Goal: Task Accomplishment & Management: Manage account settings

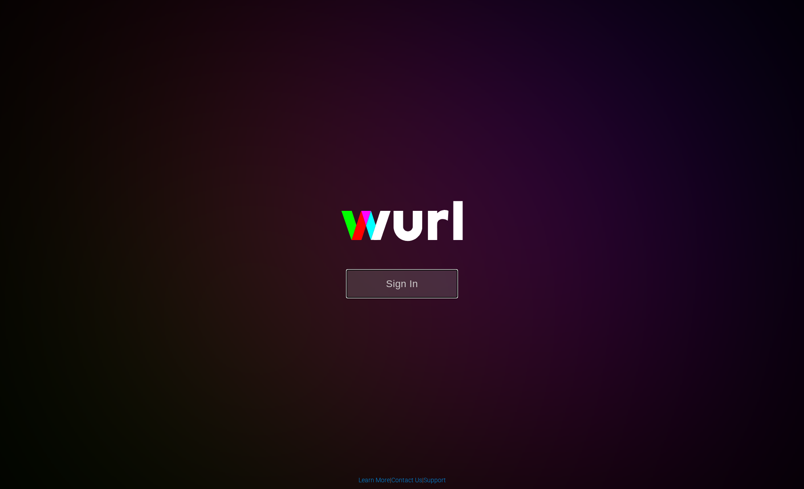
click at [415, 279] on button "Sign In" at bounding box center [402, 283] width 112 height 29
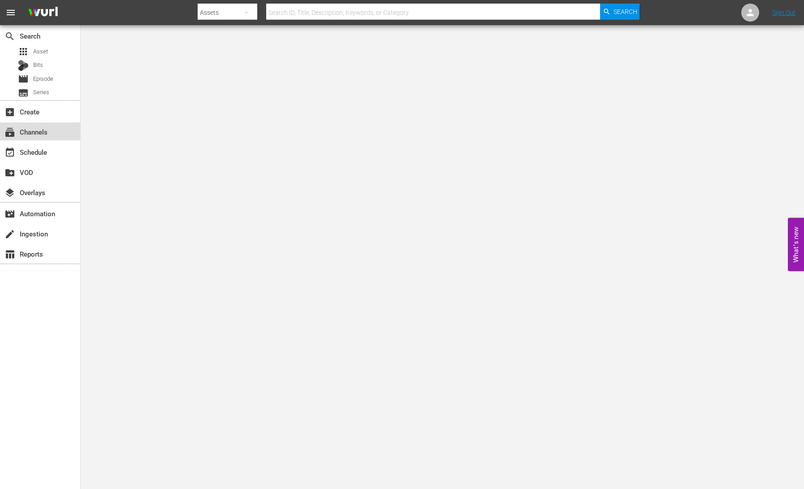
click at [43, 130] on div "subscriptions Channels" at bounding box center [25, 130] width 50 height 8
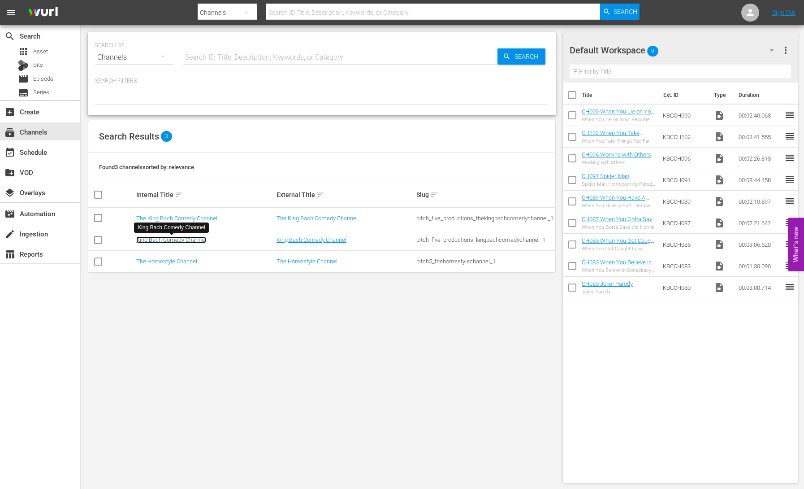
click at [189, 238] on link "King Bach Comedy Channel" at bounding box center [171, 239] width 70 height 7
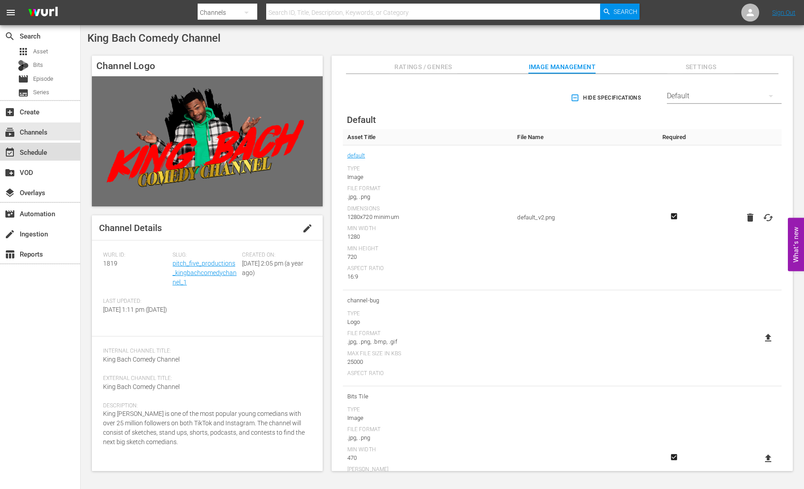
click at [39, 150] on div "event_available Schedule" at bounding box center [25, 151] width 50 height 8
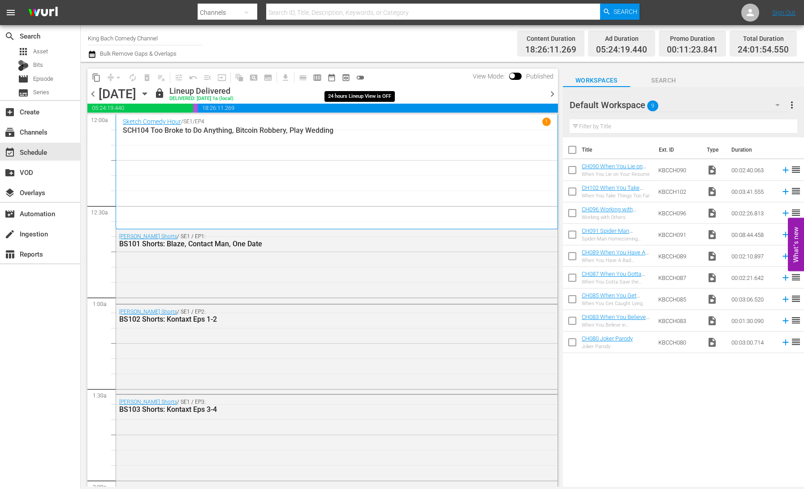
click at [361, 79] on span "toggle_off" at bounding box center [360, 77] width 9 height 9
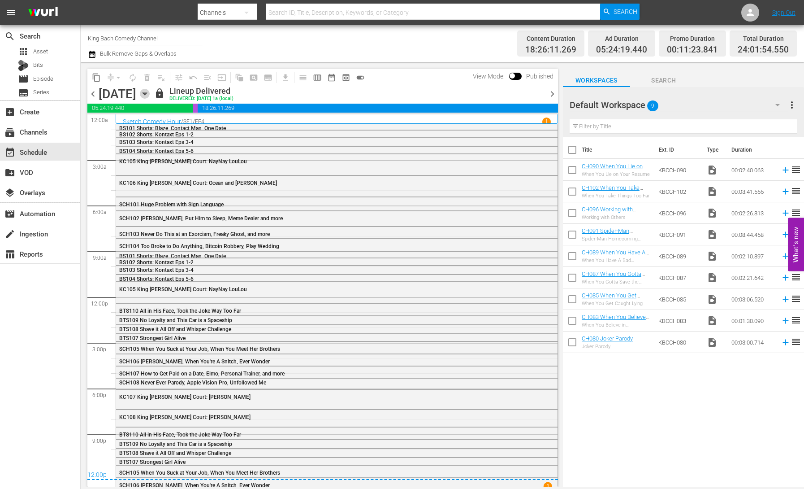
click at [150, 95] on icon "button" at bounding box center [145, 94] width 10 height 10
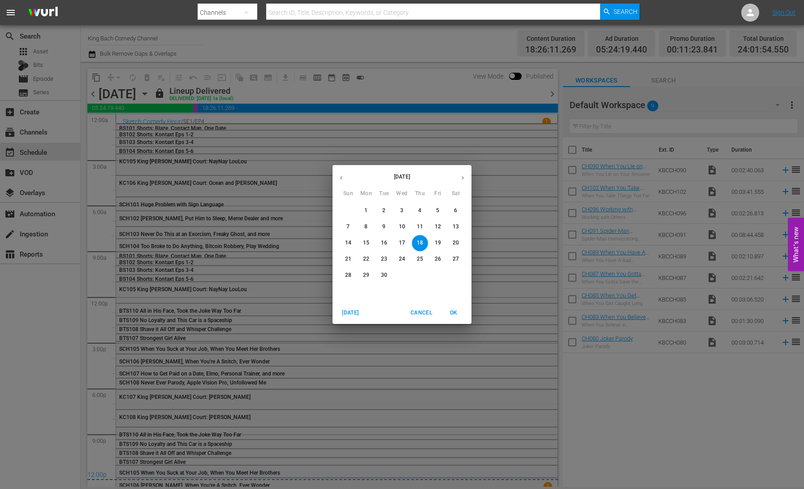
click at [369, 256] on span "22" at bounding box center [366, 259] width 16 height 8
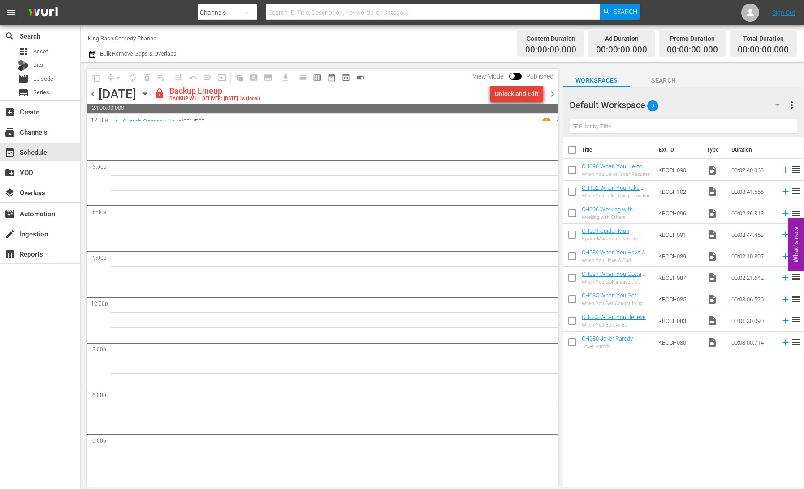
click at [512, 96] on div "Unlock and Edit" at bounding box center [517, 94] width 44 height 16
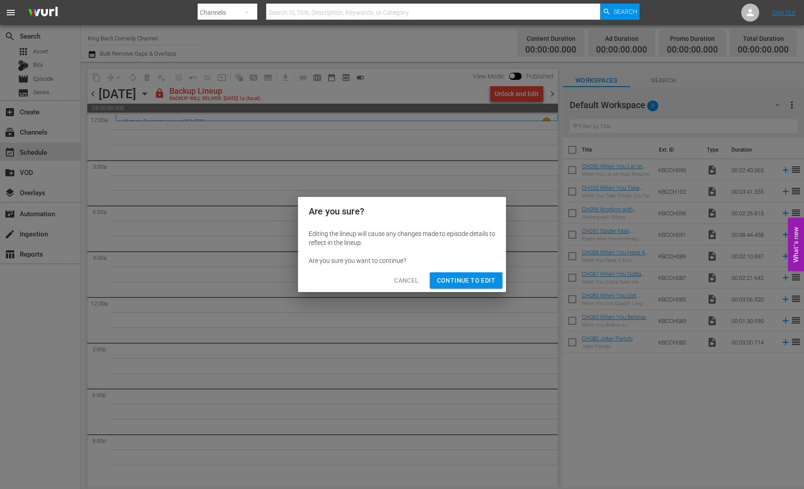
click at [479, 281] on span "Continue to Edit" at bounding box center [466, 280] width 58 height 11
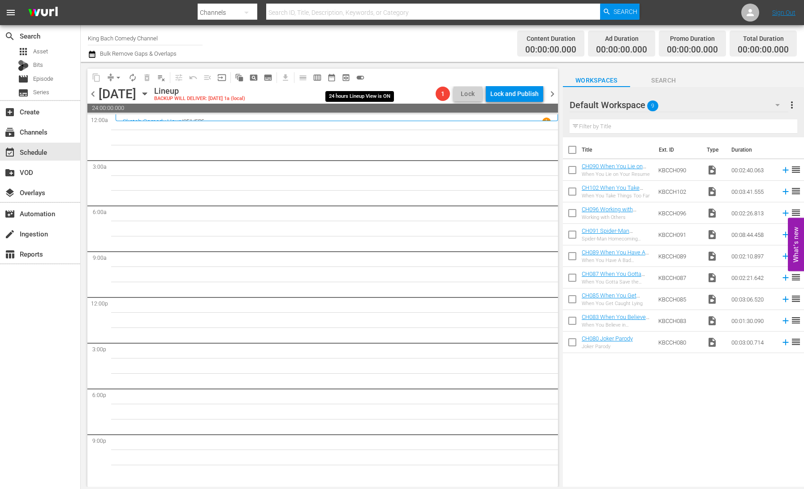
click at [360, 78] on span "toggle_on" at bounding box center [360, 77] width 9 height 9
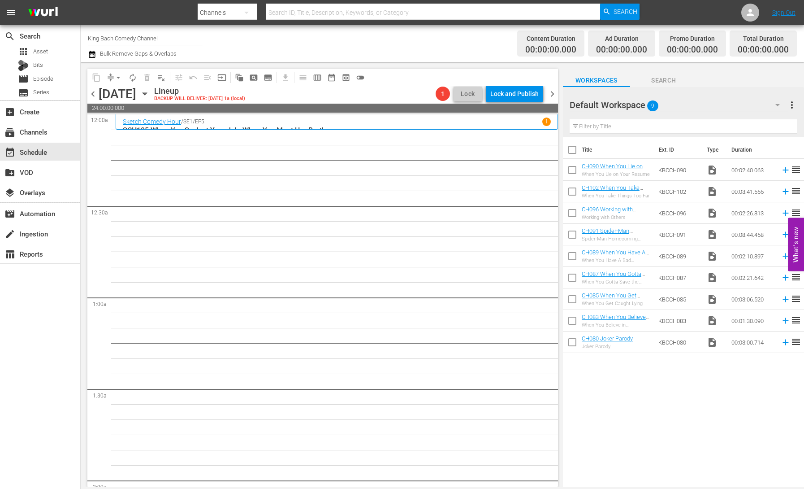
click at [551, 95] on span "chevron_right" at bounding box center [552, 93] width 11 height 11
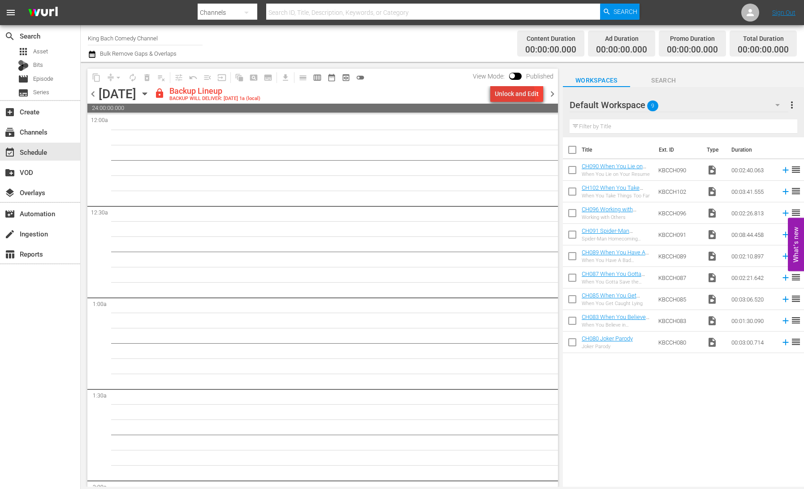
click at [506, 96] on div "Unlock and Edit" at bounding box center [517, 94] width 44 height 16
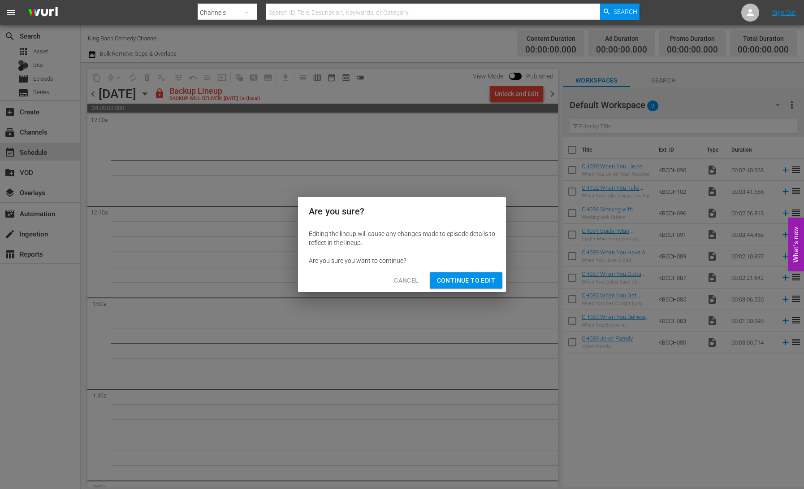
click at [445, 277] on span "Continue to Edit" at bounding box center [466, 280] width 58 height 11
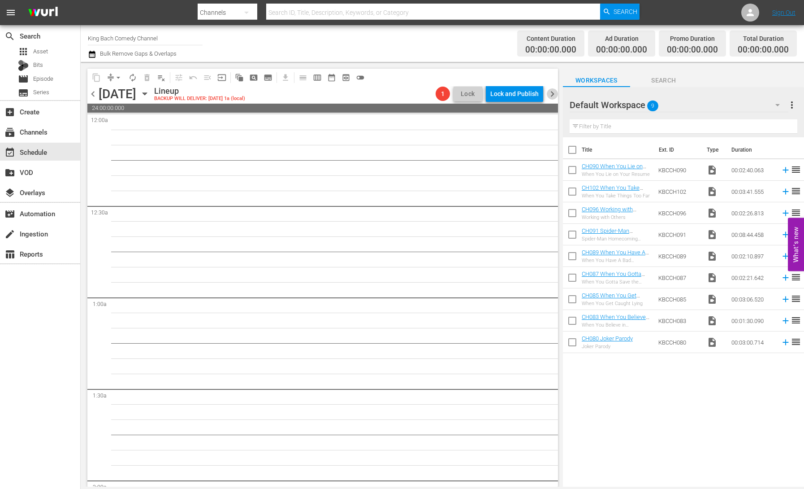
click at [555, 94] on span "chevron_right" at bounding box center [552, 93] width 11 height 11
click at [535, 94] on div "Unlock and Edit" at bounding box center [517, 94] width 44 height 16
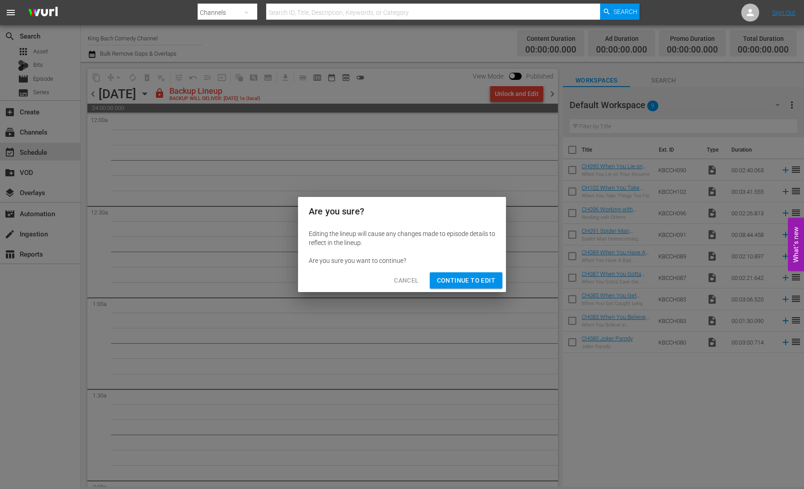
click at [441, 285] on span "Continue to Edit" at bounding box center [466, 280] width 58 height 11
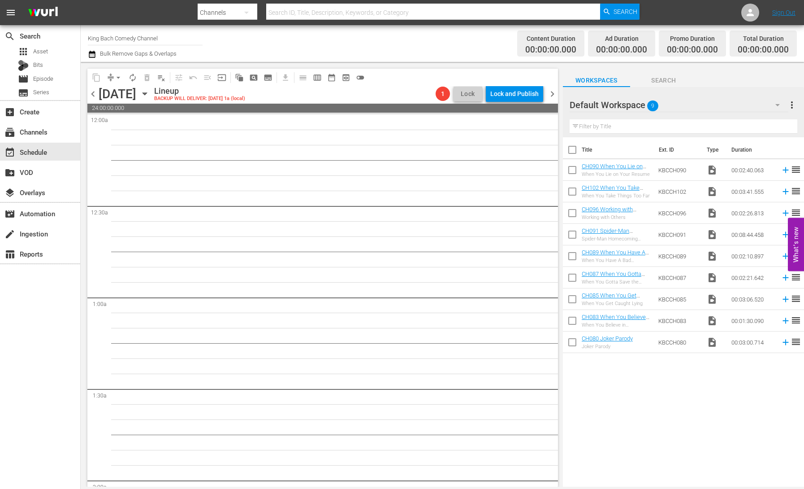
click at [551, 95] on span "chevron_right" at bounding box center [552, 93] width 11 height 11
click at [147, 94] on icon "button" at bounding box center [145, 94] width 4 height 2
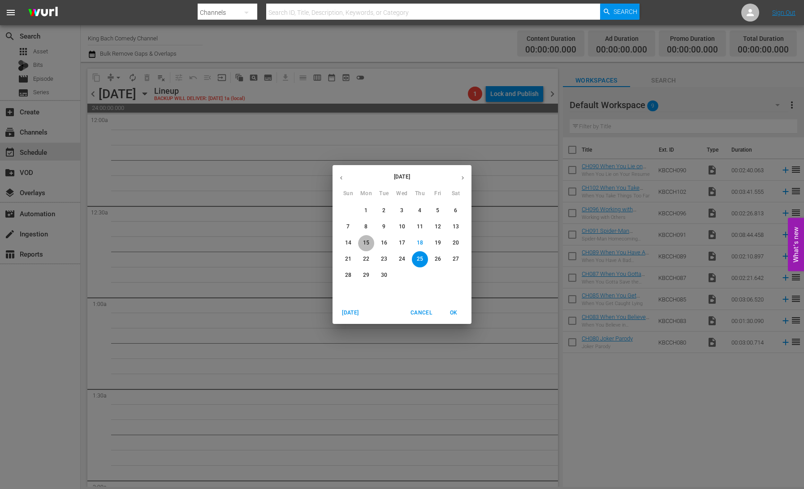
click at [367, 242] on p "15" at bounding box center [366, 243] width 6 height 8
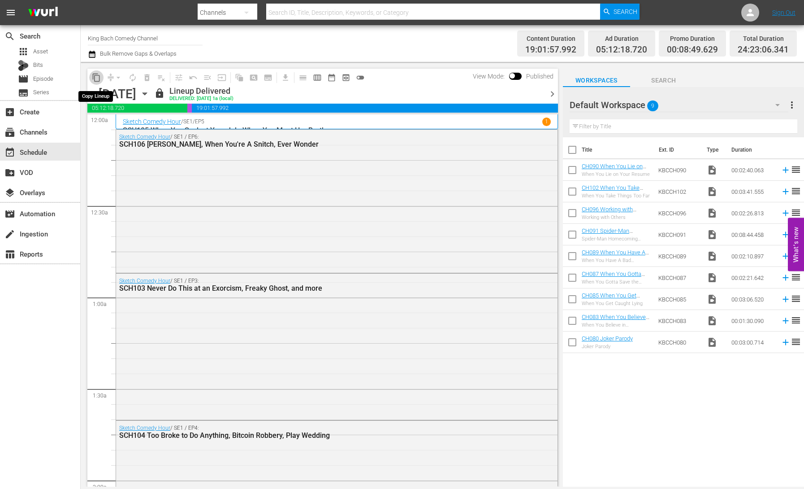
click at [97, 78] on span "content_copy" at bounding box center [96, 77] width 9 height 9
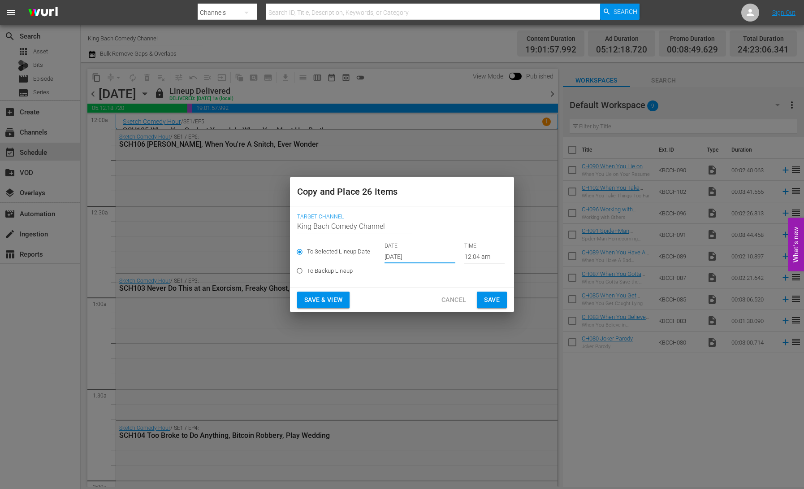
click at [414, 258] on input "[DATE]" at bounding box center [420, 256] width 71 height 13
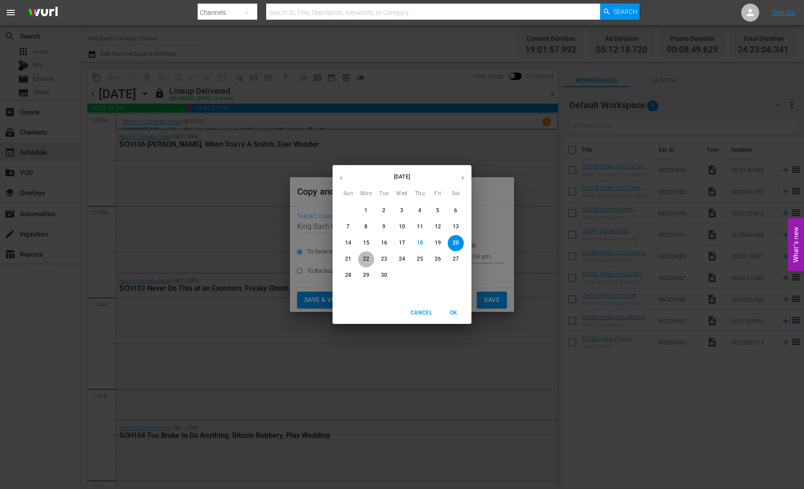
click at [368, 259] on p "22" at bounding box center [366, 259] width 6 height 8
type input "Sep 22nd 2025"
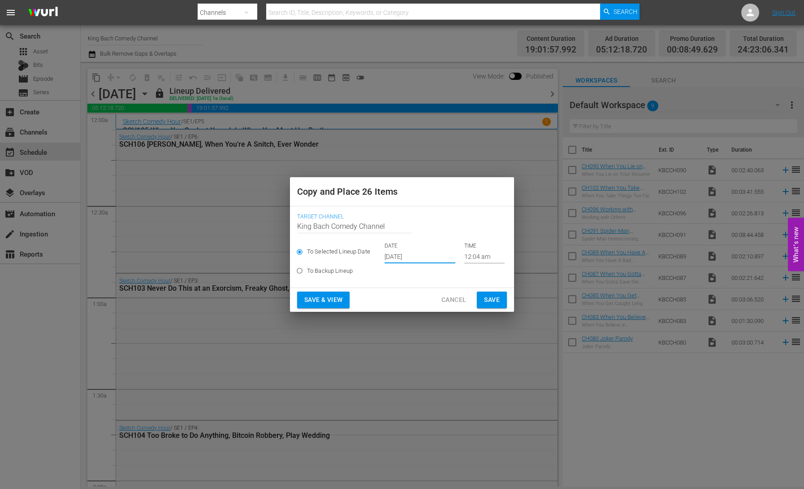
click at [330, 301] on span "Save & View" at bounding box center [323, 299] width 38 height 11
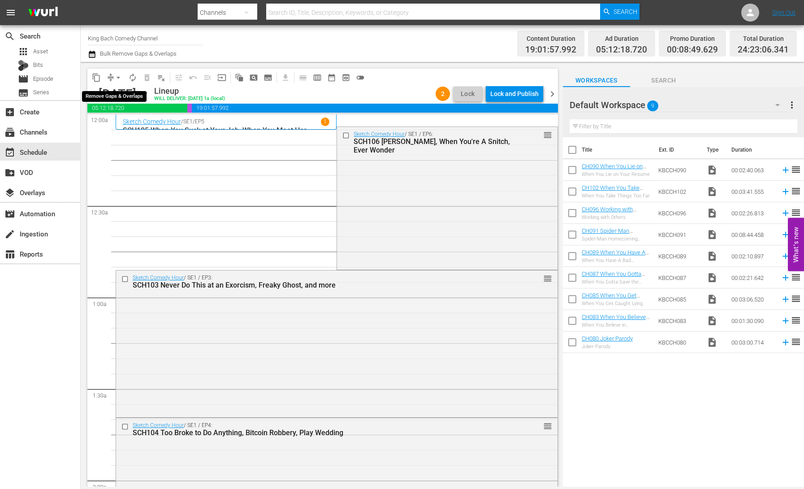
click at [112, 79] on button "arrow_drop_down" at bounding box center [118, 77] width 14 height 14
click at [119, 124] on li "Align to End of Previous Day" at bounding box center [119, 125] width 94 height 15
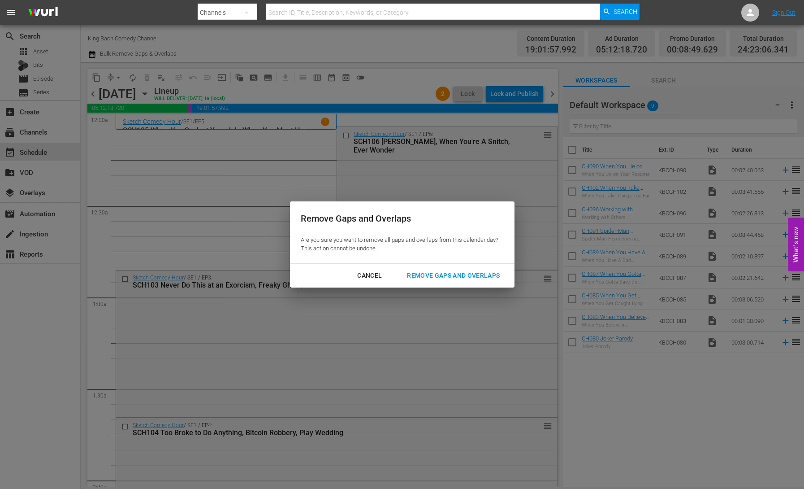
click at [439, 277] on div "Remove Gaps and Overlaps" at bounding box center [453, 275] width 107 height 11
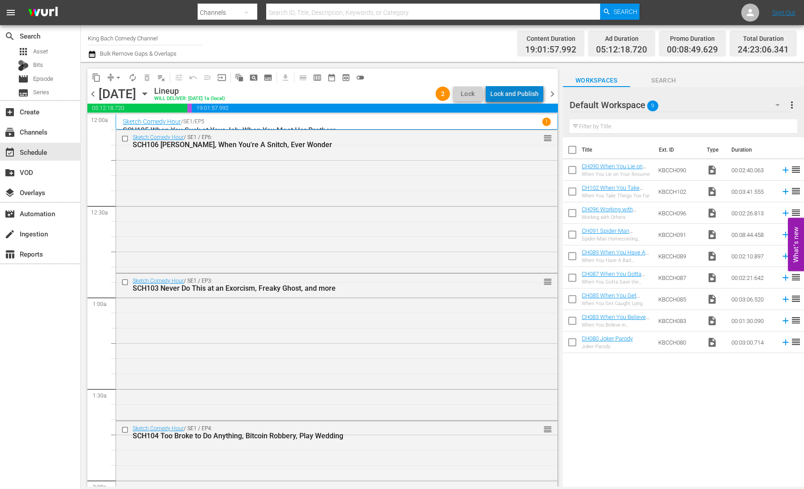
click at [521, 93] on div "Lock and Publish" at bounding box center [514, 94] width 48 height 16
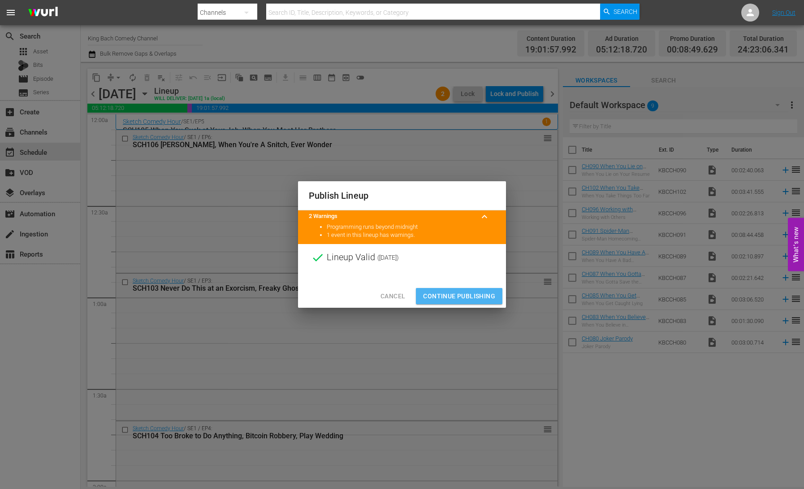
click at [468, 295] on span "Continue Publishing" at bounding box center [459, 295] width 72 height 11
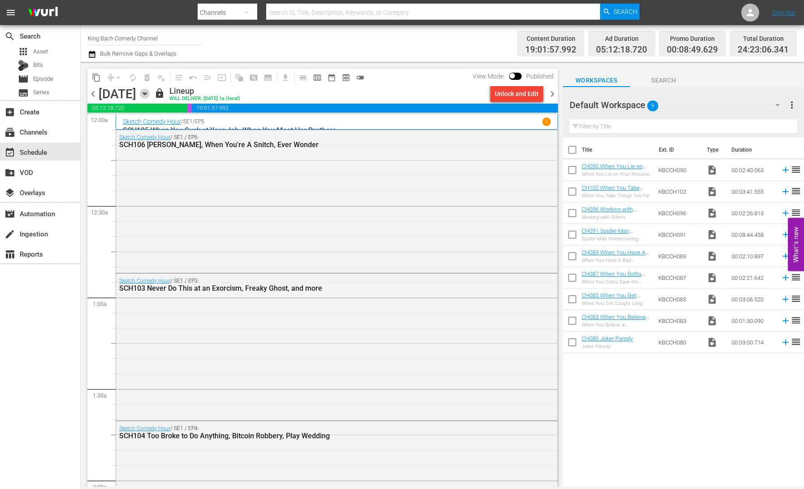
click at [150, 94] on icon "button" at bounding box center [145, 94] width 10 height 10
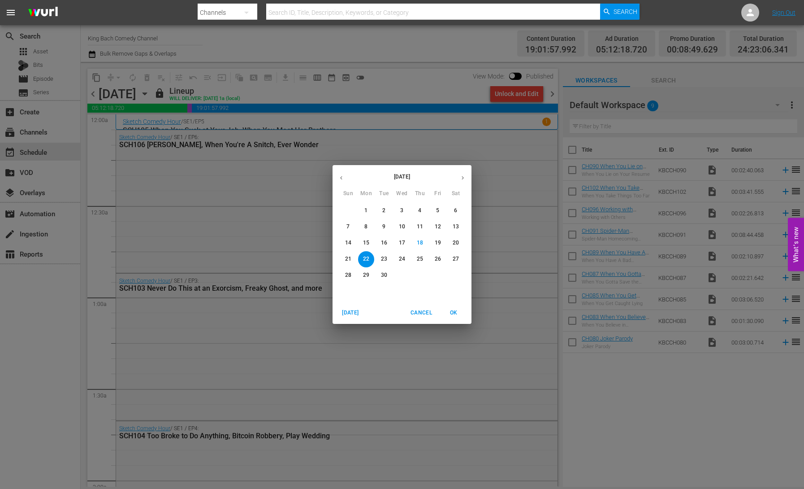
click at [384, 242] on p "16" at bounding box center [384, 243] width 6 height 8
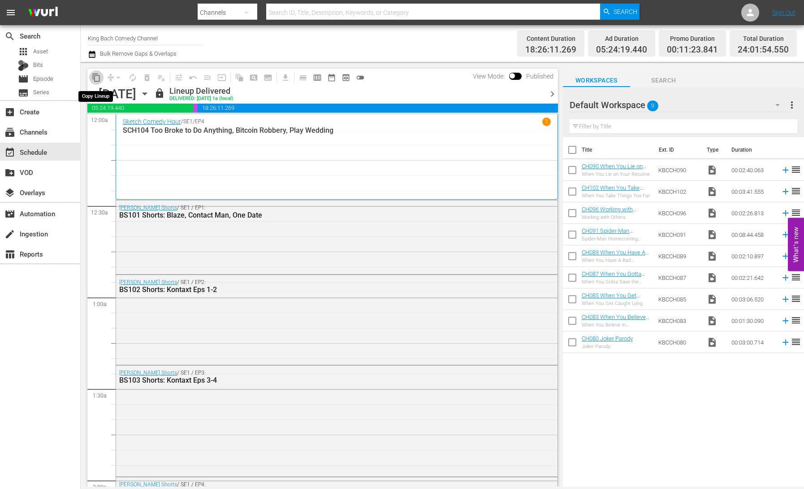
click at [99, 78] on span "content_copy" at bounding box center [96, 77] width 9 height 9
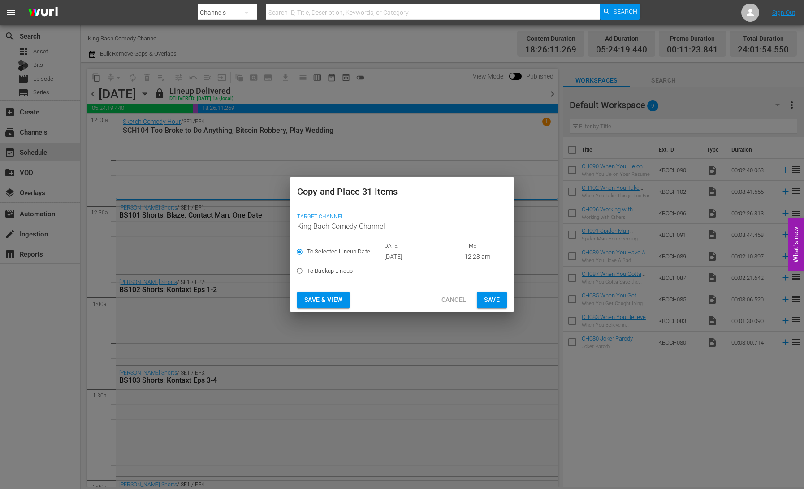
click at [413, 256] on input "[DATE]" at bounding box center [420, 256] width 71 height 13
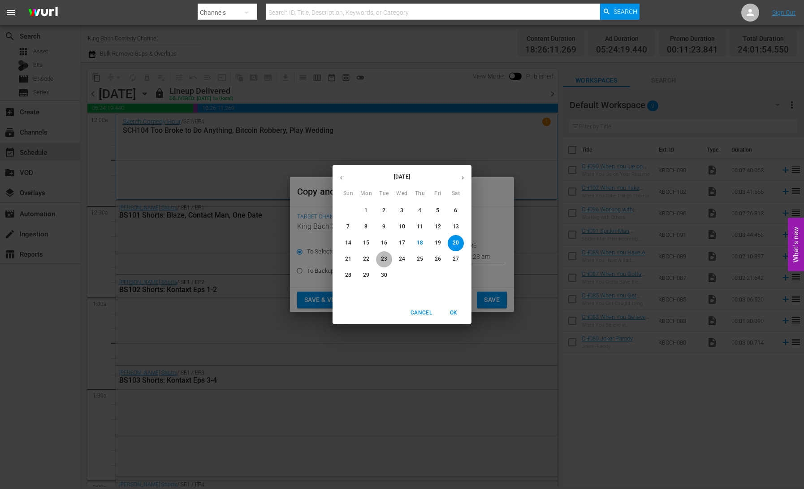
click at [384, 259] on p "23" at bounding box center [384, 259] width 6 height 8
type input "Sep 23rd 2025"
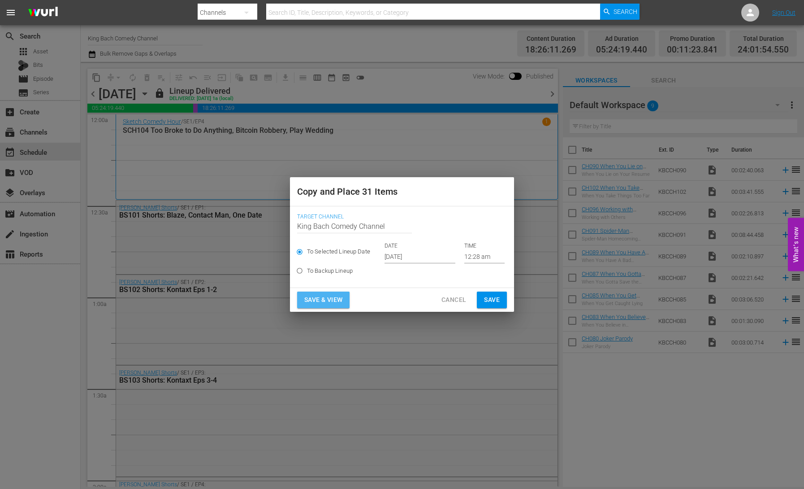
click at [329, 299] on span "Save & View" at bounding box center [323, 299] width 38 height 11
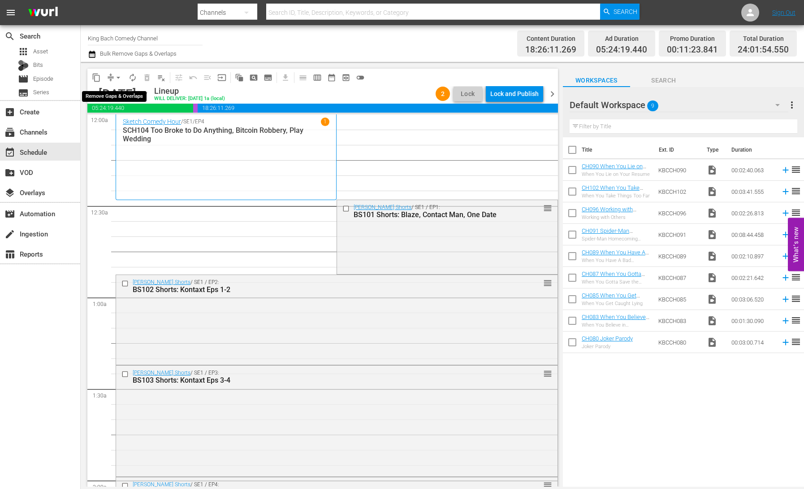
click at [117, 77] on span "arrow_drop_down" at bounding box center [118, 77] width 9 height 9
click at [134, 125] on li "Align to End of Previous Day" at bounding box center [119, 125] width 94 height 15
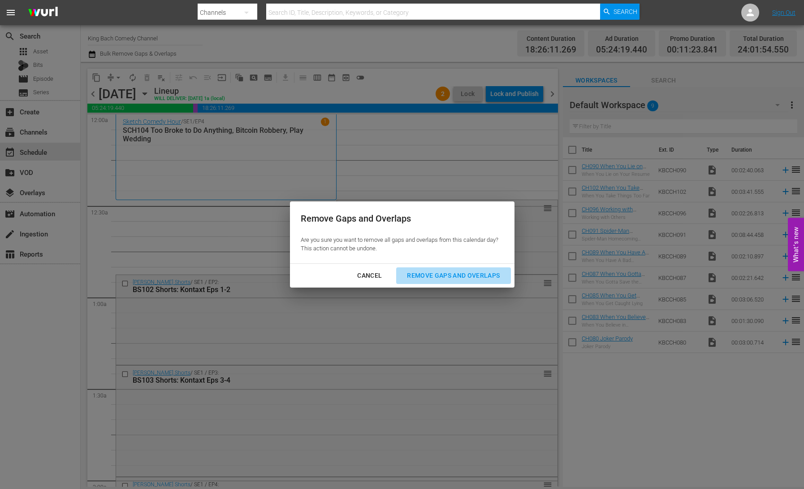
click at [438, 274] on div "Remove Gaps and Overlaps" at bounding box center [453, 275] width 107 height 11
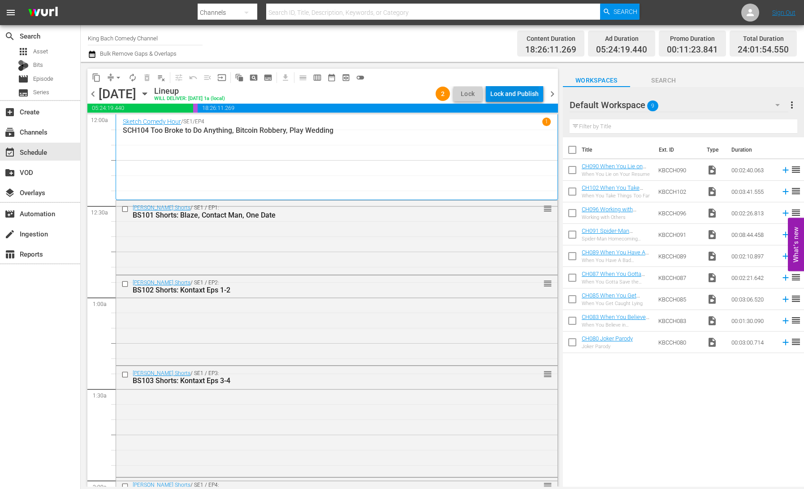
click at [519, 91] on div "Lock and Publish" at bounding box center [514, 94] width 48 height 16
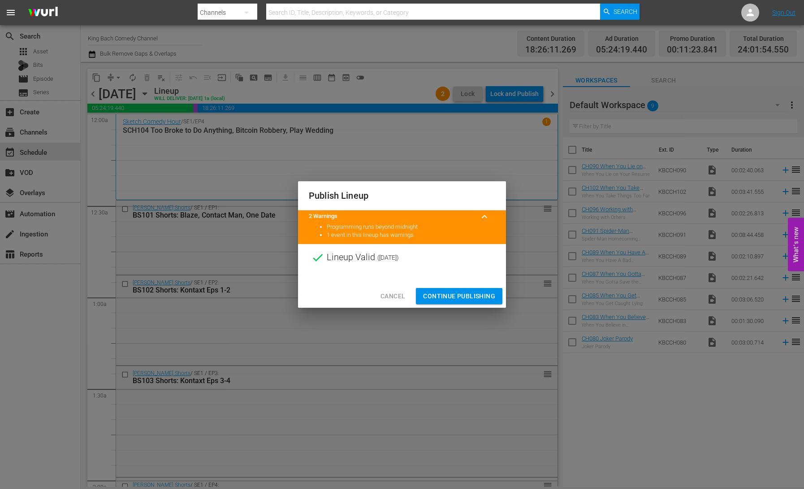
click at [471, 292] on span "Continue Publishing" at bounding box center [459, 295] width 72 height 11
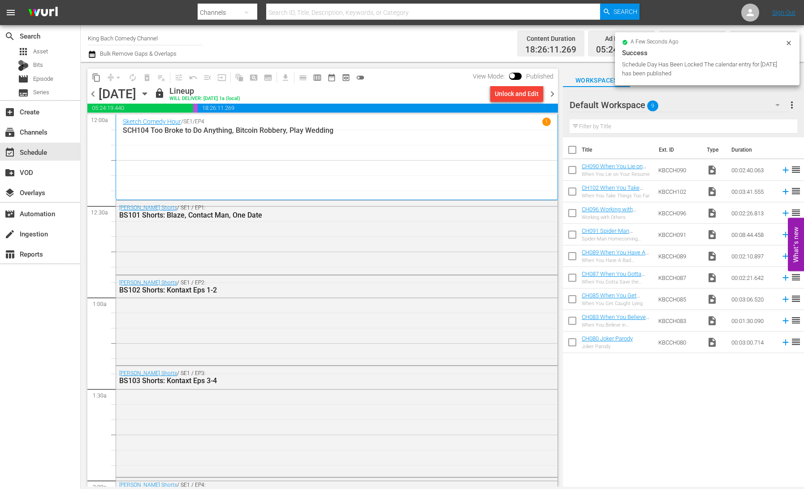
click at [147, 93] on icon "button" at bounding box center [145, 94] width 4 height 2
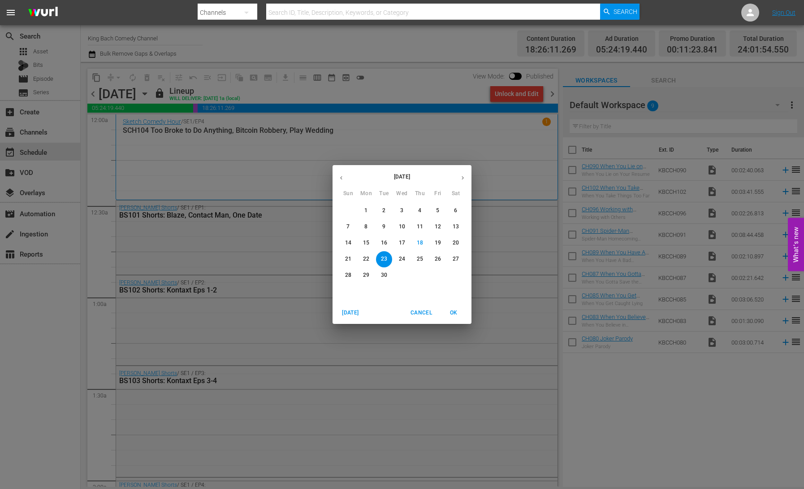
click at [400, 245] on p "17" at bounding box center [402, 243] width 6 height 8
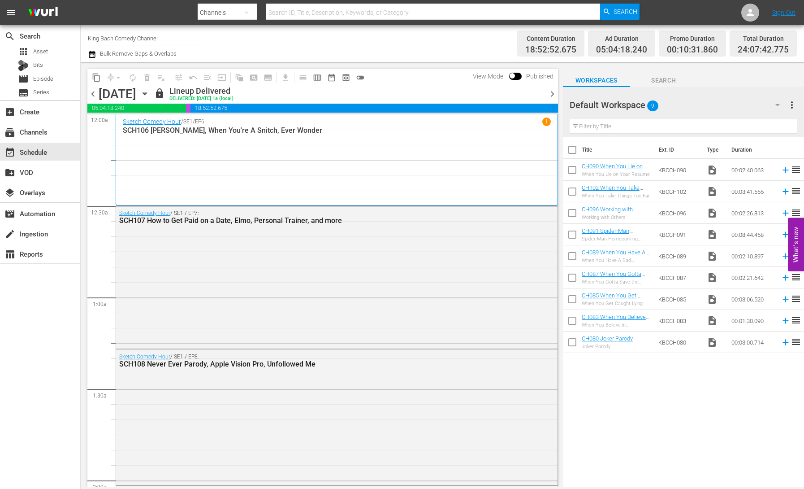
click at [150, 95] on icon "button" at bounding box center [145, 94] width 10 height 10
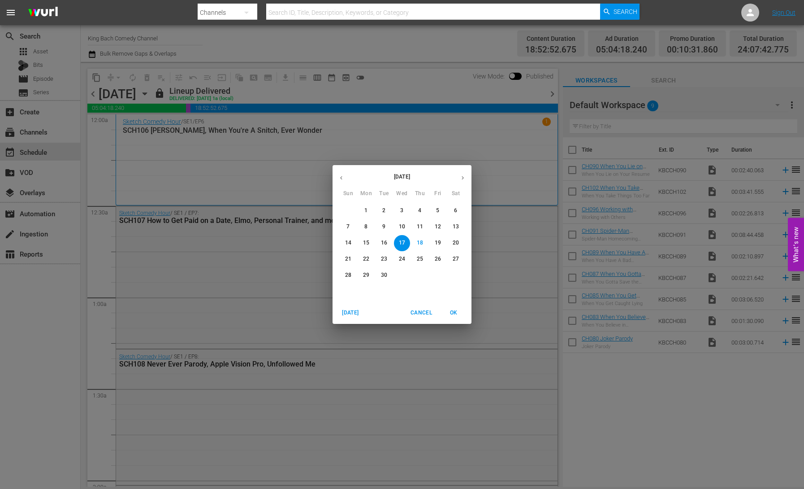
click at [99, 79] on div "September 2025 Sun Mon Tue Wed Thu Fri Sat 31 1 2 3 4 5 6 7 8 9 10 11 12 13 14 …" at bounding box center [402, 244] width 804 height 489
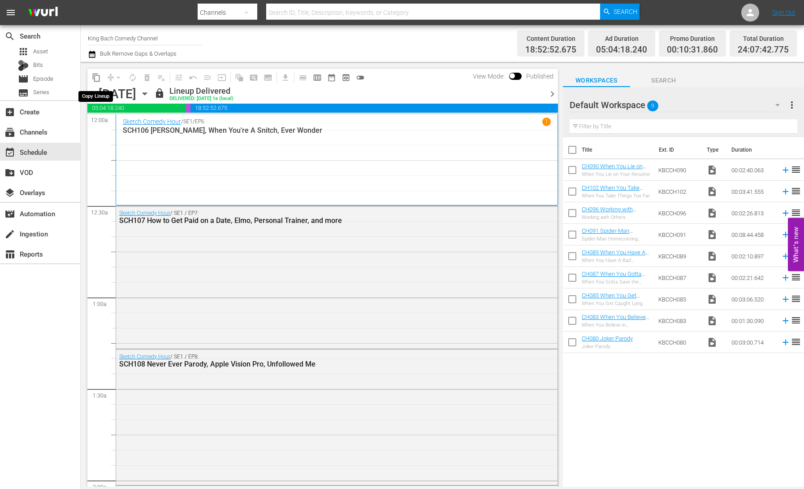
click at [95, 76] on span "content_copy" at bounding box center [96, 77] width 9 height 9
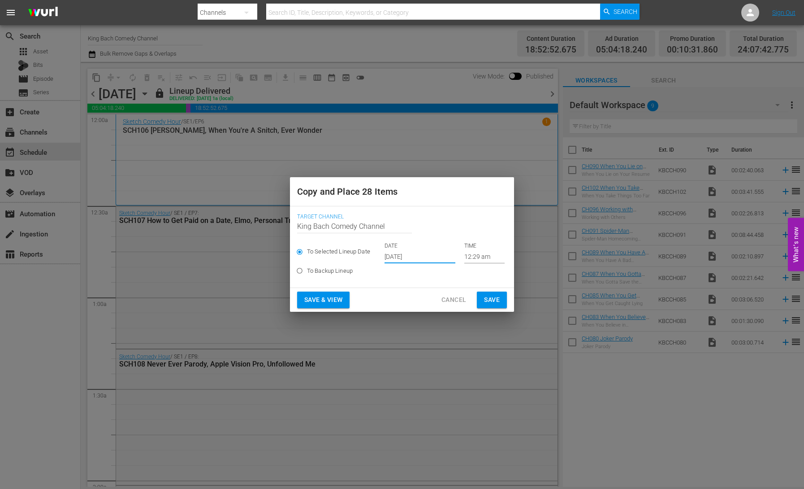
click at [401, 257] on input "[DATE]" at bounding box center [420, 256] width 71 height 13
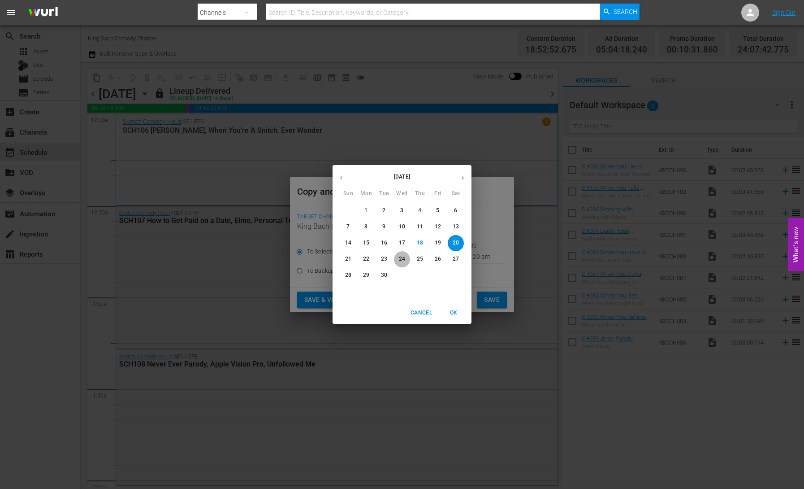
click at [401, 259] on p "24" at bounding box center [402, 259] width 6 height 8
type input "[DATE]"
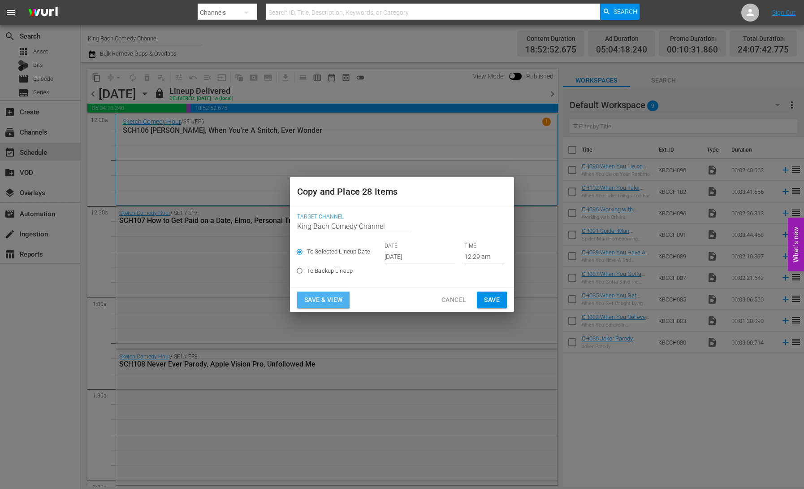
click at [335, 298] on span "Save & View" at bounding box center [323, 299] width 38 height 11
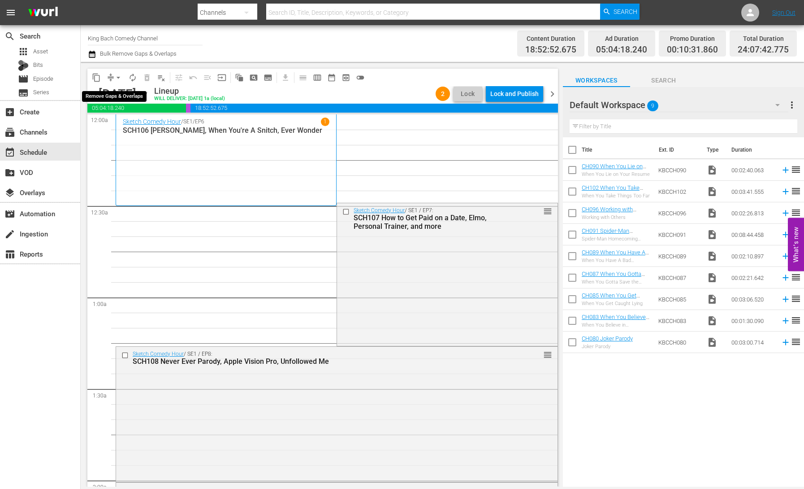
click at [113, 77] on button "arrow_drop_down" at bounding box center [118, 77] width 14 height 14
click at [134, 126] on li "Align to End of Previous Day" at bounding box center [119, 125] width 94 height 15
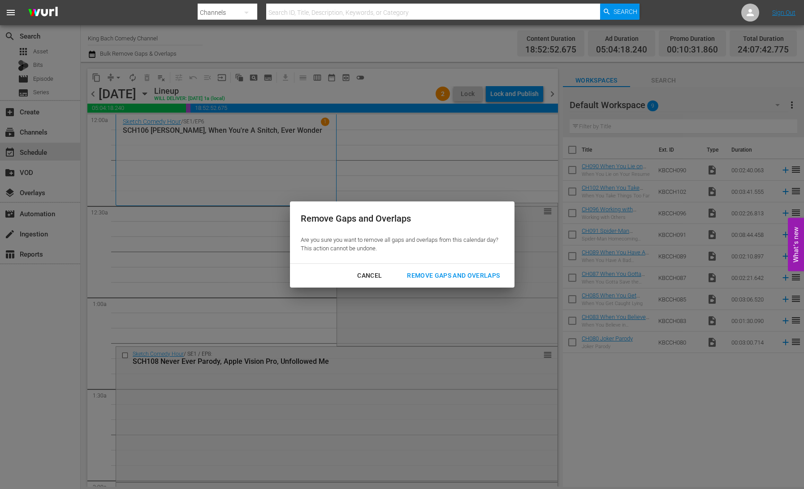
click at [466, 273] on div "Remove Gaps and Overlaps" at bounding box center [453, 275] width 107 height 11
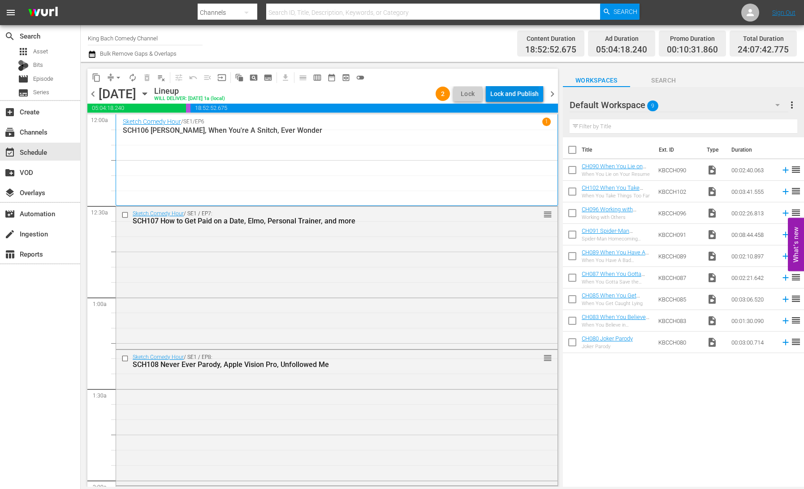
click at [508, 94] on div "Lock and Publish" at bounding box center [514, 94] width 48 height 16
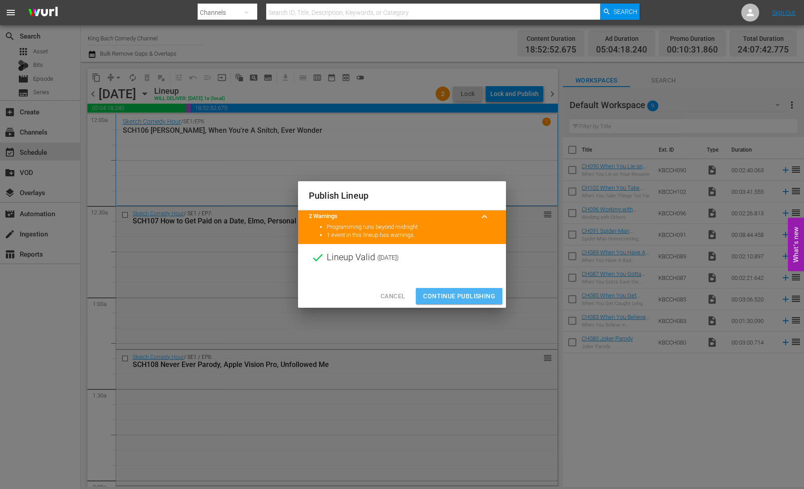
click at [474, 295] on span "Continue Publishing" at bounding box center [459, 295] width 72 height 11
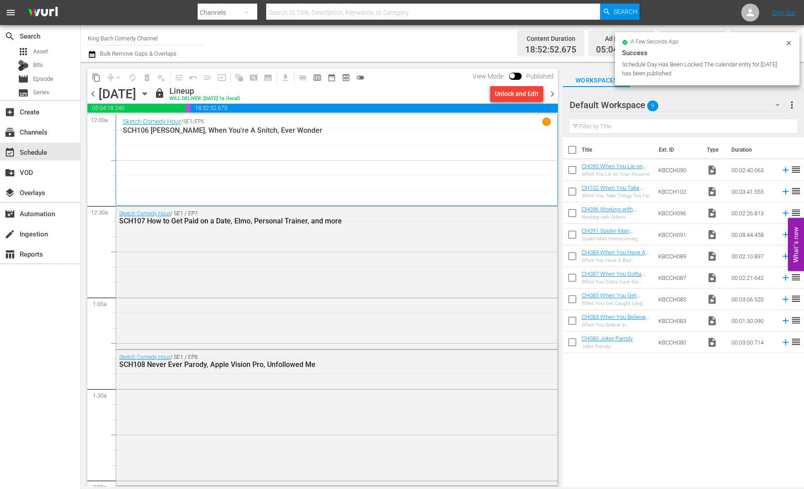
click at [147, 94] on icon "button" at bounding box center [145, 94] width 4 height 2
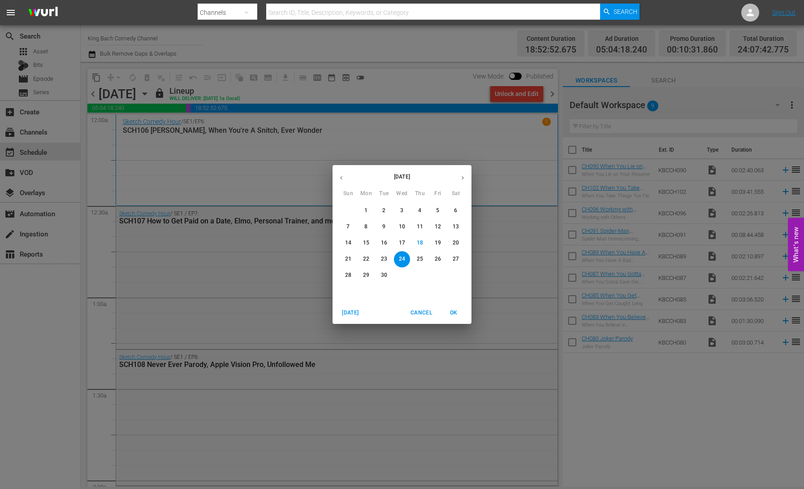
click at [420, 242] on p "18" at bounding box center [420, 243] width 6 height 8
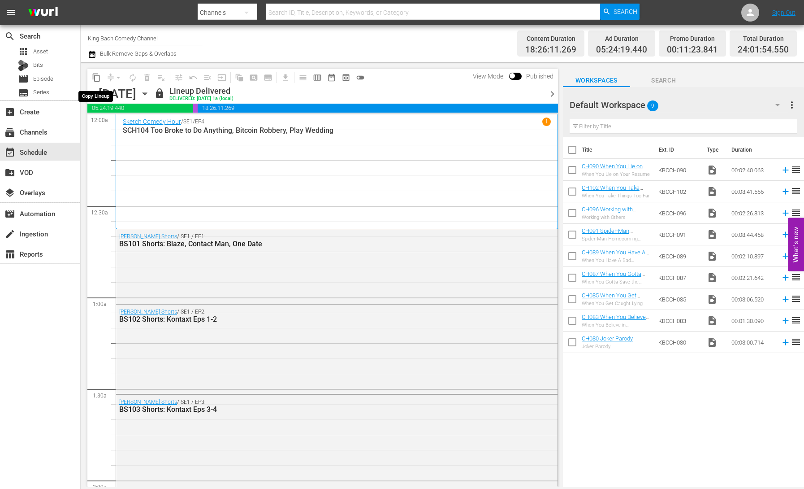
click at [96, 77] on span "content_copy" at bounding box center [96, 77] width 9 height 9
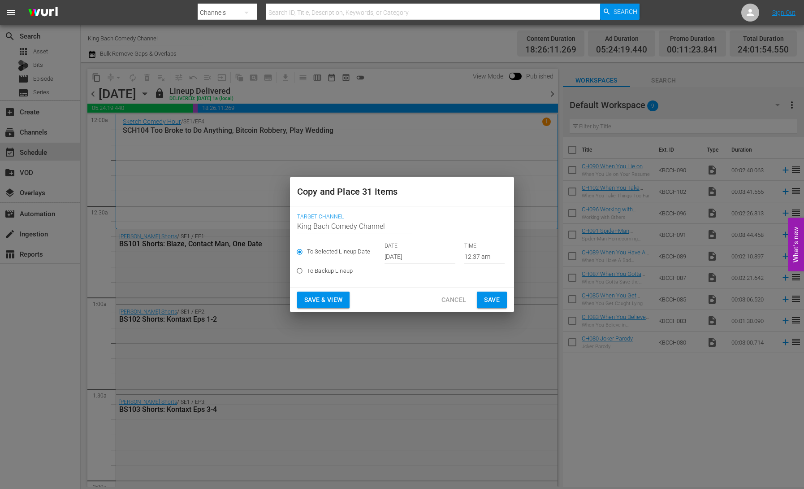
click at [402, 252] on input "[DATE]" at bounding box center [420, 256] width 71 height 13
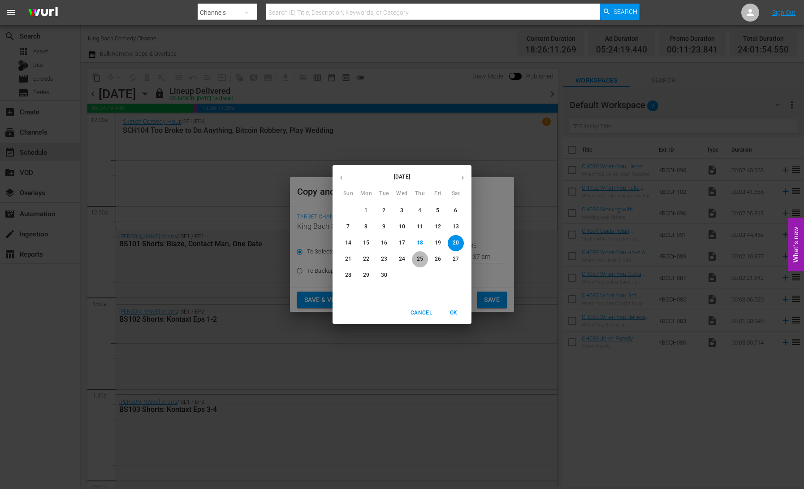
click at [420, 259] on p "25" at bounding box center [420, 259] width 6 height 8
type input "[DATE]"
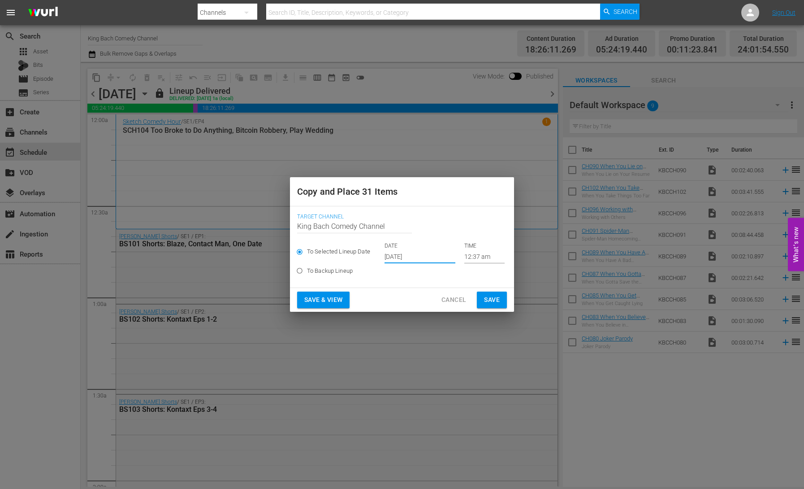
click at [335, 296] on span "Save & View" at bounding box center [323, 299] width 38 height 11
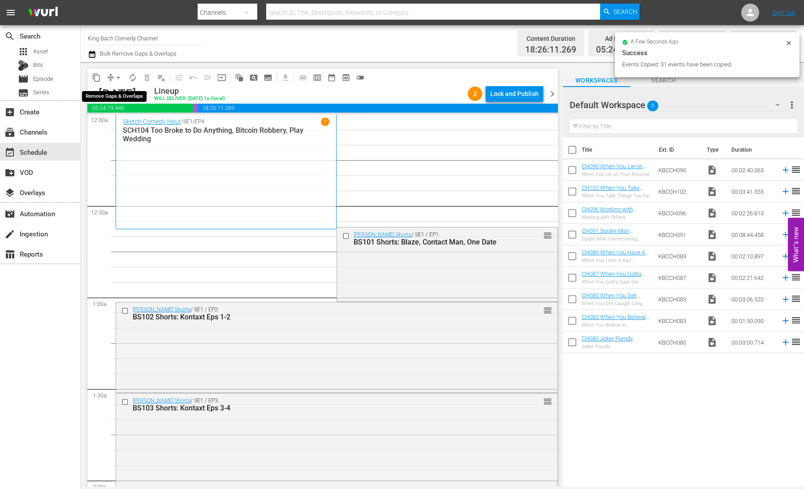
click at [119, 78] on span "arrow_drop_down" at bounding box center [118, 77] width 9 height 9
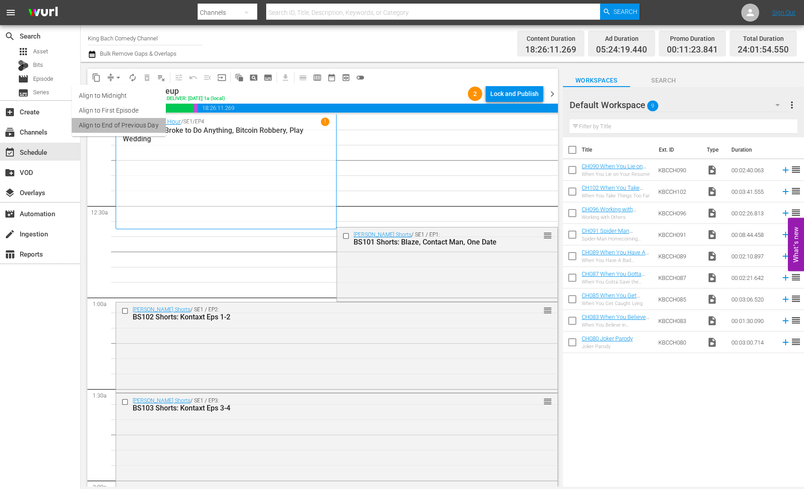
click at [123, 124] on li "Align to End of Previous Day" at bounding box center [119, 125] width 94 height 15
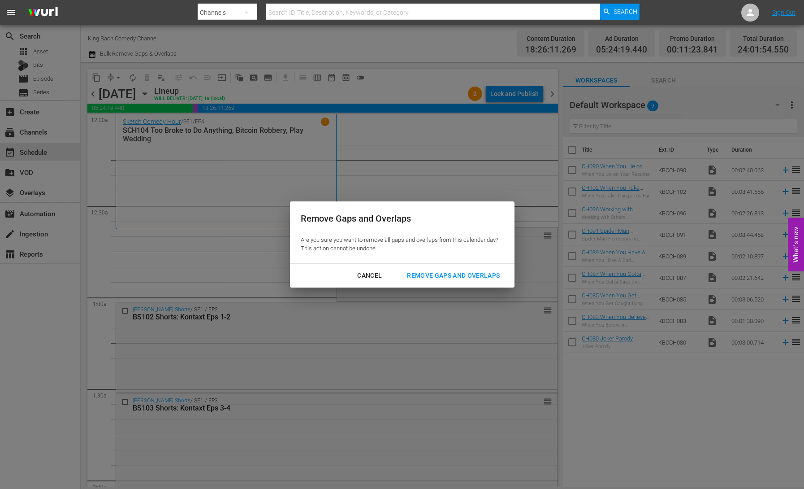
click at [464, 278] on div "Remove Gaps and Overlaps" at bounding box center [453, 275] width 107 height 11
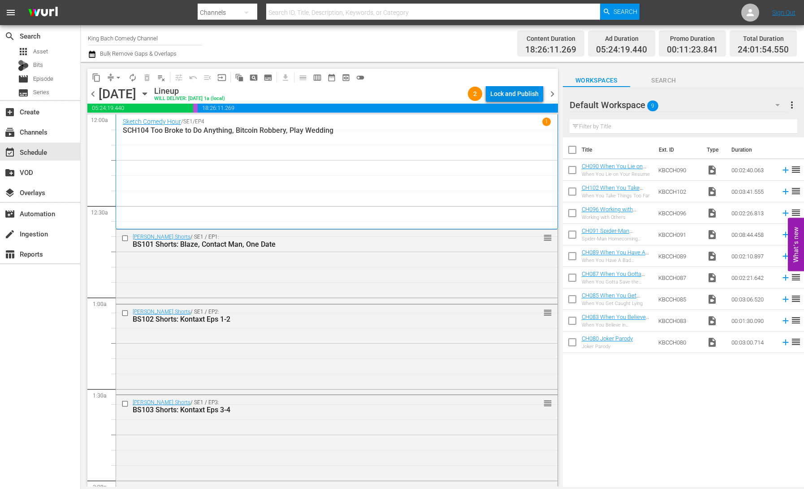
click at [508, 94] on div "Lock and Publish" at bounding box center [514, 94] width 48 height 16
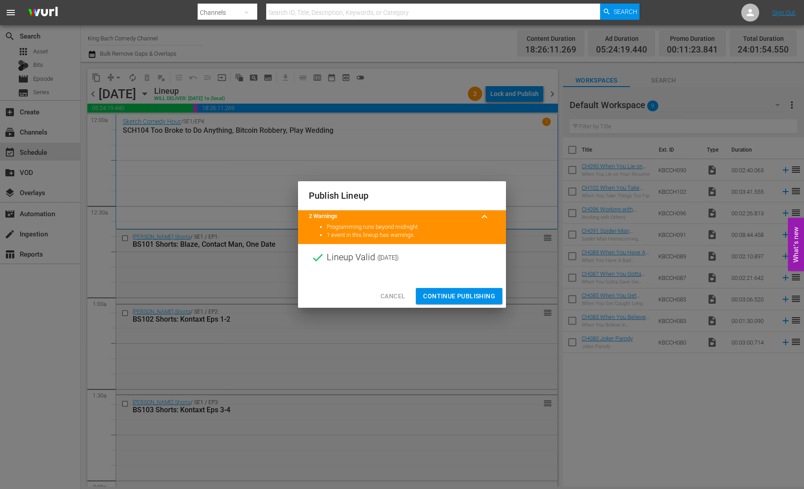
click at [462, 296] on span "Continue Publishing" at bounding box center [459, 295] width 72 height 11
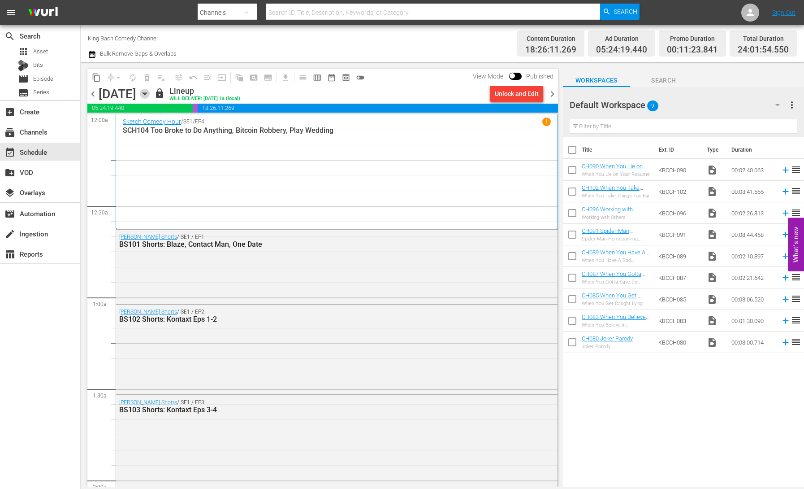
click at [147, 94] on icon "button" at bounding box center [145, 94] width 4 height 2
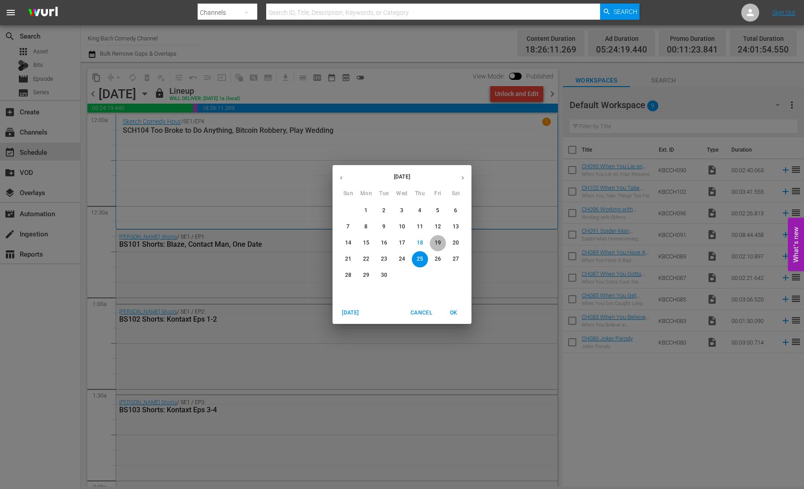
click at [439, 242] on p "19" at bounding box center [438, 243] width 6 height 8
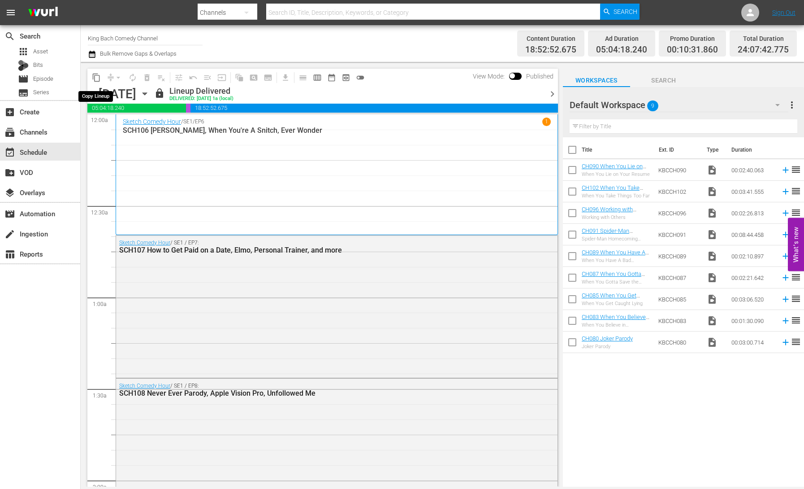
click at [94, 78] on span "content_copy" at bounding box center [96, 77] width 9 height 9
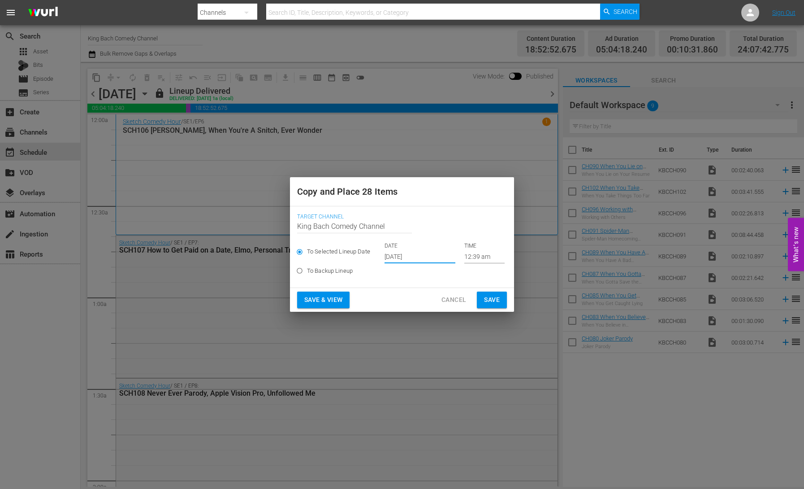
click at [403, 259] on input "[DATE]" at bounding box center [420, 256] width 71 height 13
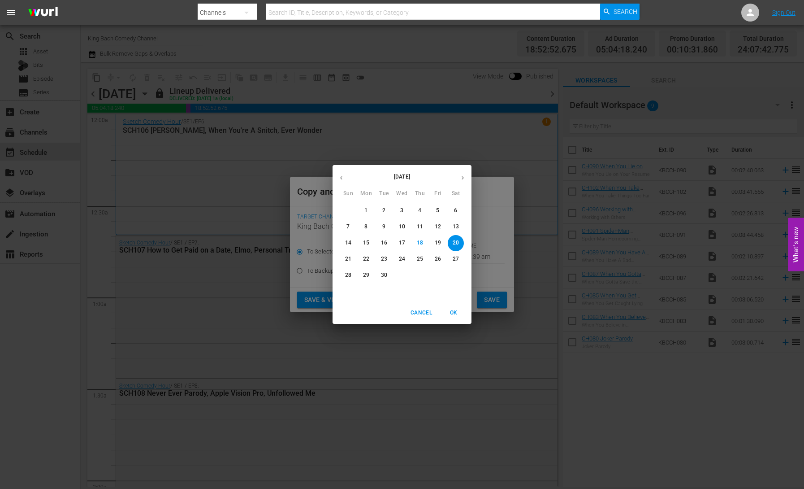
click at [438, 261] on p "26" at bounding box center [438, 259] width 6 height 8
type input "[DATE]"
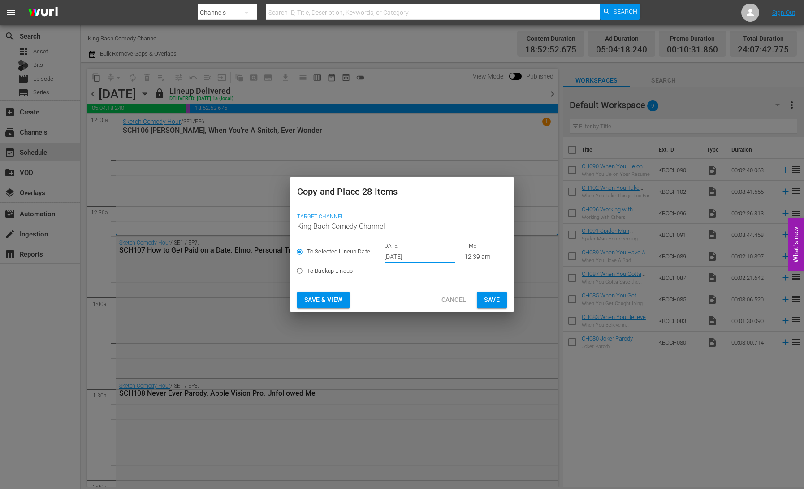
click at [317, 301] on span "Save & View" at bounding box center [323, 299] width 38 height 11
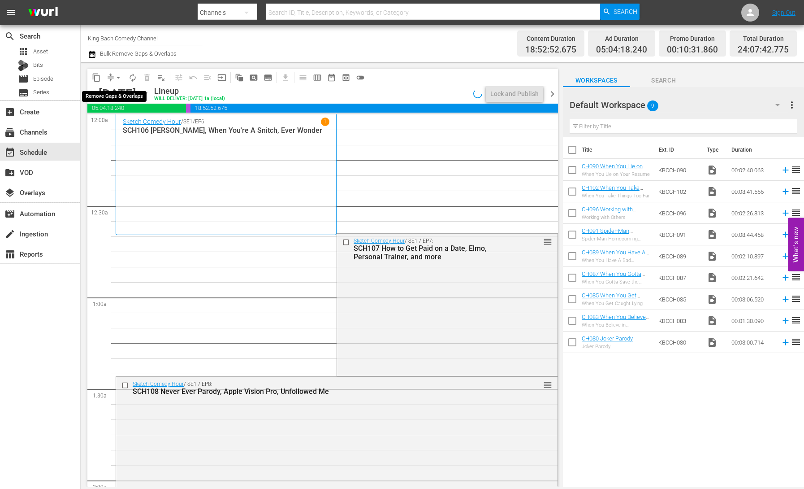
click at [112, 78] on button "arrow_drop_down" at bounding box center [118, 77] width 14 height 14
click at [122, 125] on li "Align to End of Previous Day" at bounding box center [119, 125] width 94 height 15
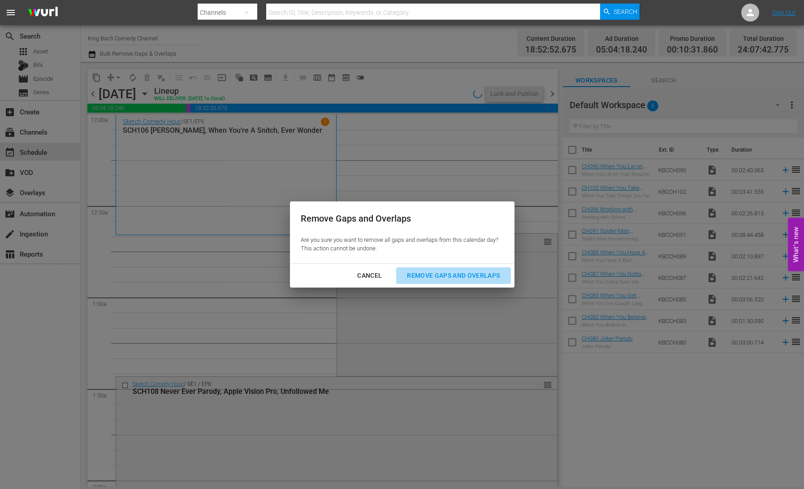
click at [462, 277] on div "Remove Gaps and Overlaps" at bounding box center [453, 275] width 107 height 11
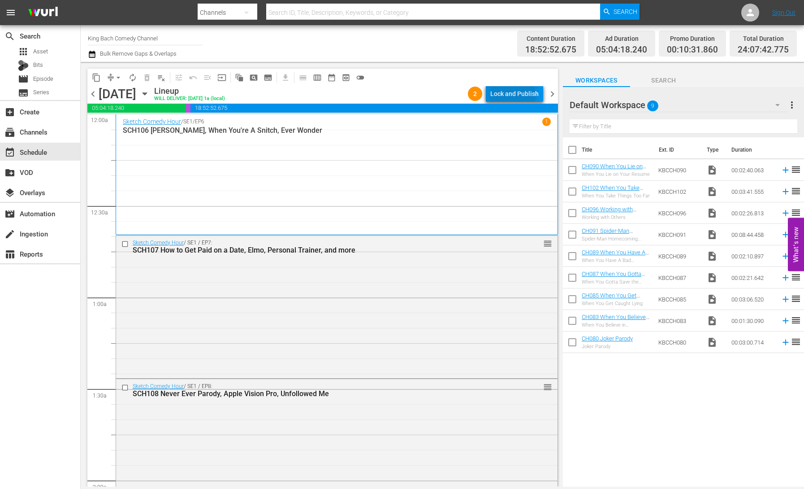
click at [512, 96] on div "Lock and Publish" at bounding box center [514, 94] width 48 height 16
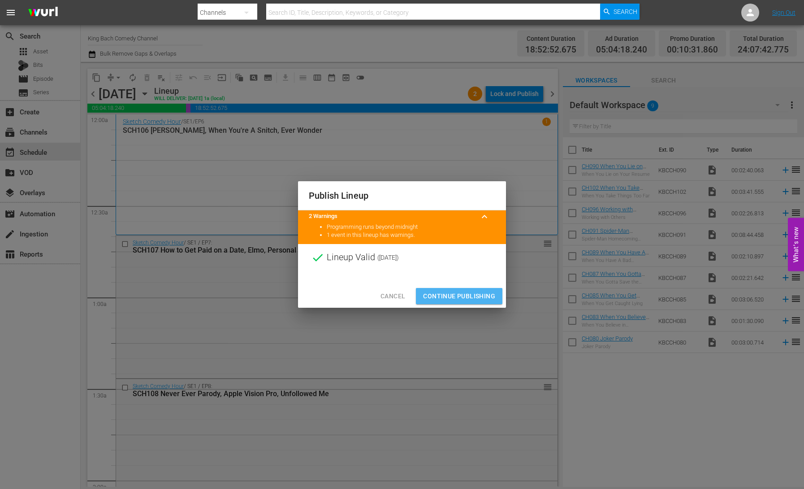
click at [468, 298] on span "Continue Publishing" at bounding box center [459, 295] width 72 height 11
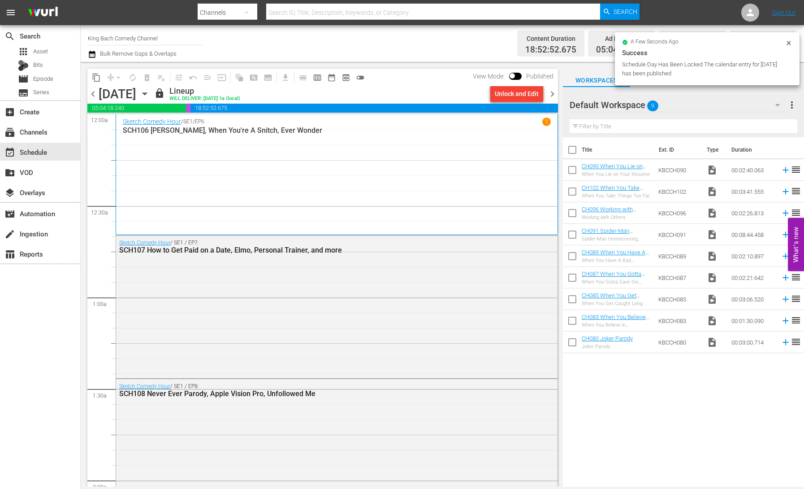
click at [150, 96] on icon "button" at bounding box center [145, 94] width 10 height 10
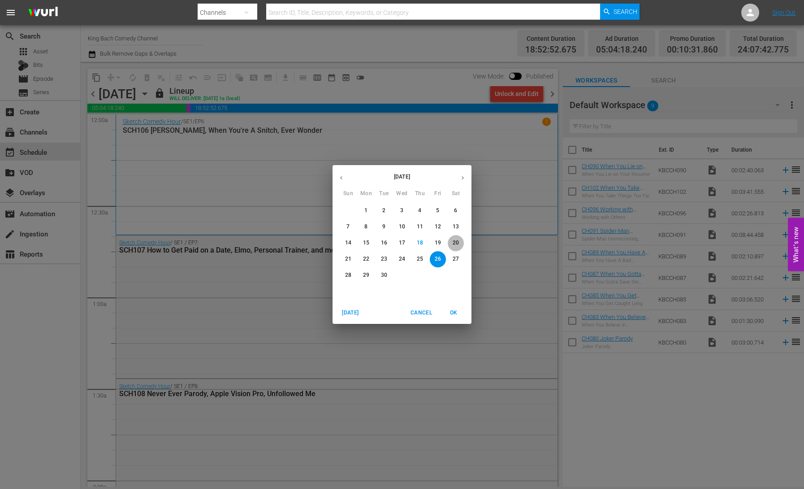
click at [459, 245] on p "20" at bounding box center [456, 243] width 6 height 8
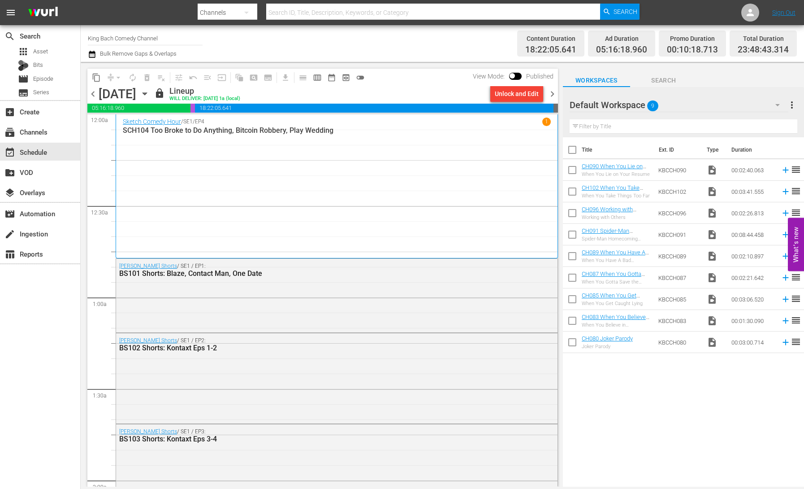
click at [147, 93] on icon "button" at bounding box center [145, 94] width 4 height 2
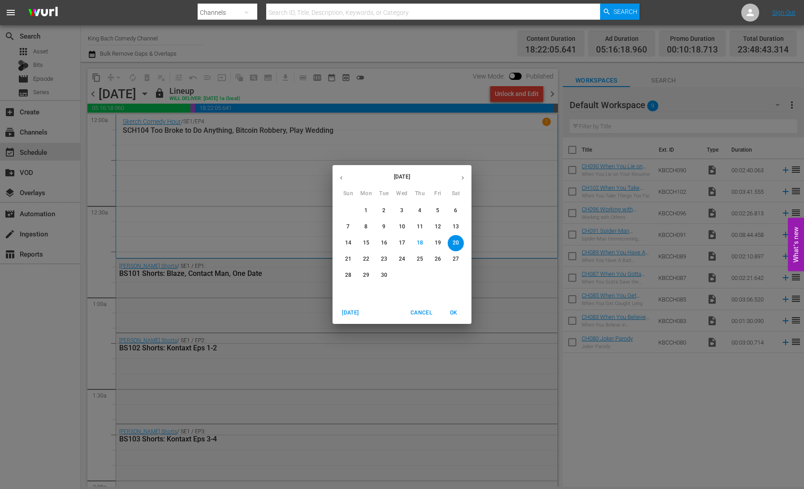
click at [349, 261] on p "21" at bounding box center [348, 259] width 6 height 8
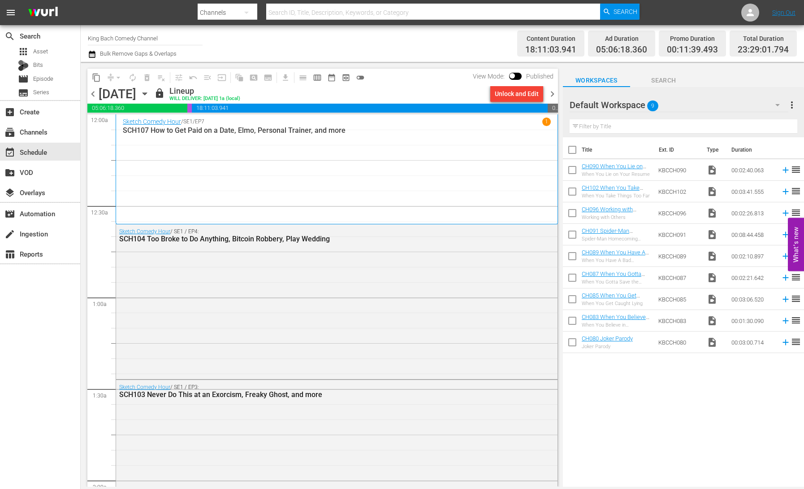
click at [150, 97] on icon "button" at bounding box center [145, 94] width 10 height 10
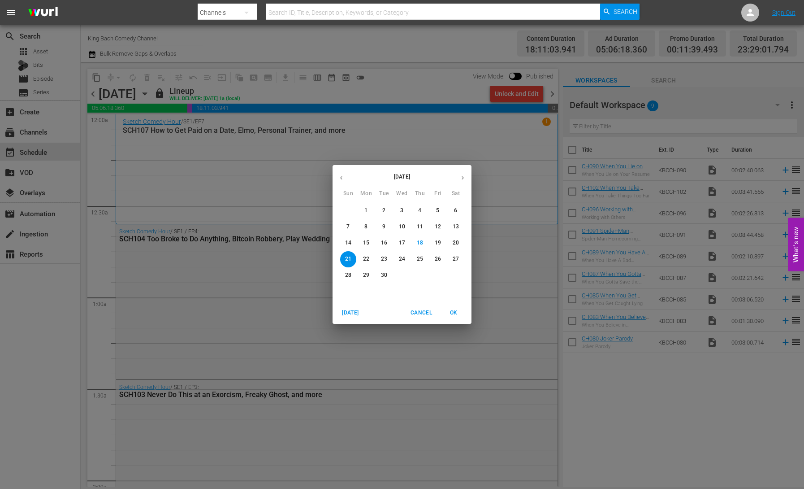
click at [459, 260] on span "27" at bounding box center [456, 259] width 16 height 8
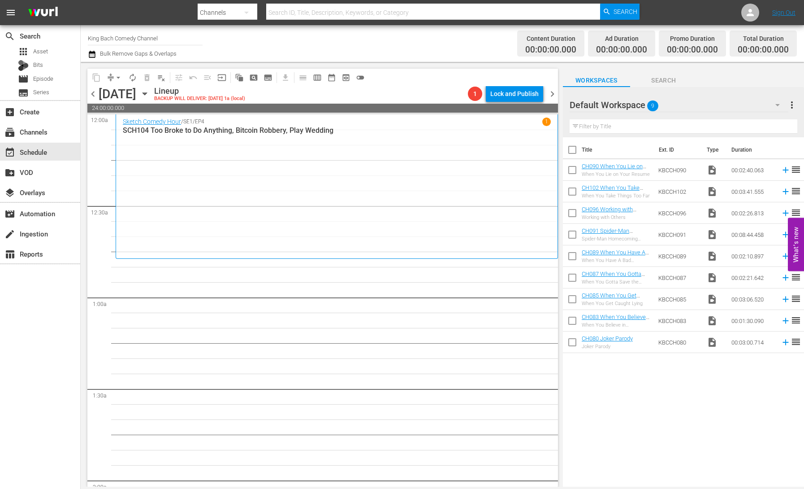
click at [150, 95] on icon "button" at bounding box center [145, 94] width 10 height 10
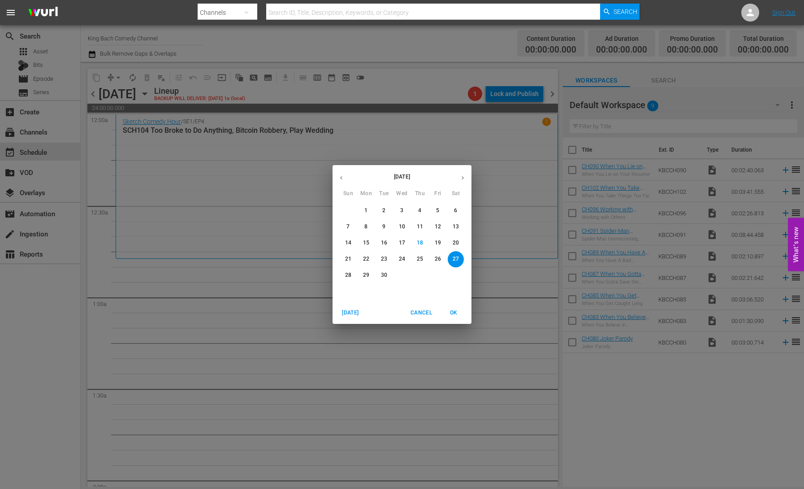
click at [456, 245] on p "20" at bounding box center [456, 243] width 6 height 8
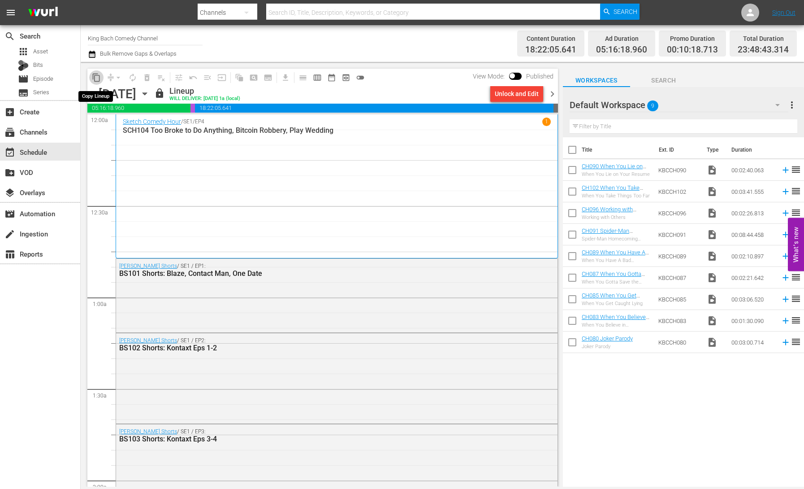
click at [97, 79] on span "content_copy" at bounding box center [96, 77] width 9 height 9
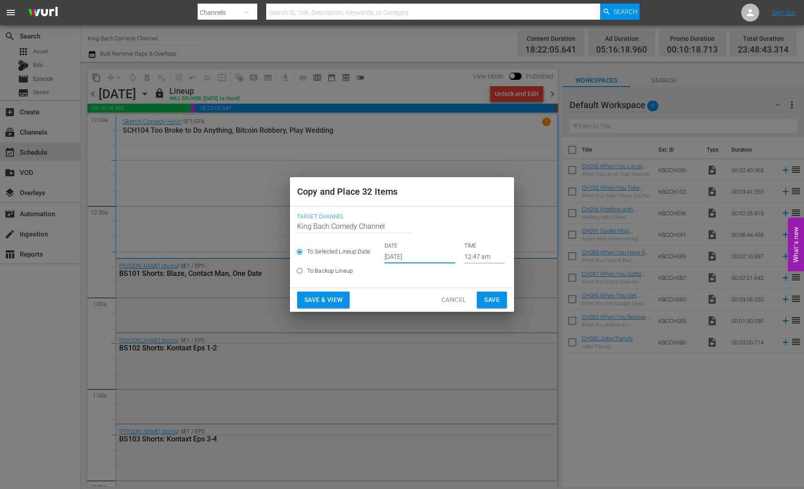
click at [402, 255] on input "[DATE]" at bounding box center [420, 256] width 71 height 13
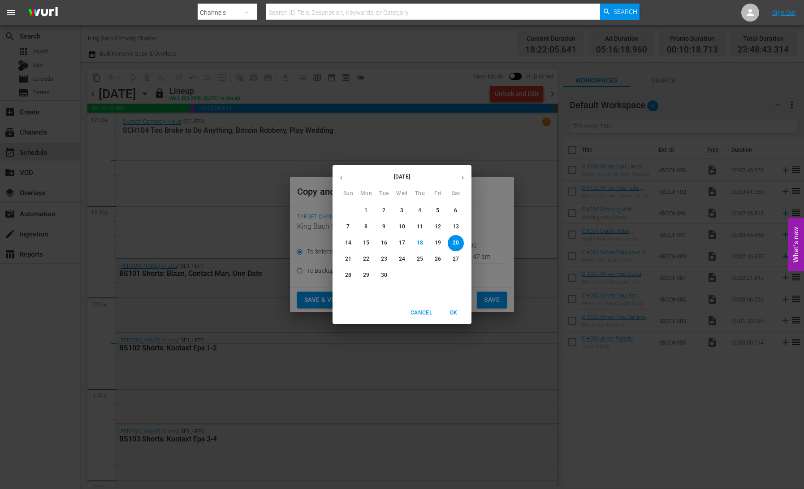
click at [454, 260] on p "27" at bounding box center [456, 259] width 6 height 8
type input "[DATE]"
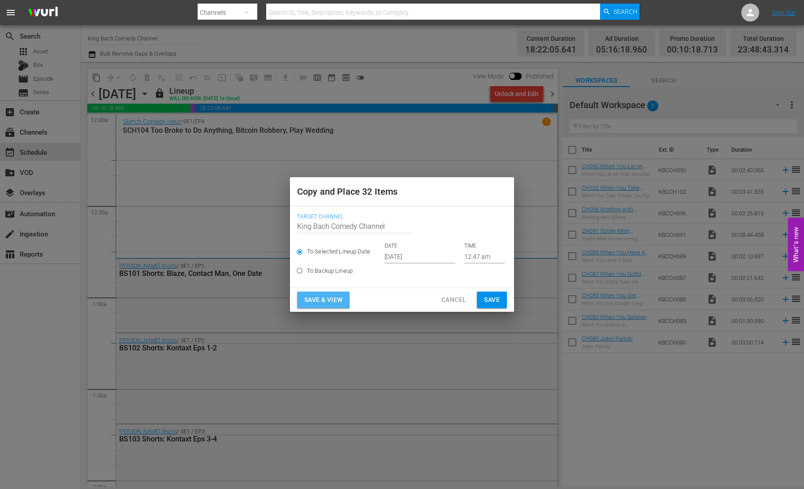
click at [329, 299] on span "Save & View" at bounding box center [323, 299] width 38 height 11
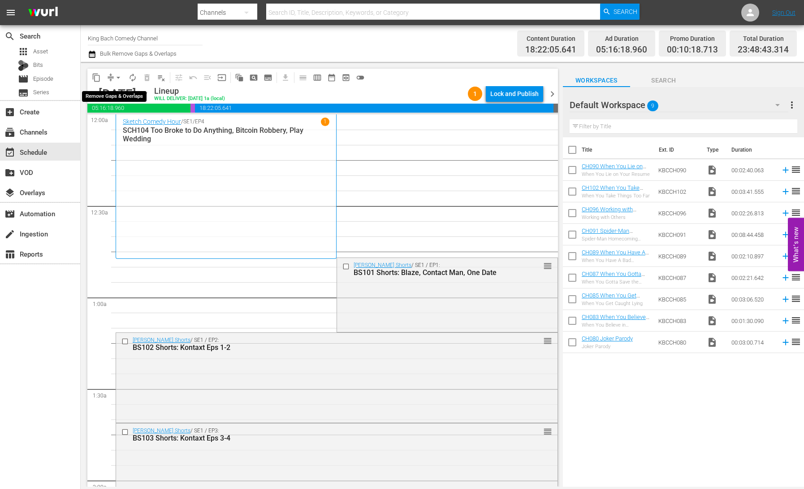
click at [112, 78] on button "arrow_drop_down" at bounding box center [118, 77] width 14 height 14
click at [130, 128] on li "Align to End of Previous Day" at bounding box center [119, 125] width 94 height 15
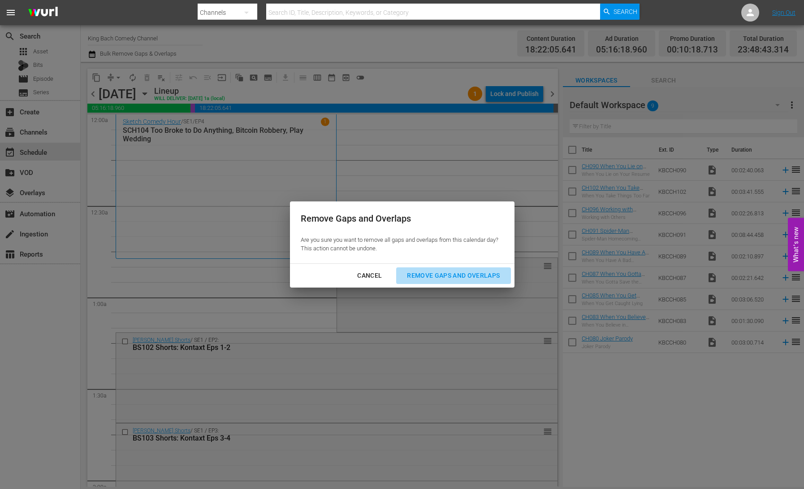
click at [424, 274] on div "Remove Gaps and Overlaps" at bounding box center [453, 275] width 107 height 11
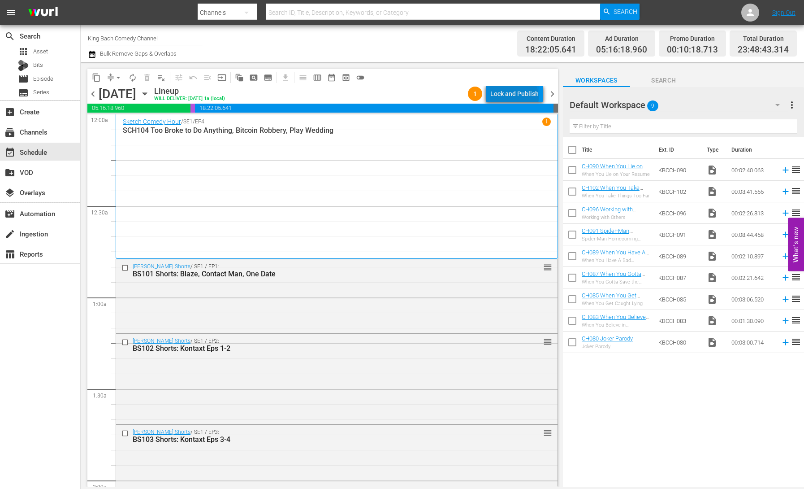
click at [516, 97] on div "Lock and Publish" at bounding box center [514, 94] width 48 height 16
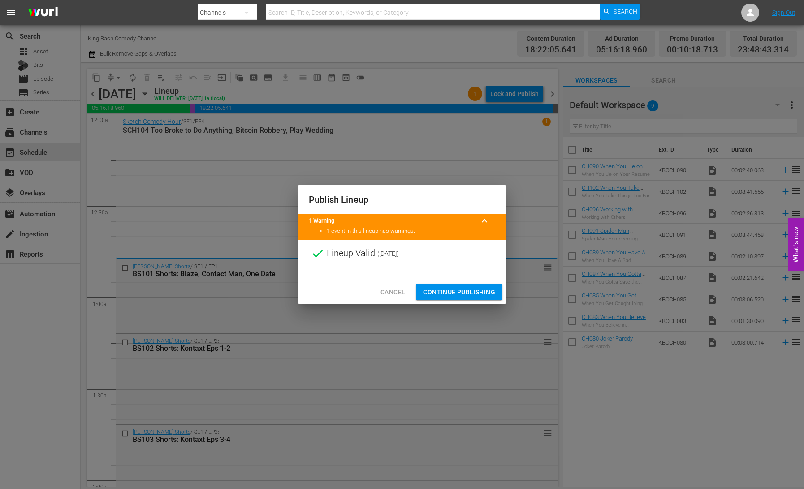
click at [469, 288] on span "Continue Publishing" at bounding box center [459, 291] width 72 height 11
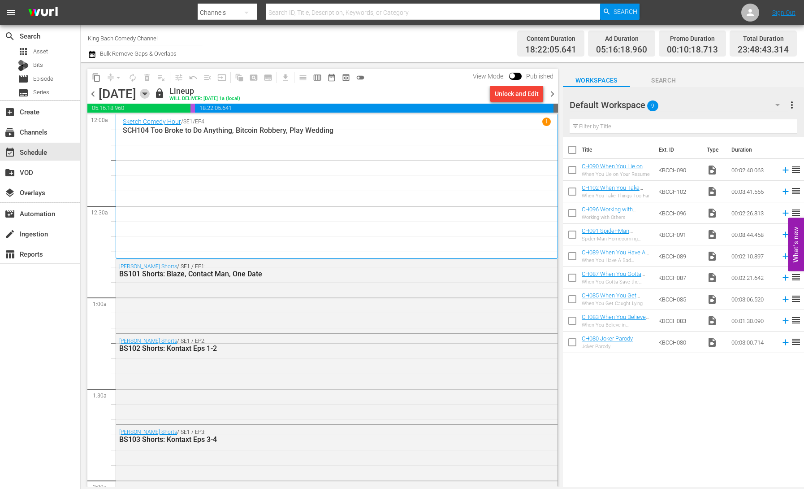
click at [150, 96] on icon "button" at bounding box center [145, 94] width 10 height 10
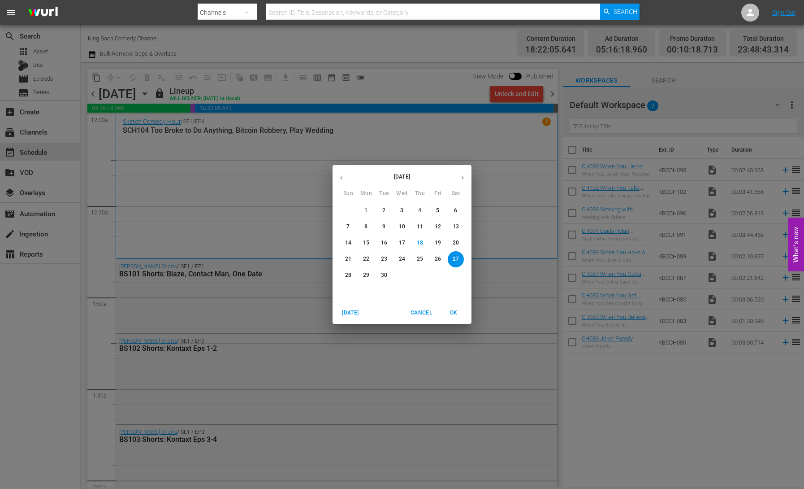
click at [351, 258] on span "21" at bounding box center [348, 259] width 16 height 8
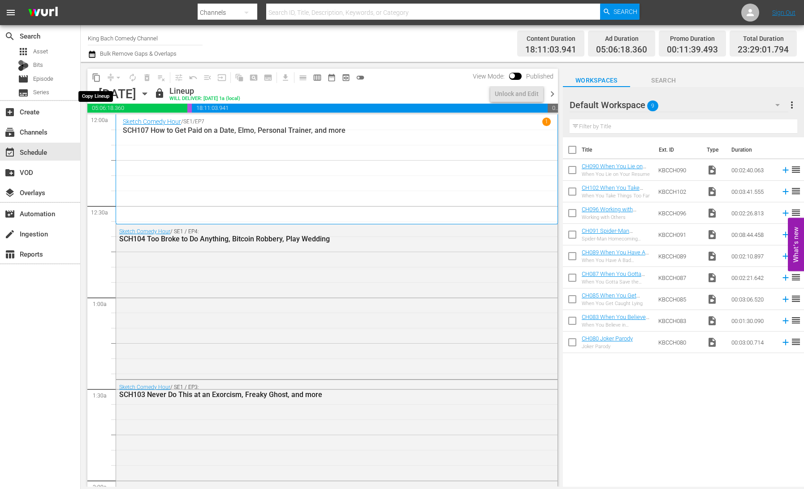
click at [96, 79] on span "content_copy" at bounding box center [96, 77] width 9 height 9
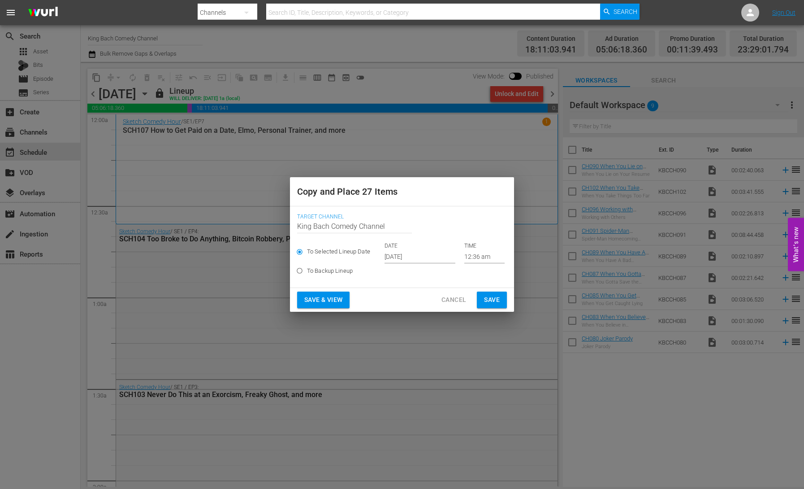
click at [402, 256] on input "[DATE]" at bounding box center [420, 256] width 71 height 13
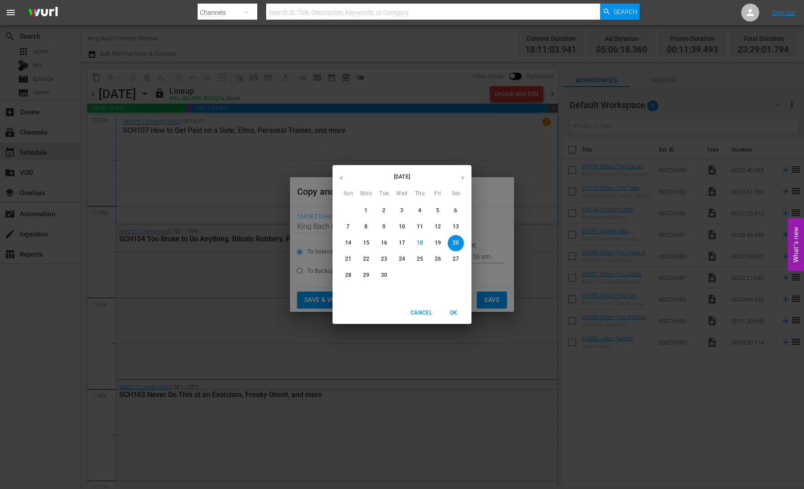
click at [349, 273] on p "28" at bounding box center [348, 275] width 6 height 8
type input "[DATE]"
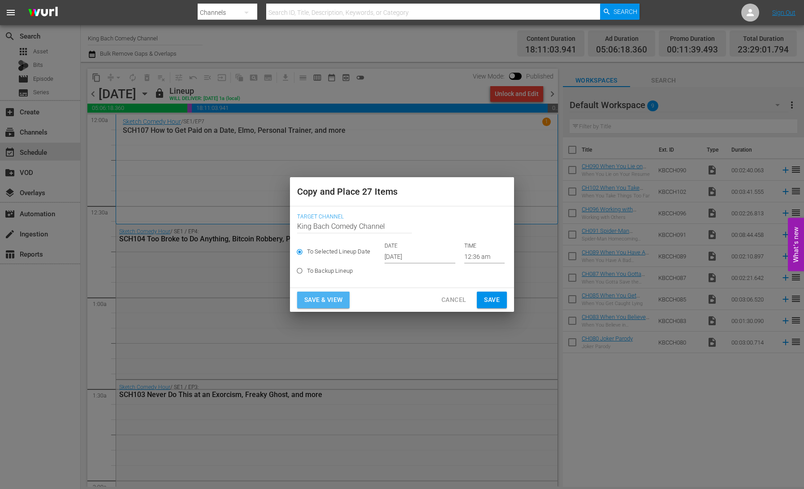
click at [332, 295] on span "Save & View" at bounding box center [323, 299] width 38 height 11
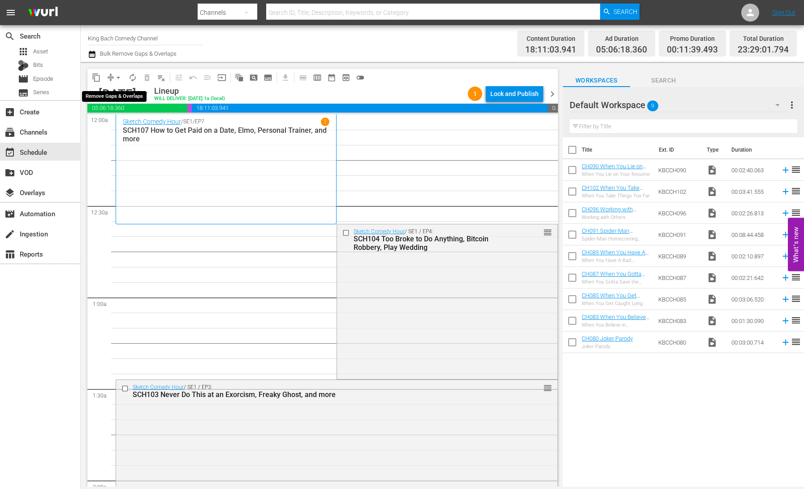
click at [113, 77] on button "arrow_drop_down" at bounding box center [118, 77] width 14 height 14
click at [142, 129] on li "Align to End of Previous Day" at bounding box center [119, 125] width 94 height 15
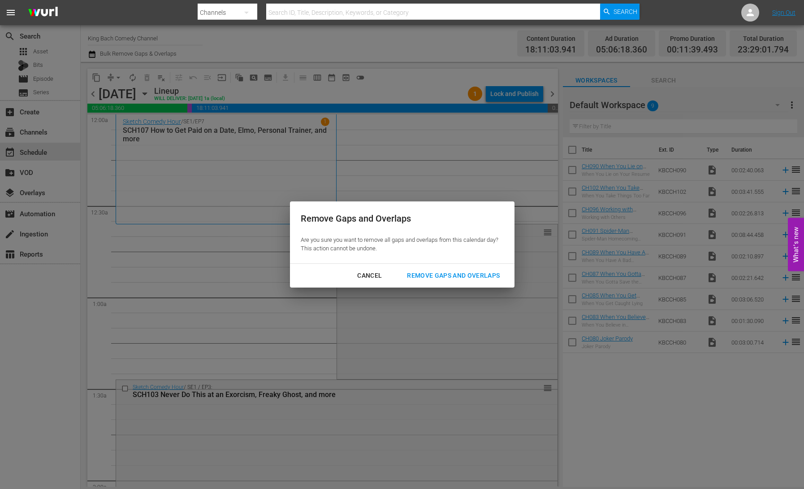
click at [481, 275] on div "Remove Gaps and Overlaps" at bounding box center [453, 275] width 107 height 11
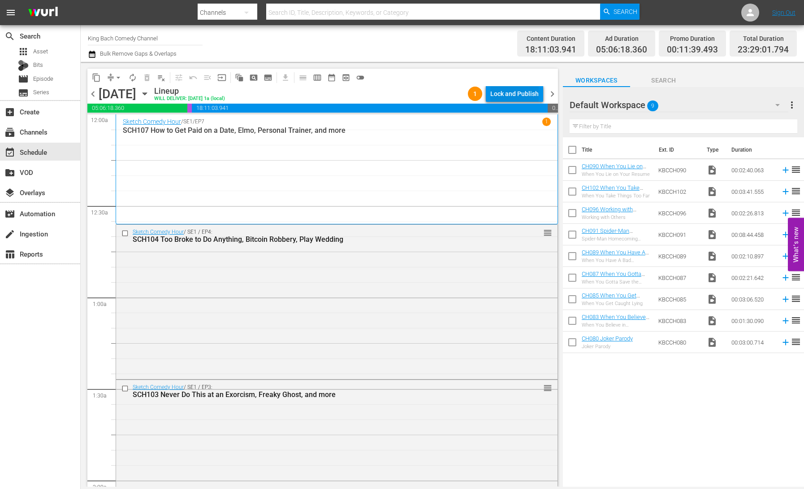
click at [511, 96] on div "Lock and Publish" at bounding box center [514, 94] width 48 height 16
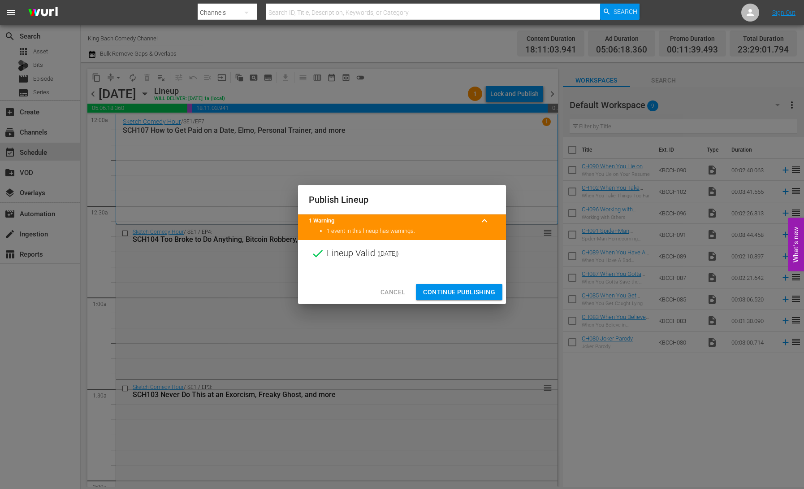
click at [478, 292] on span "Continue Publishing" at bounding box center [459, 291] width 72 height 11
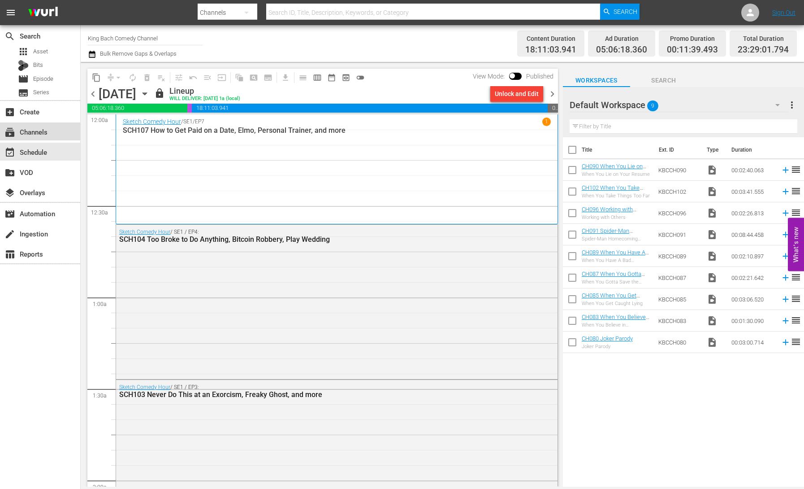
click at [40, 134] on div "subscriptions Channels" at bounding box center [25, 130] width 50 height 8
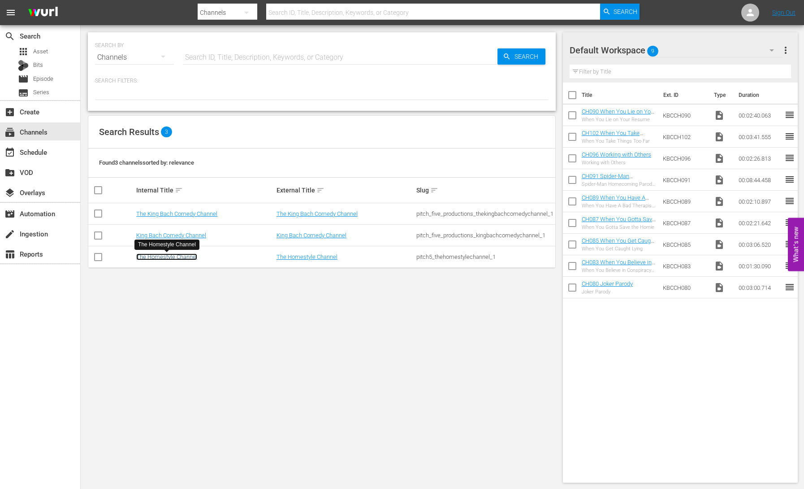
click at [175, 254] on link "The Homestyle Channel" at bounding box center [166, 256] width 61 height 7
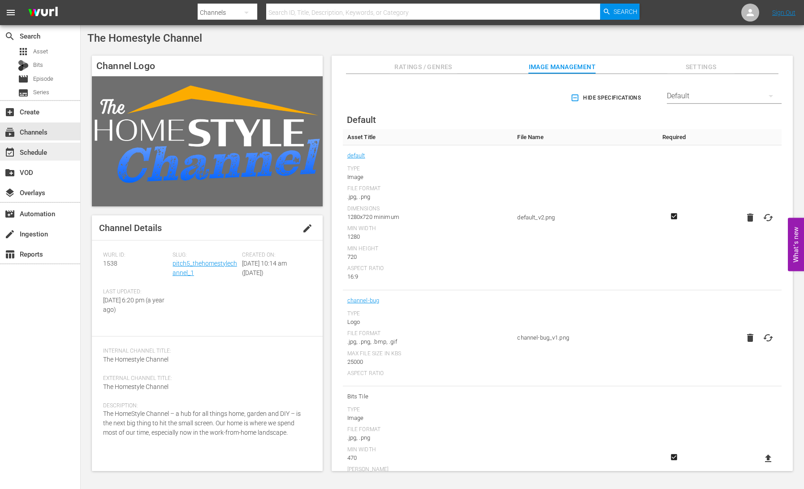
click at [42, 148] on div "event_available Schedule" at bounding box center [25, 151] width 50 height 8
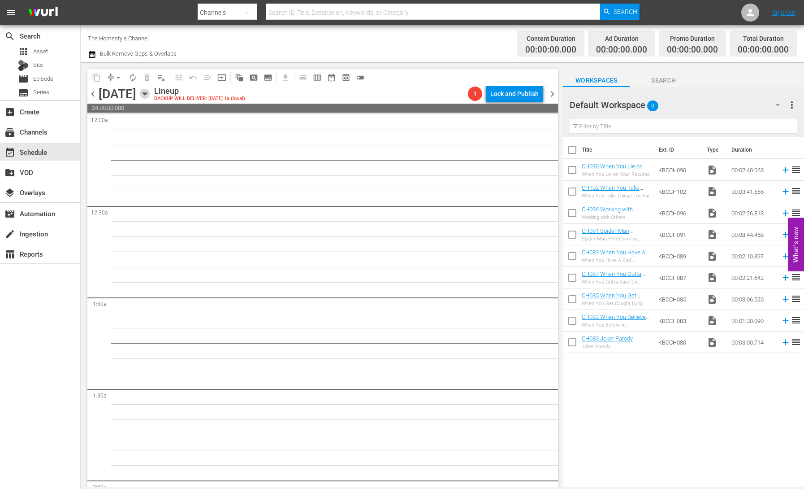
click at [150, 93] on icon "button" at bounding box center [145, 94] width 10 height 10
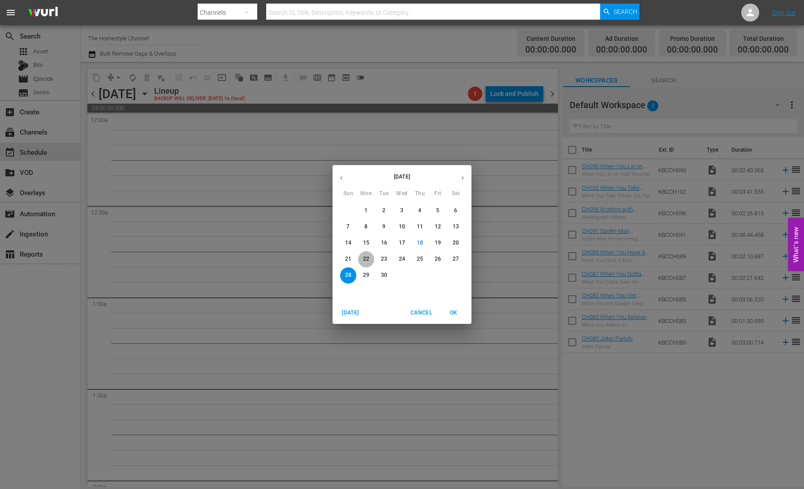
click at [364, 257] on p "22" at bounding box center [366, 259] width 6 height 8
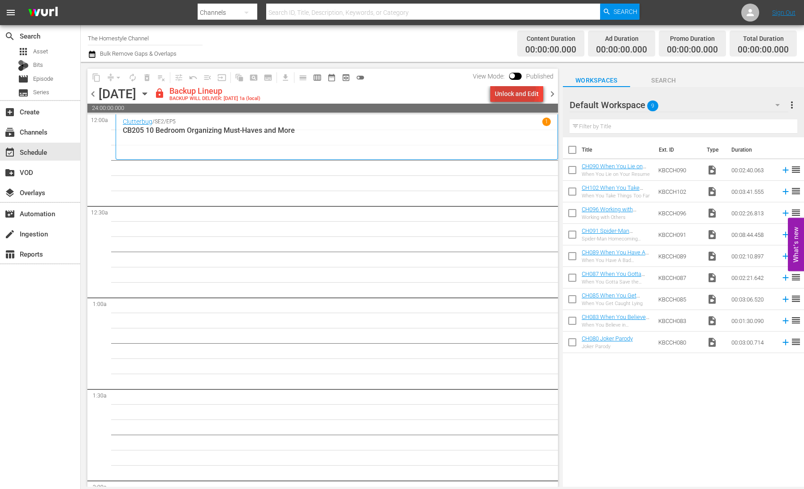
click at [514, 91] on div "Unlock and Edit" at bounding box center [517, 94] width 44 height 16
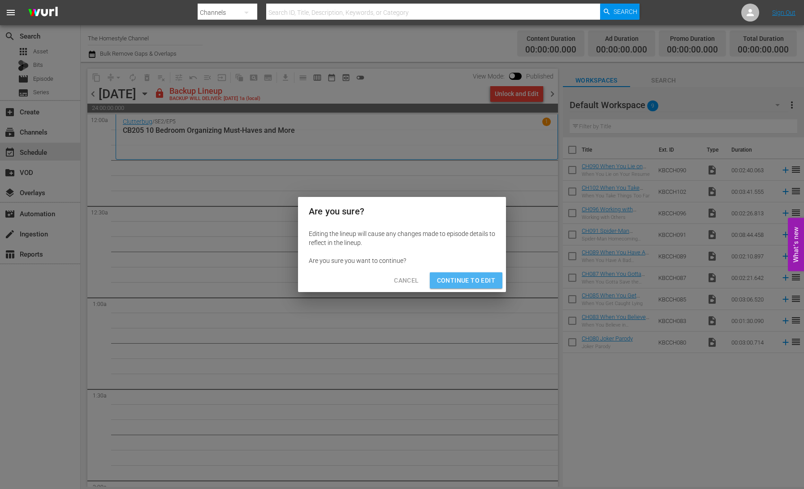
click at [483, 283] on span "Continue to Edit" at bounding box center [466, 280] width 58 height 11
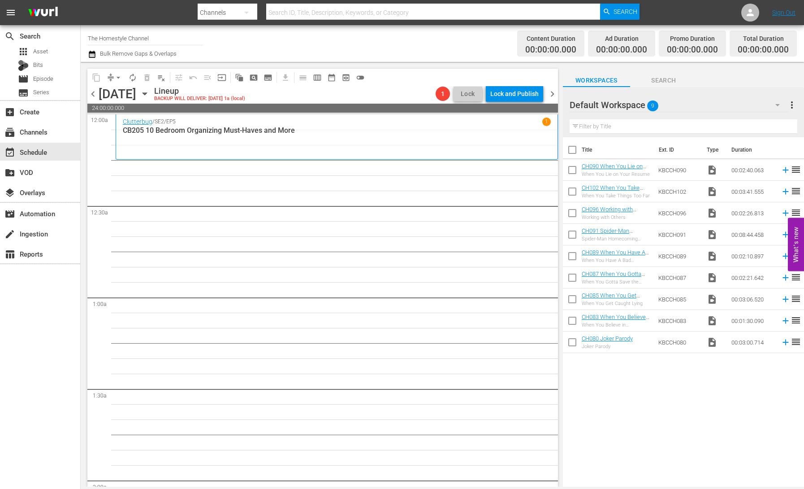
click at [555, 94] on span "chevron_right" at bounding box center [552, 93] width 11 height 11
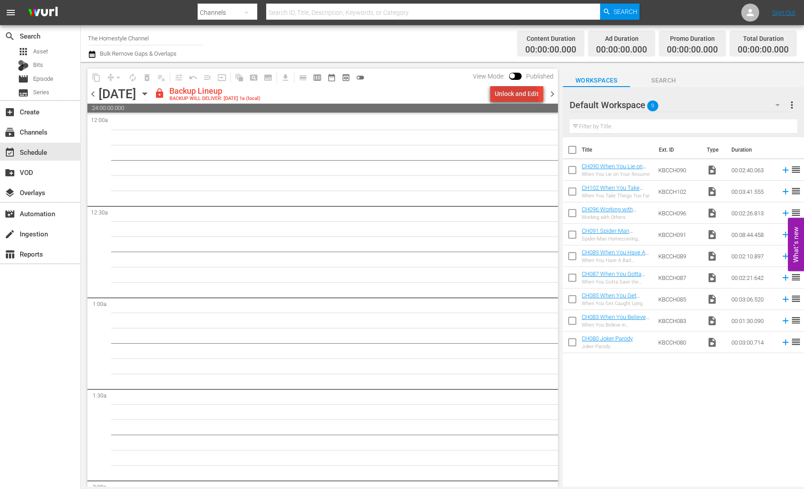
click at [518, 98] on div "Unlock and Edit" at bounding box center [517, 94] width 44 height 16
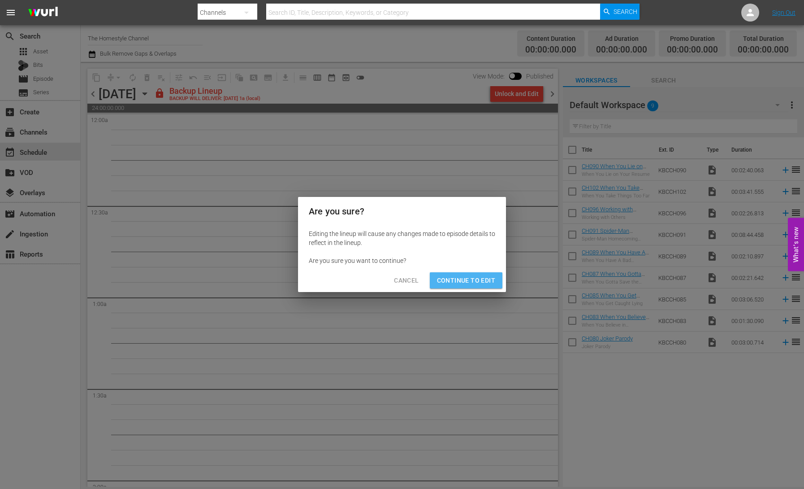
click at [473, 279] on span "Continue to Edit" at bounding box center [466, 280] width 58 height 11
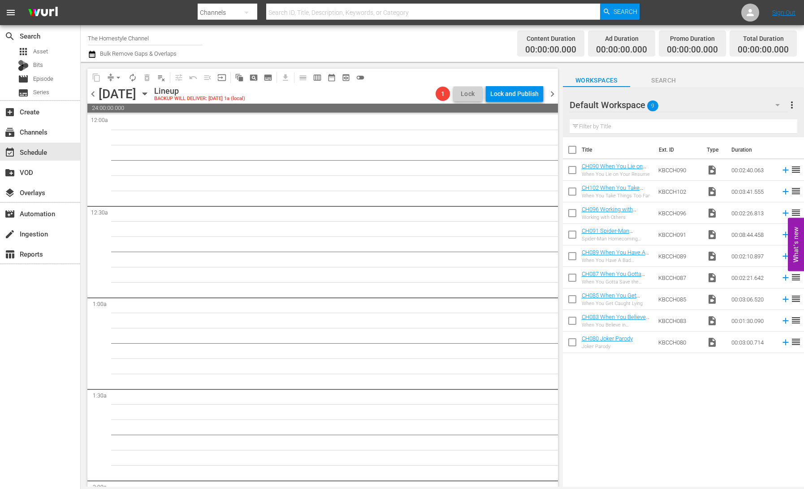
click at [551, 94] on span "chevron_right" at bounding box center [552, 93] width 11 height 11
click at [519, 97] on div "Unlock and Edit" at bounding box center [517, 94] width 44 height 16
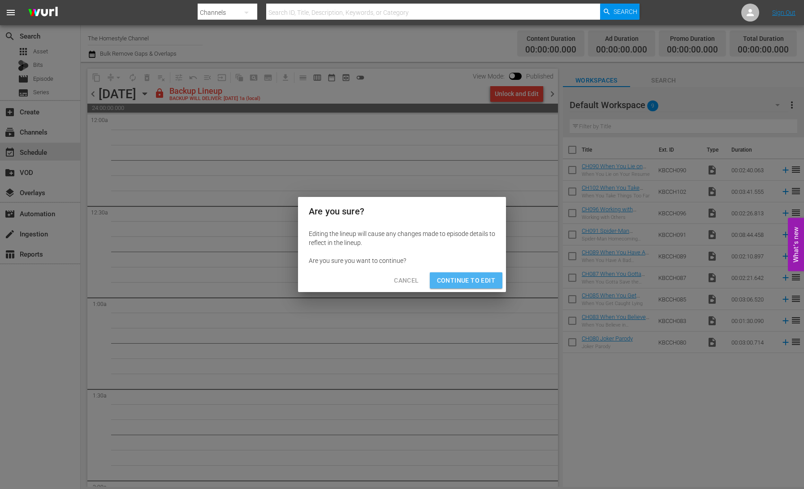
click at [477, 275] on span "Continue to Edit" at bounding box center [466, 280] width 58 height 11
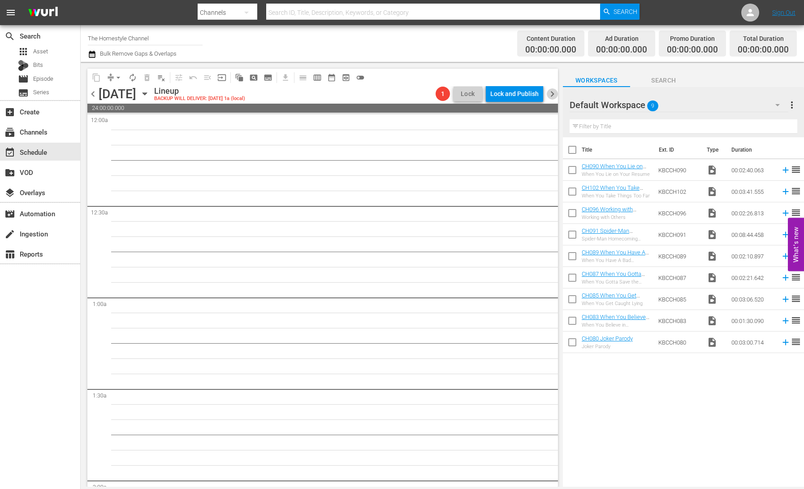
click at [555, 95] on span "chevron_right" at bounding box center [552, 93] width 11 height 11
click at [516, 97] on div "Unlock and Edit" at bounding box center [517, 94] width 44 height 16
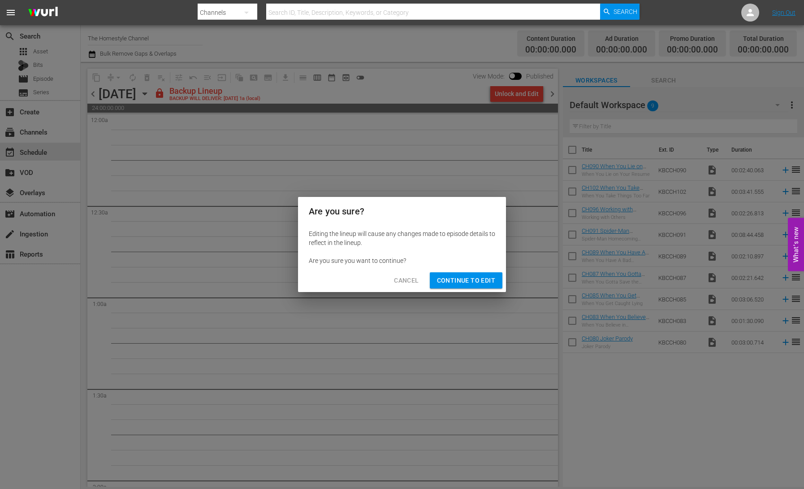
click at [467, 280] on span "Continue to Edit" at bounding box center [466, 280] width 58 height 11
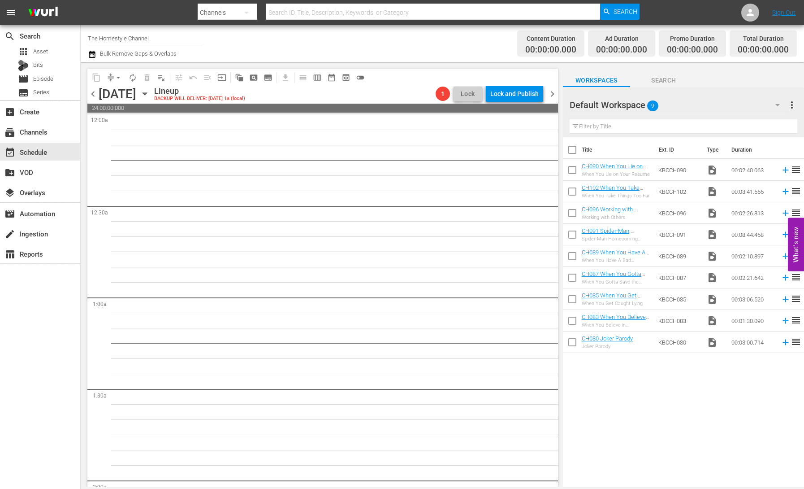
click at [550, 97] on span "chevron_right" at bounding box center [552, 93] width 11 height 11
click at [150, 96] on icon "button" at bounding box center [145, 94] width 10 height 10
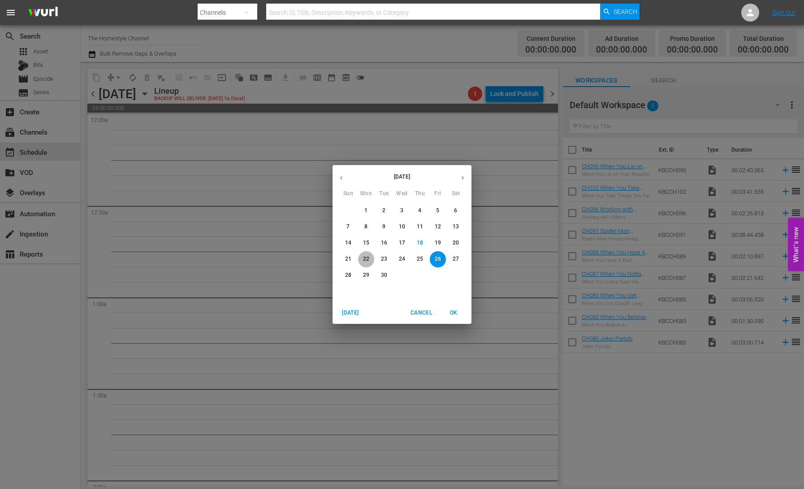
click at [369, 258] on span "22" at bounding box center [366, 259] width 16 height 8
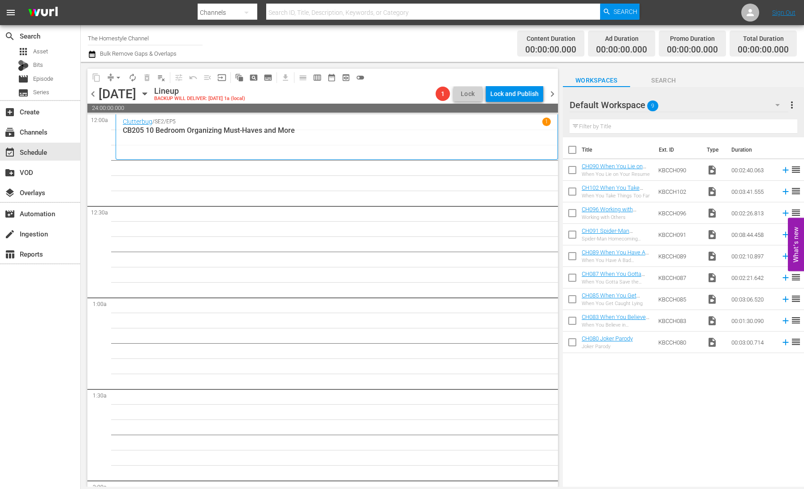
click at [150, 94] on icon "button" at bounding box center [145, 94] width 10 height 10
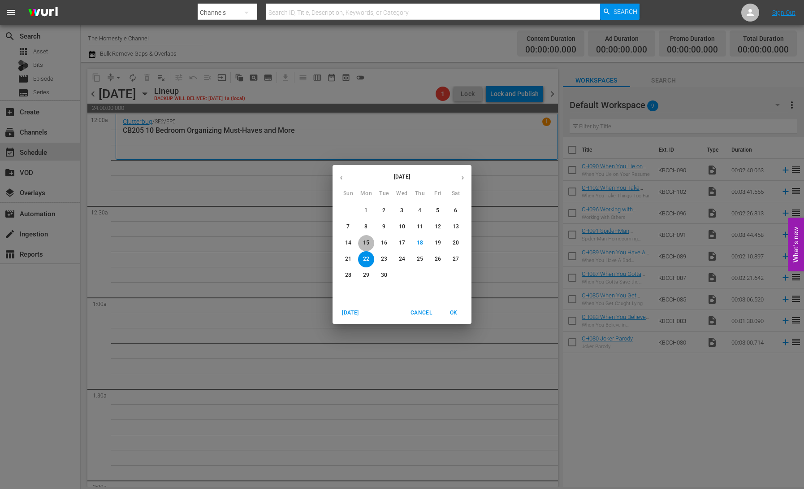
click at [367, 244] on p "15" at bounding box center [366, 243] width 6 height 8
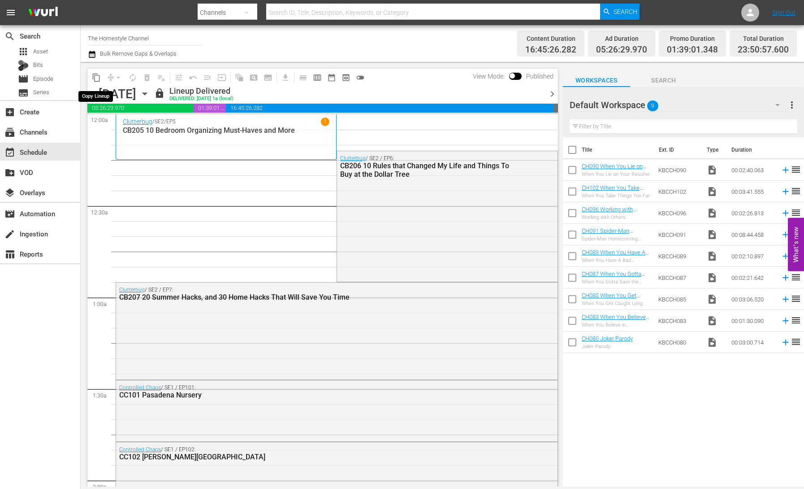
click at [96, 81] on span "content_copy" at bounding box center [96, 77] width 9 height 9
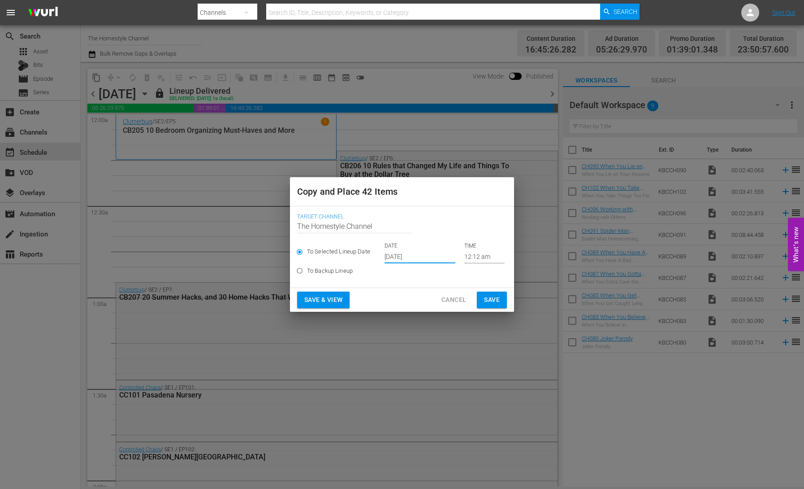
click at [407, 253] on input "[DATE]" at bounding box center [420, 256] width 71 height 13
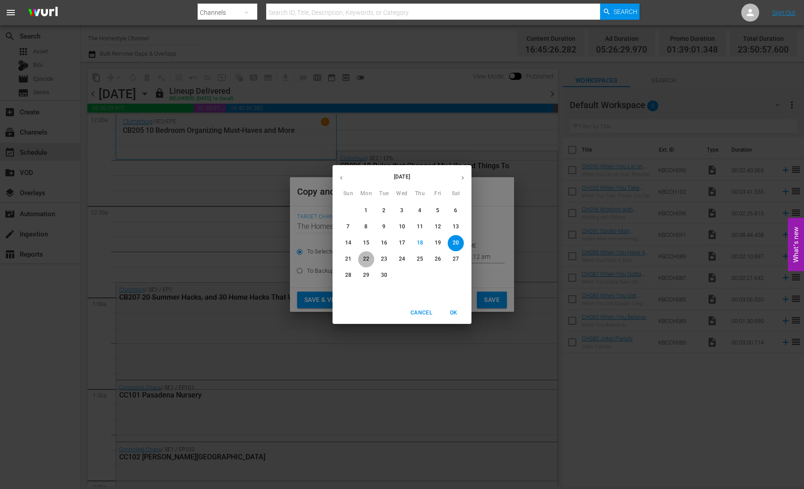
click at [364, 261] on p "22" at bounding box center [366, 259] width 6 height 8
type input "Sep 22nd 2025"
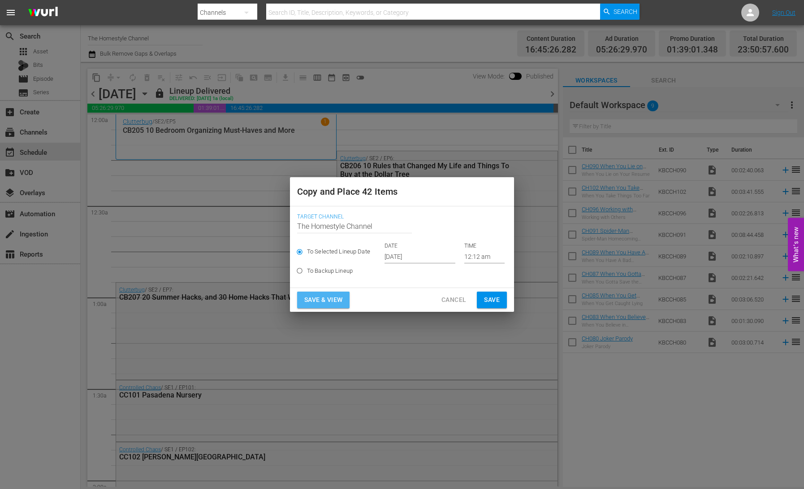
click at [338, 301] on span "Save & View" at bounding box center [323, 299] width 38 height 11
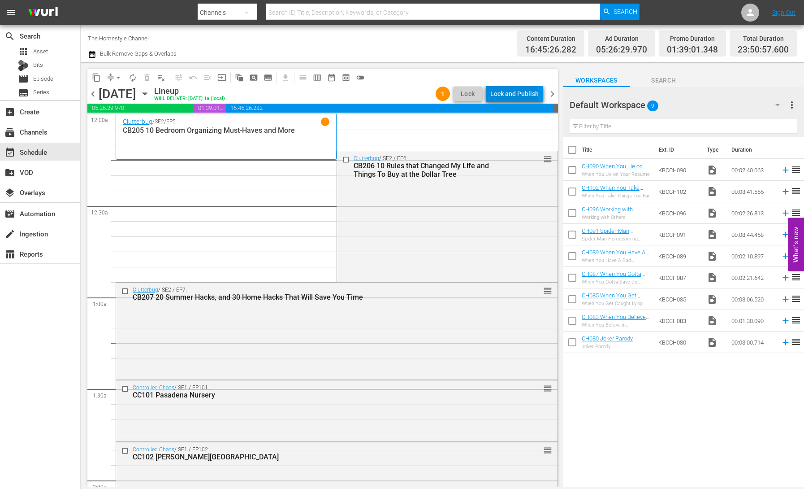
click at [516, 96] on div "Lock and Publish" at bounding box center [514, 94] width 48 height 16
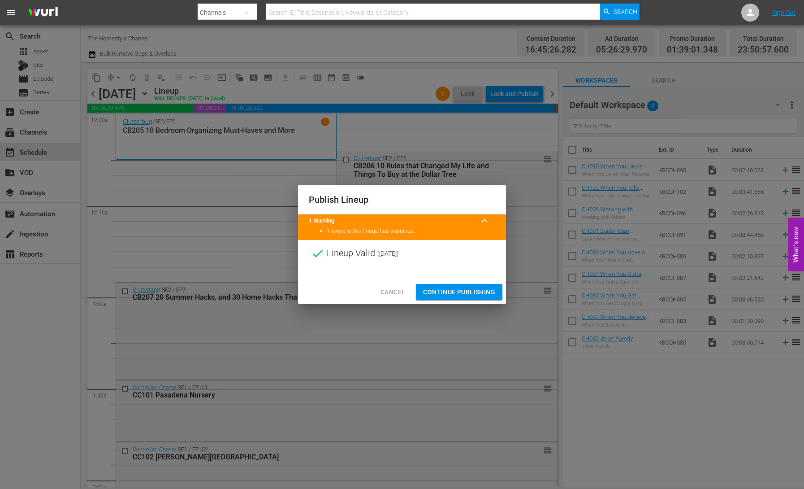
click at [473, 290] on span "Continue Publishing" at bounding box center [459, 291] width 72 height 11
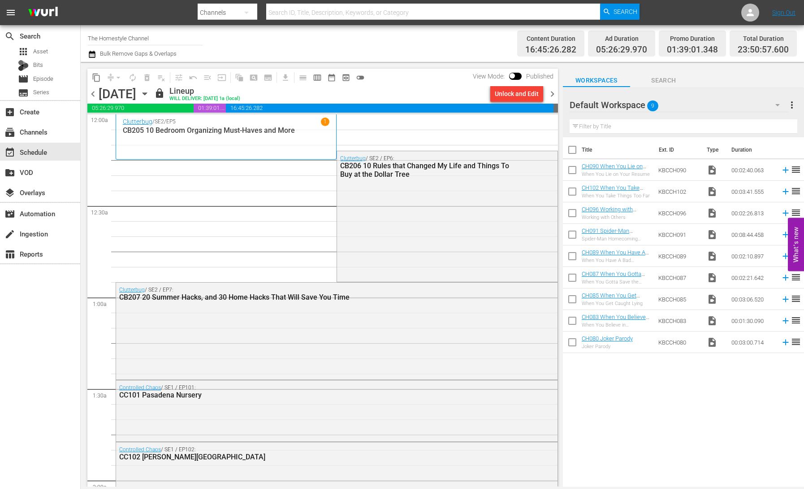
click at [150, 94] on icon "button" at bounding box center [145, 94] width 10 height 10
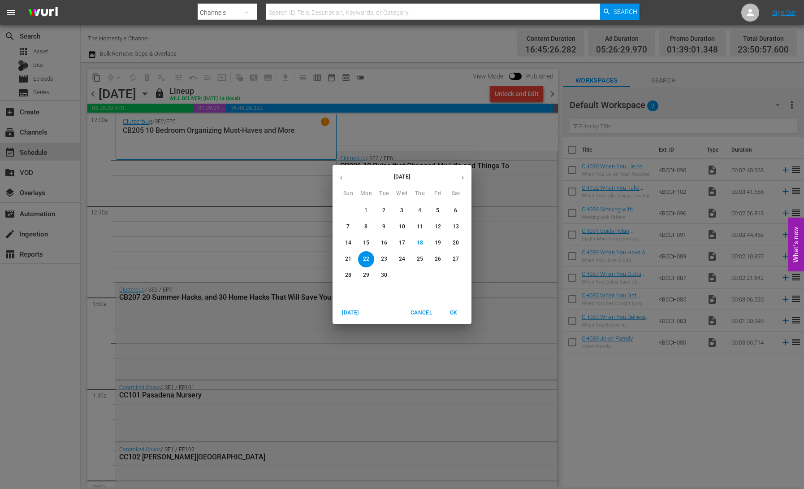
click at [381, 246] on p "16" at bounding box center [384, 243] width 6 height 8
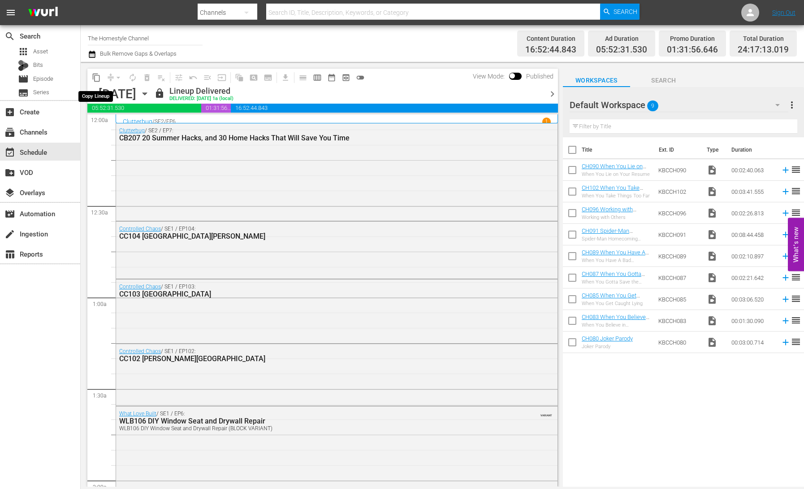
click at [95, 78] on span "content_copy" at bounding box center [96, 77] width 9 height 9
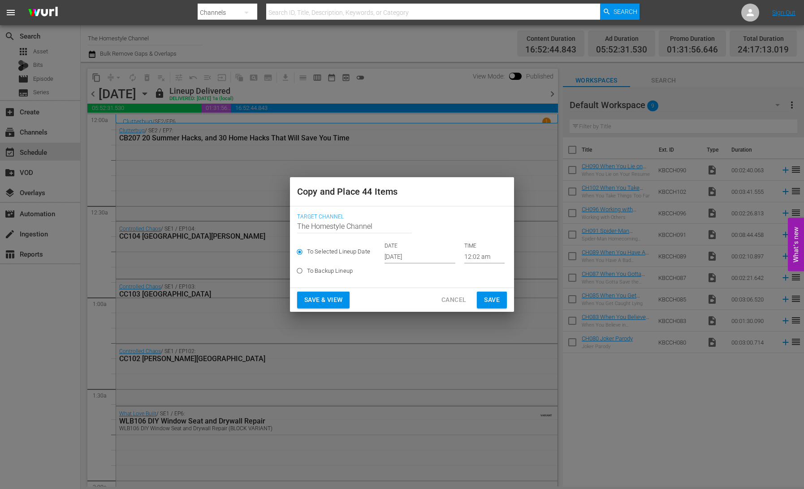
click at [412, 257] on input "[DATE]" at bounding box center [420, 256] width 71 height 13
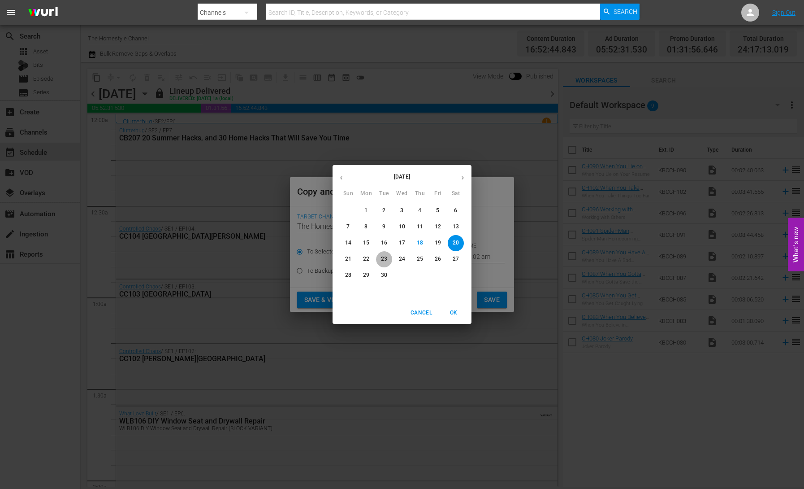
click at [383, 257] on p "23" at bounding box center [384, 259] width 6 height 8
type input "Sep 23rd 2025"
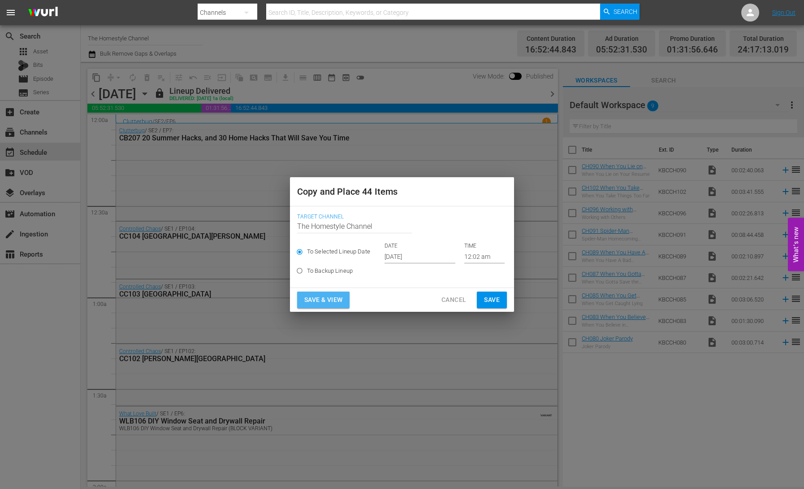
click at [333, 297] on span "Save & View" at bounding box center [323, 299] width 38 height 11
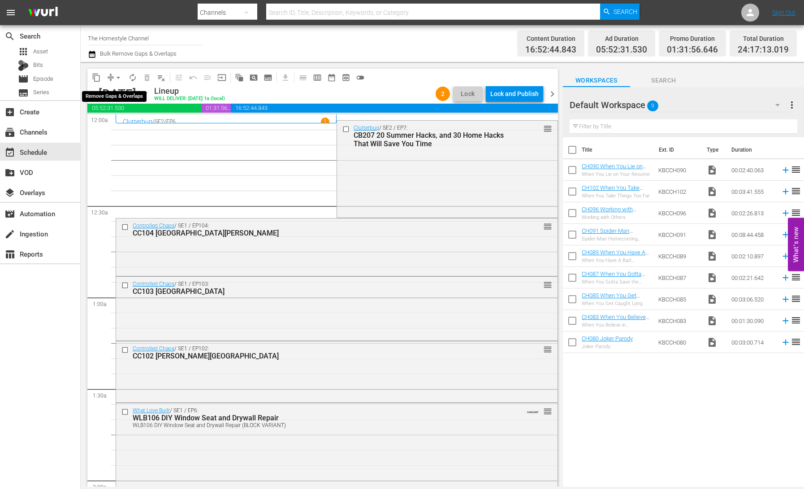
click at [109, 78] on span "compress" at bounding box center [110, 77] width 9 height 9
click at [112, 78] on button "arrow_drop_down" at bounding box center [118, 77] width 14 height 14
click at [132, 128] on li "Align to End of Previous Day" at bounding box center [119, 125] width 94 height 15
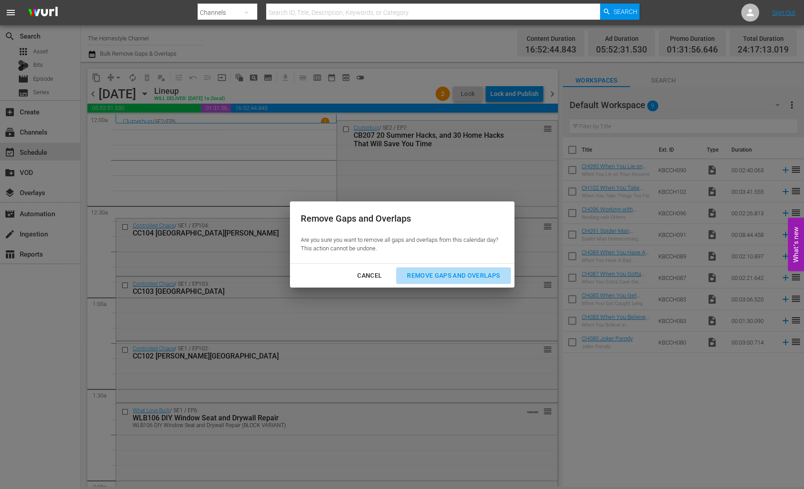
click at [459, 276] on div "Remove Gaps and Overlaps" at bounding box center [453, 275] width 107 height 11
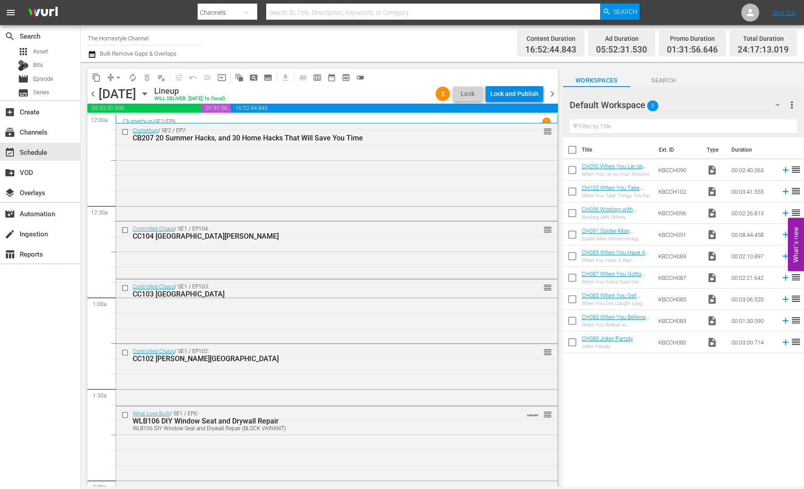
click at [515, 93] on div "Lock and Publish" at bounding box center [514, 94] width 48 height 16
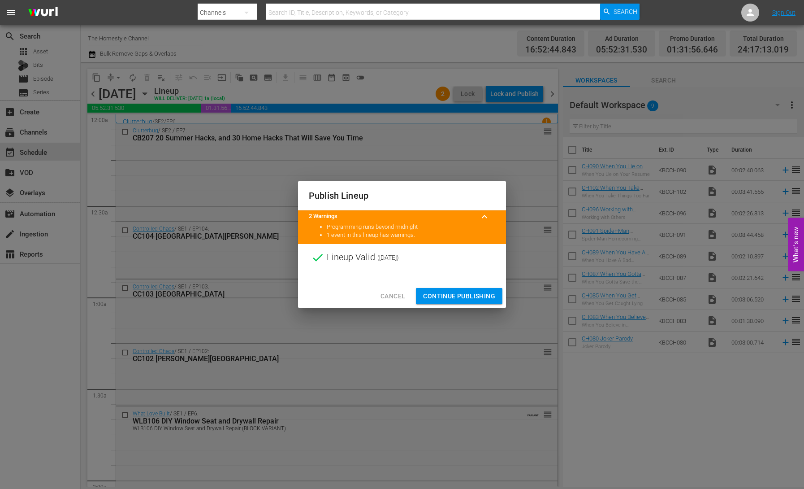
click at [466, 293] on span "Continue Publishing" at bounding box center [459, 295] width 72 height 11
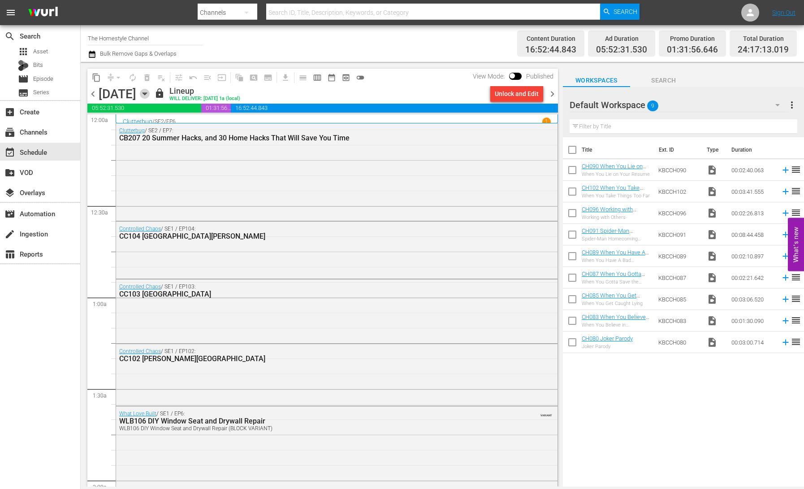
click at [150, 97] on icon "button" at bounding box center [145, 94] width 10 height 10
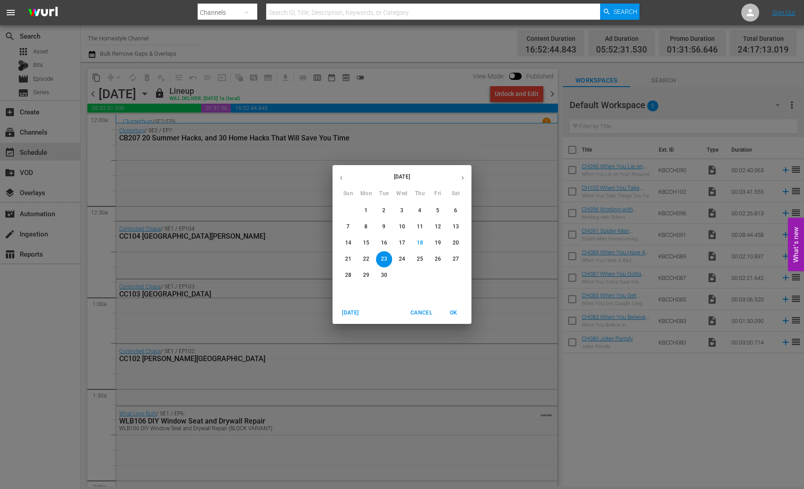
click at [403, 244] on p "17" at bounding box center [402, 243] width 6 height 8
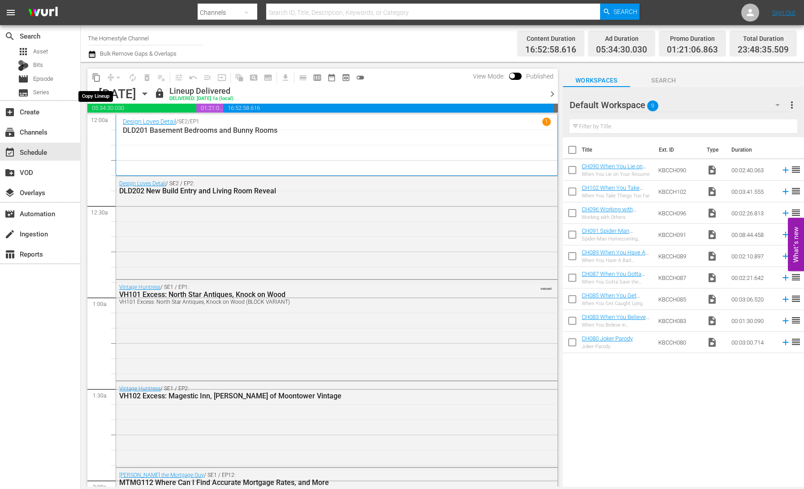
click at [95, 78] on span "content_copy" at bounding box center [96, 77] width 9 height 9
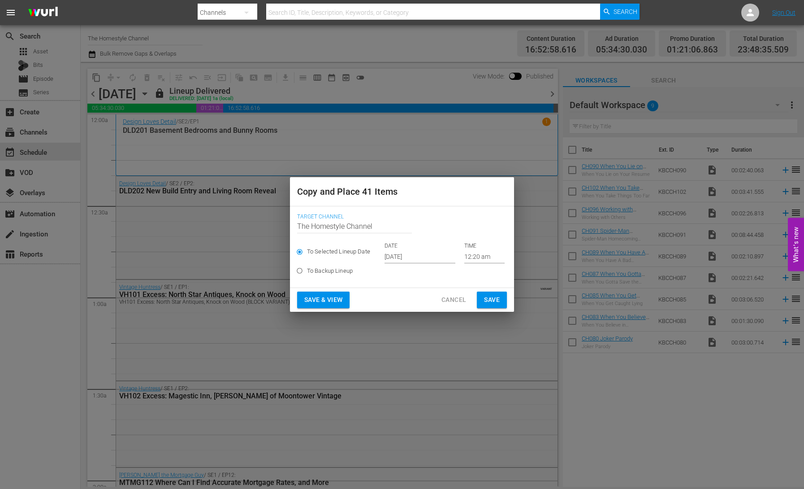
click at [409, 253] on input "[DATE]" at bounding box center [420, 256] width 71 height 13
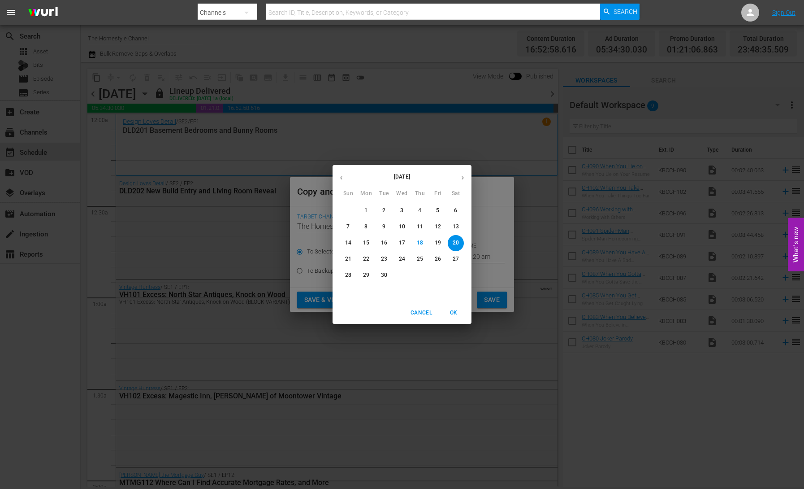
click at [402, 258] on p "24" at bounding box center [402, 259] width 6 height 8
type input "[DATE]"
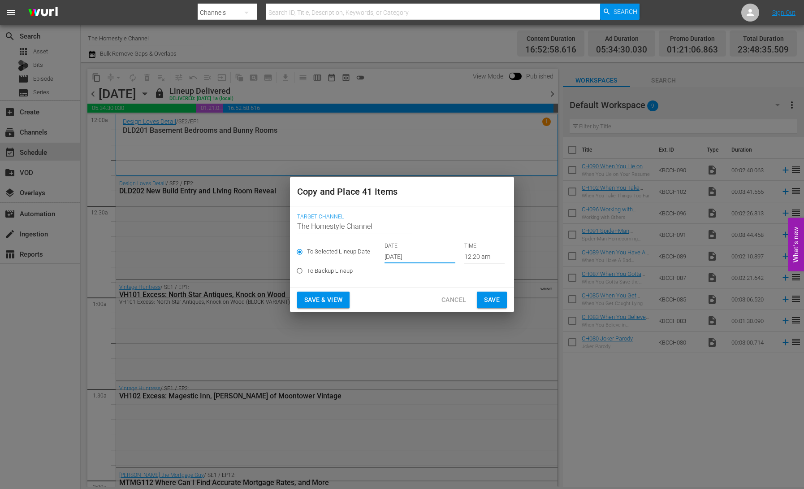
click at [329, 301] on span "Save & View" at bounding box center [323, 299] width 38 height 11
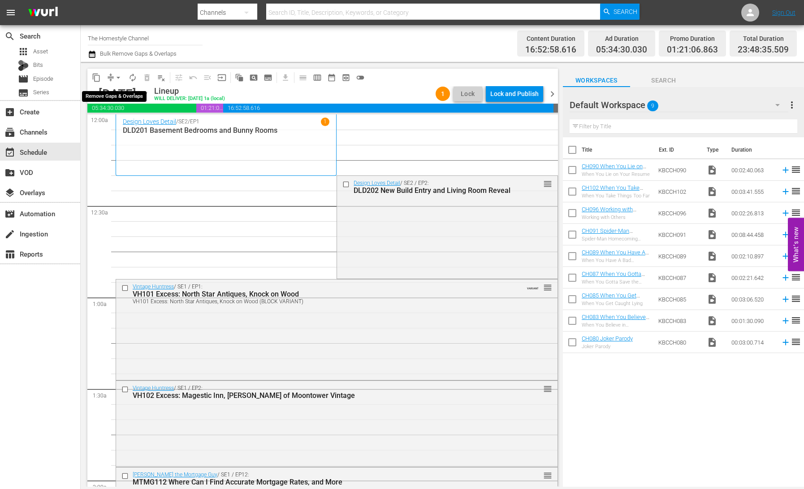
click at [114, 78] on span "arrow_drop_down" at bounding box center [118, 77] width 9 height 9
click at [129, 123] on li "Align to End of Previous Day" at bounding box center [119, 125] width 94 height 15
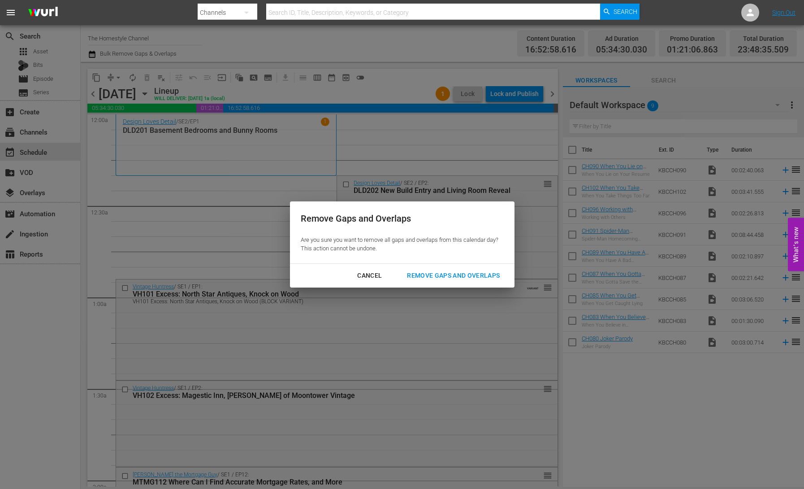
click at [448, 276] on div "Remove Gaps and Overlaps" at bounding box center [453, 275] width 107 height 11
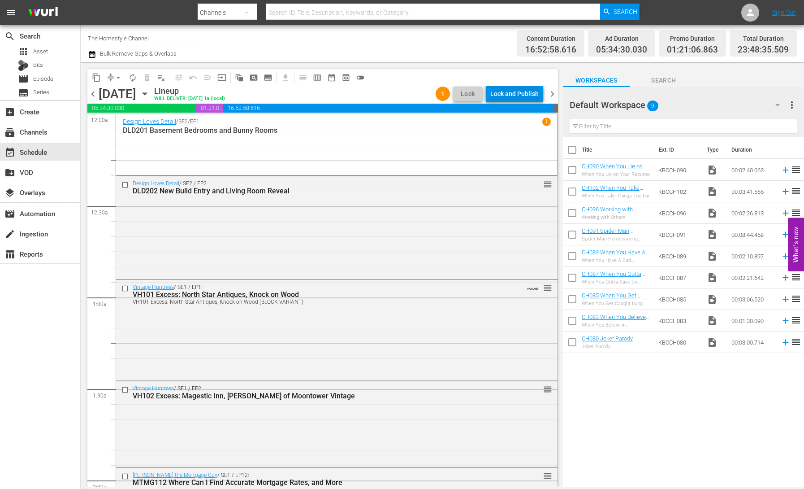
click at [508, 99] on div "Lock and Publish" at bounding box center [514, 94] width 48 height 16
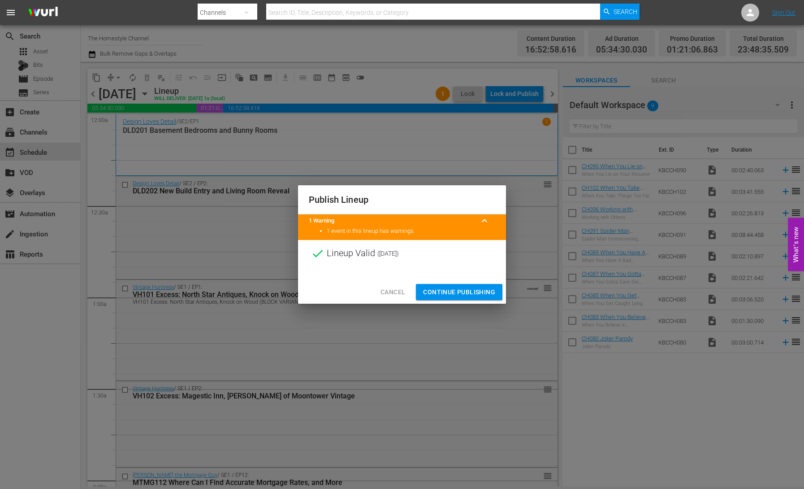
click at [473, 291] on span "Continue Publishing" at bounding box center [459, 291] width 72 height 11
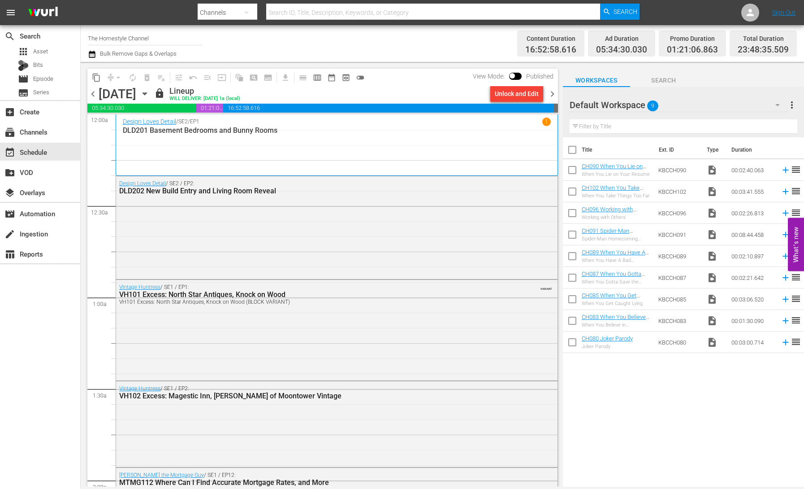
click at [150, 95] on icon "button" at bounding box center [145, 94] width 10 height 10
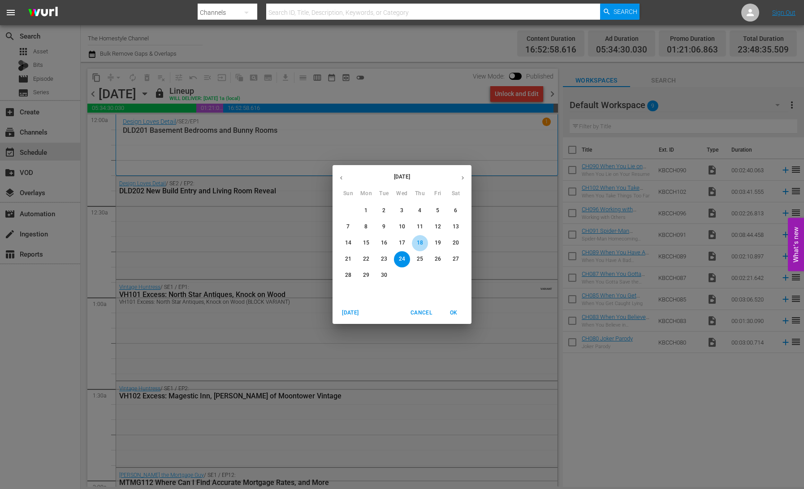
click at [424, 245] on span "18" at bounding box center [420, 243] width 16 height 8
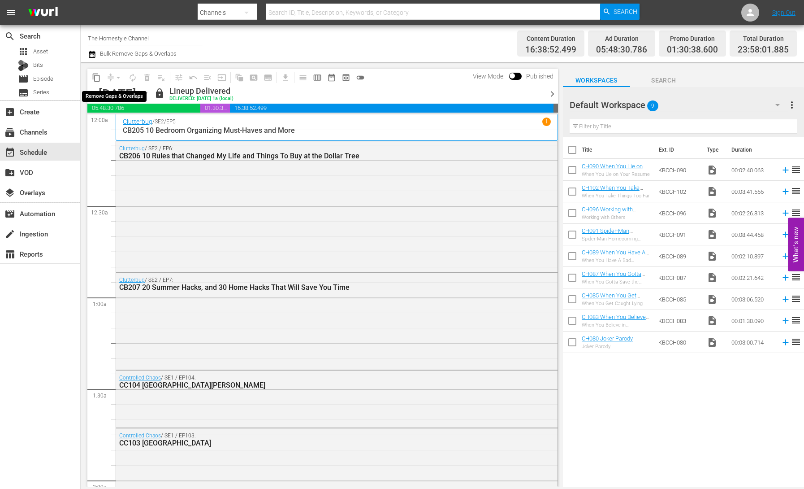
click at [104, 79] on span "compress arrow_drop_down" at bounding box center [115, 77] width 22 height 14
click at [99, 78] on span "content_copy" at bounding box center [96, 77] width 9 height 9
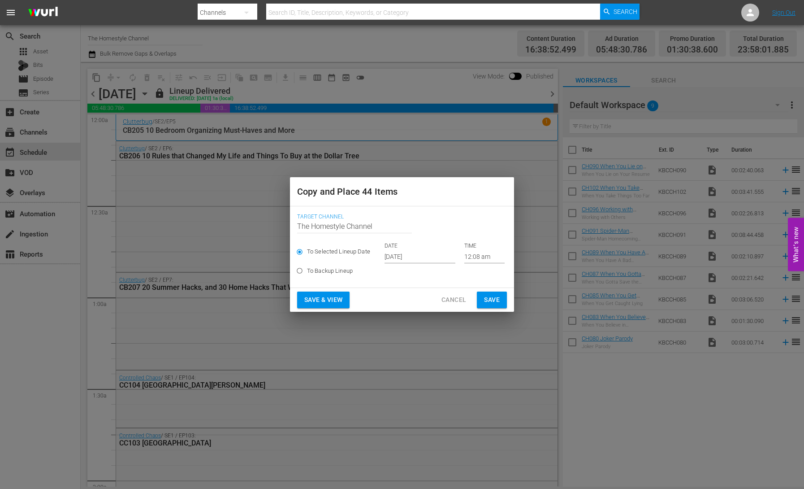
click at [387, 254] on input "[DATE]" at bounding box center [420, 256] width 71 height 13
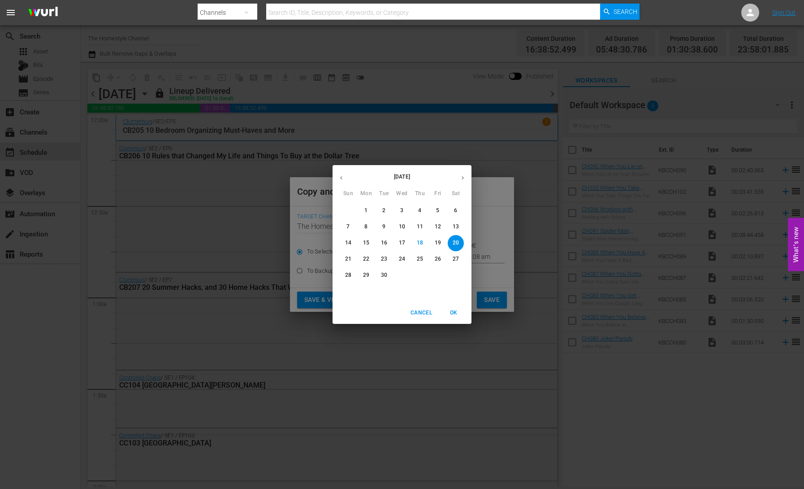
click at [420, 258] on p "25" at bounding box center [420, 259] width 6 height 8
type input "[DATE]"
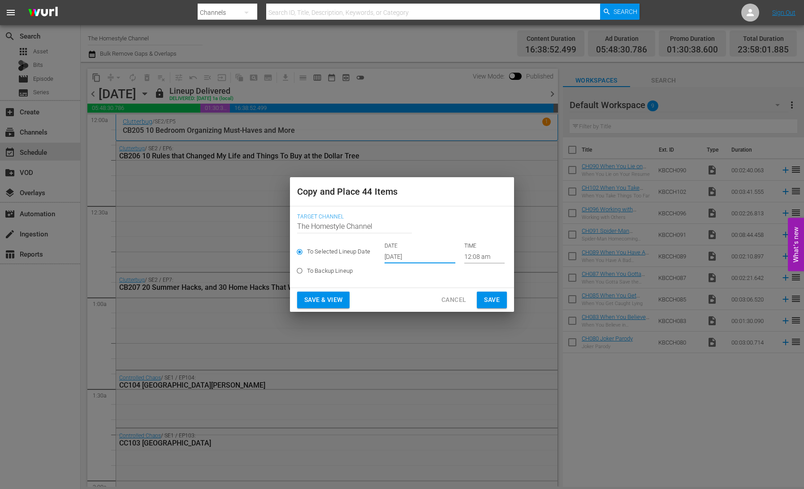
click at [335, 297] on span "Save & View" at bounding box center [323, 299] width 38 height 11
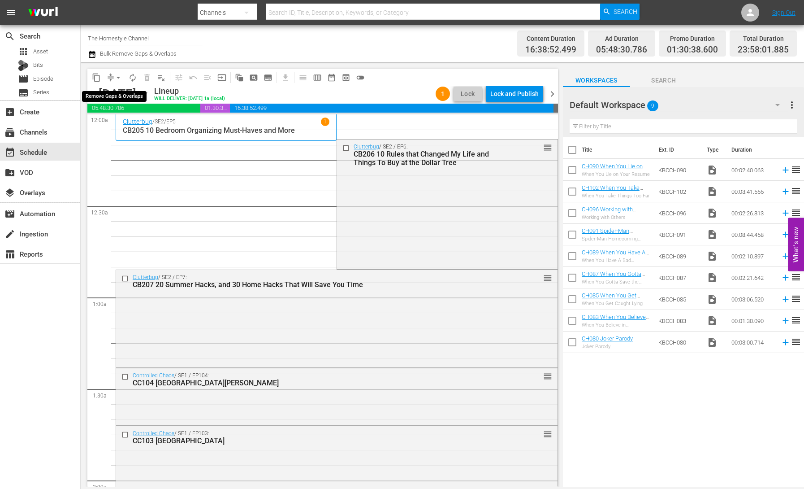
click at [118, 79] on span "arrow_drop_down" at bounding box center [118, 77] width 9 height 9
click at [140, 122] on li "Align to End of Previous Day" at bounding box center [119, 125] width 94 height 15
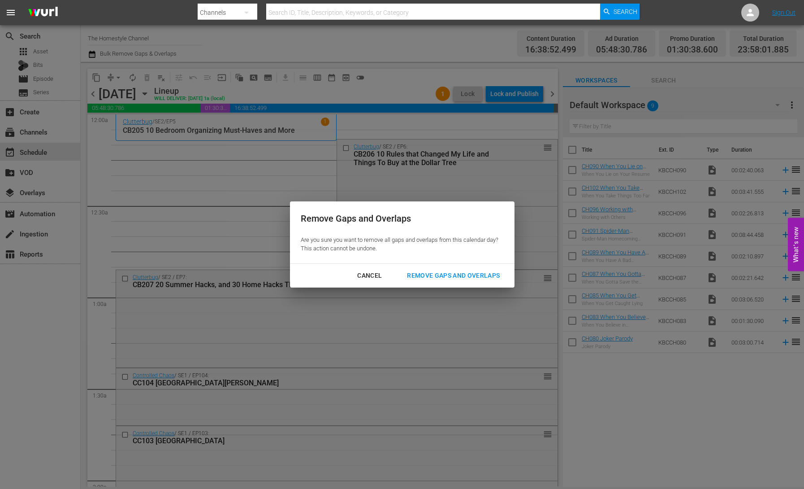
click at [475, 275] on div "Remove Gaps and Overlaps" at bounding box center [453, 275] width 107 height 11
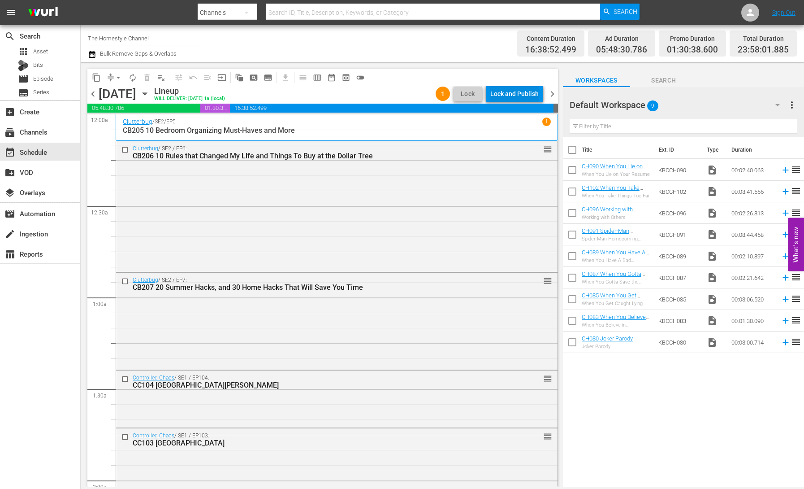
click at [521, 96] on div "Lock and Publish" at bounding box center [514, 94] width 48 height 16
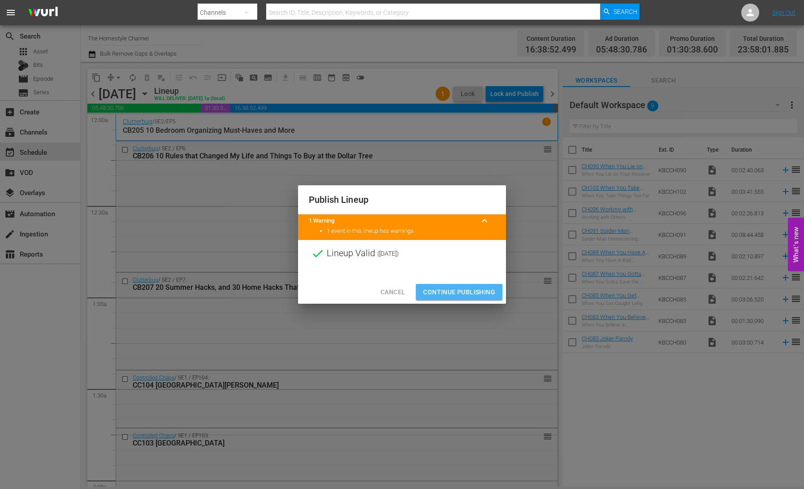
click at [469, 289] on span "Continue Publishing" at bounding box center [459, 291] width 72 height 11
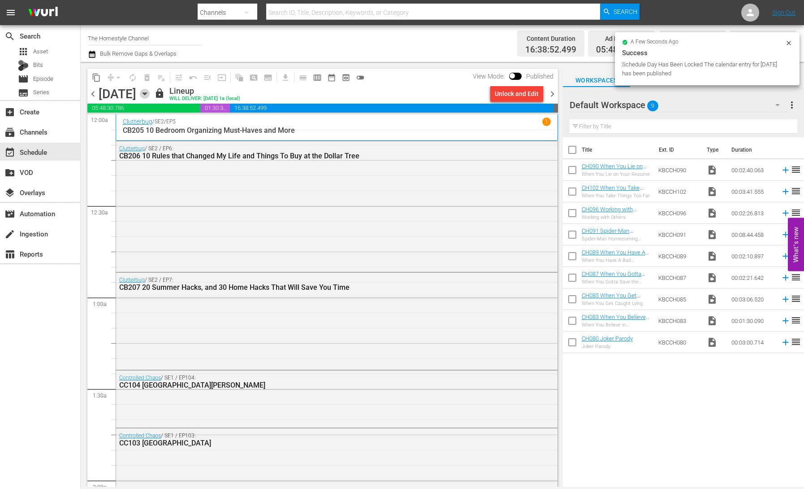
click at [150, 96] on icon "button" at bounding box center [145, 94] width 10 height 10
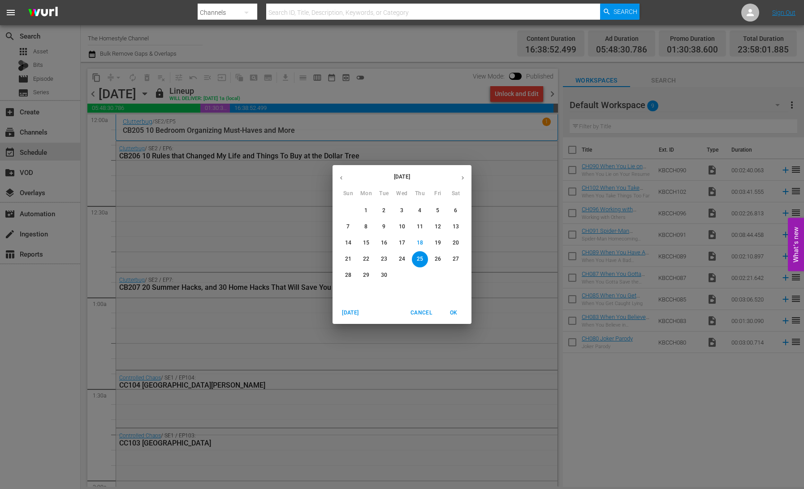
click at [441, 245] on span "19" at bounding box center [438, 243] width 16 height 8
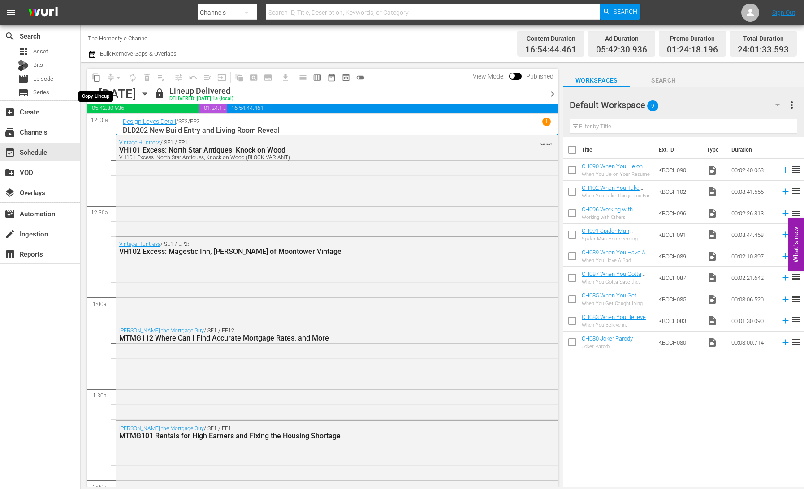
click at [100, 78] on span "content_copy" at bounding box center [96, 77] width 9 height 9
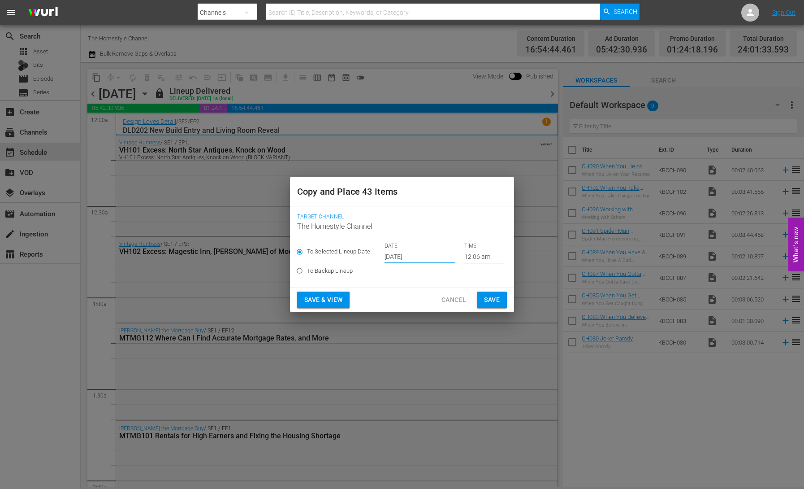
click at [401, 259] on input "[DATE]" at bounding box center [420, 256] width 71 height 13
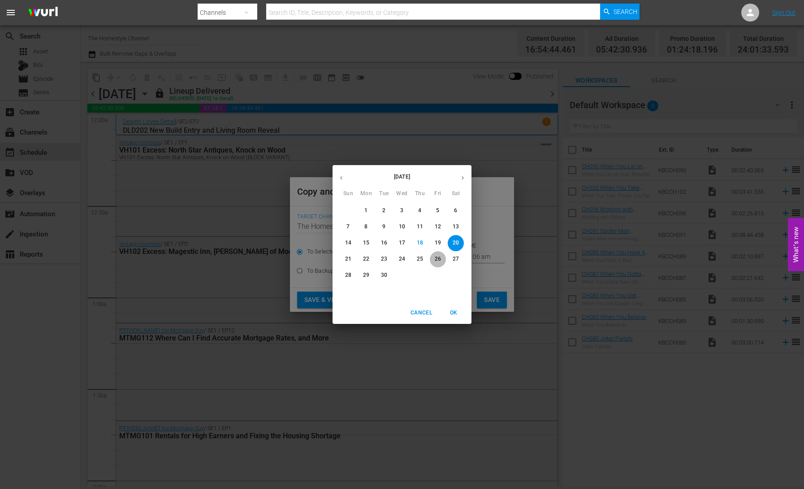
click at [440, 258] on p "26" at bounding box center [438, 259] width 6 height 8
type input "[DATE]"
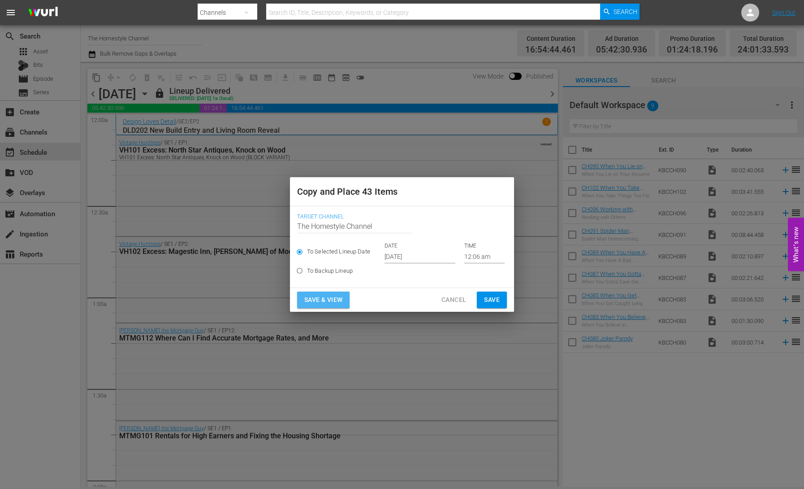
click at [326, 299] on span "Save & View" at bounding box center [323, 299] width 38 height 11
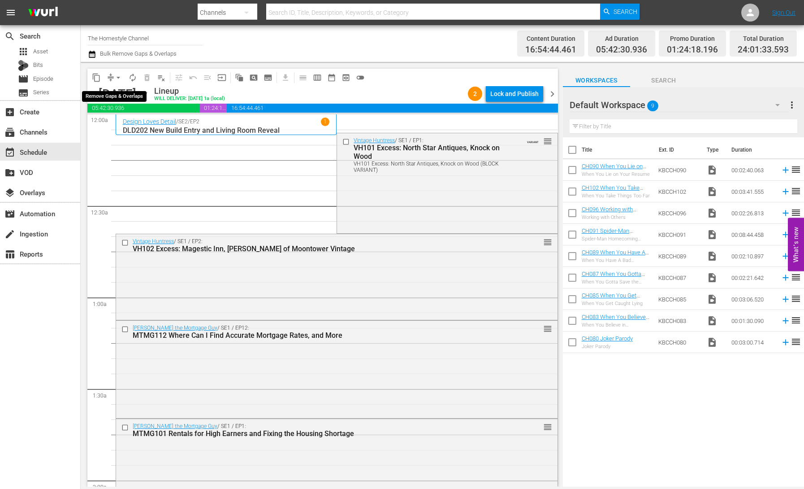
click at [113, 77] on button "arrow_drop_down" at bounding box center [118, 77] width 14 height 14
click at [127, 125] on li "Align to End of Previous Day" at bounding box center [119, 125] width 94 height 15
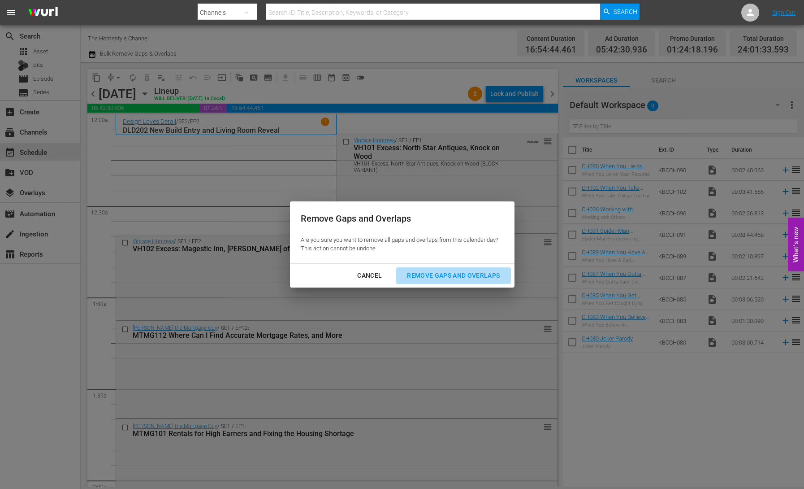
click at [455, 280] on div "Remove Gaps and Overlaps" at bounding box center [453, 275] width 107 height 11
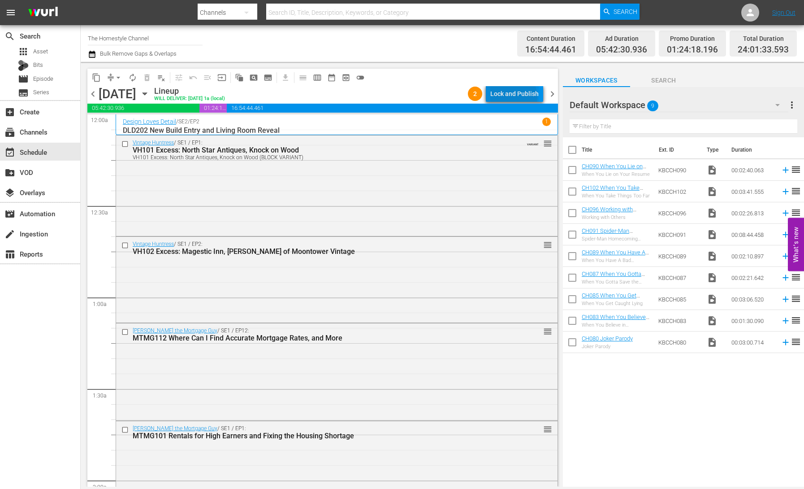
click at [515, 96] on div "Lock and Publish" at bounding box center [514, 94] width 48 height 16
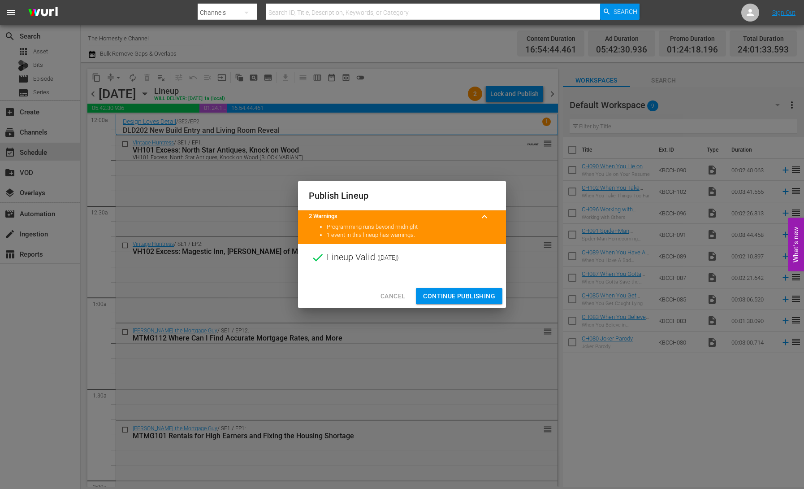
click at [482, 295] on span "Continue Publishing" at bounding box center [459, 295] width 72 height 11
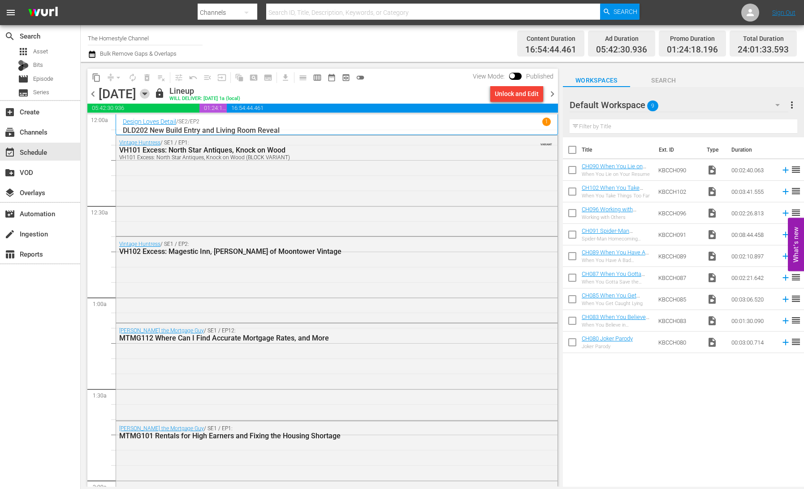
click at [147, 94] on icon "button" at bounding box center [145, 94] width 4 height 2
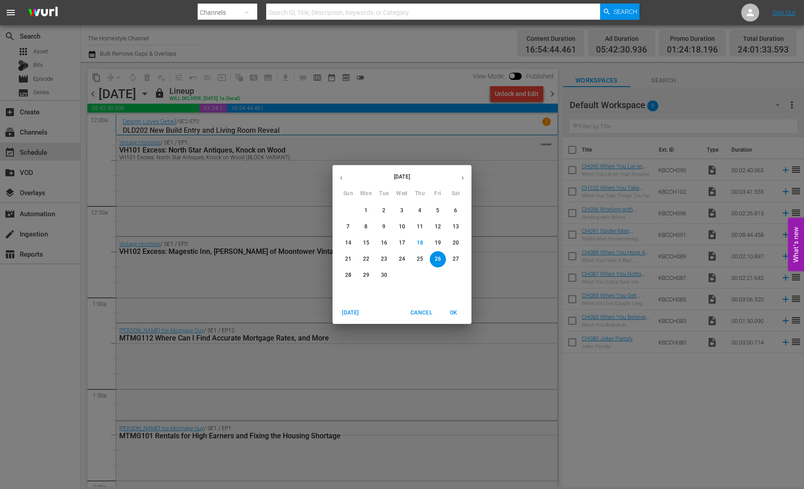
click at [454, 245] on p "20" at bounding box center [456, 243] width 6 height 8
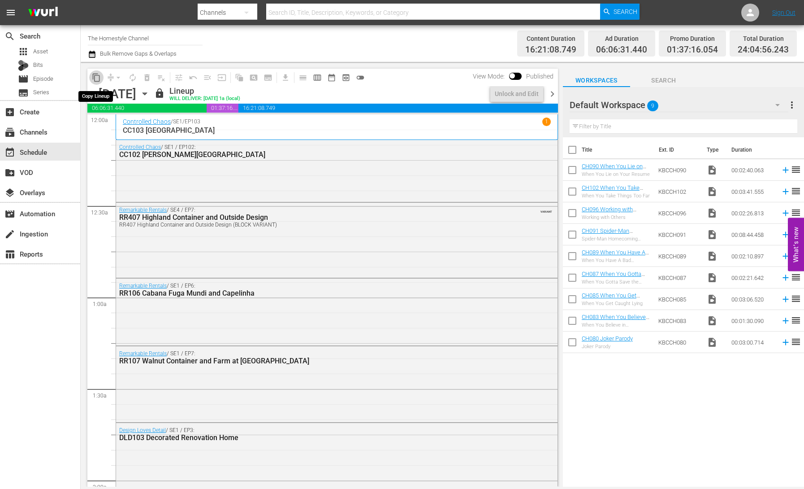
click at [97, 77] on span "content_copy" at bounding box center [96, 77] width 9 height 9
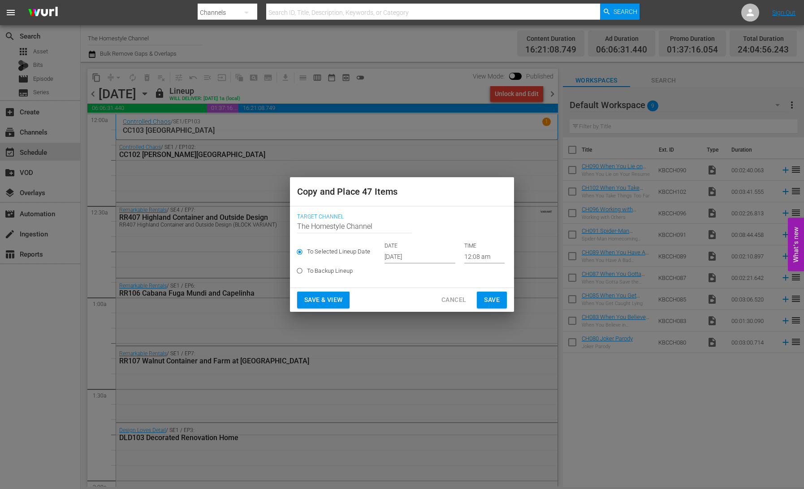
click at [421, 255] on input "[DATE]" at bounding box center [420, 256] width 71 height 13
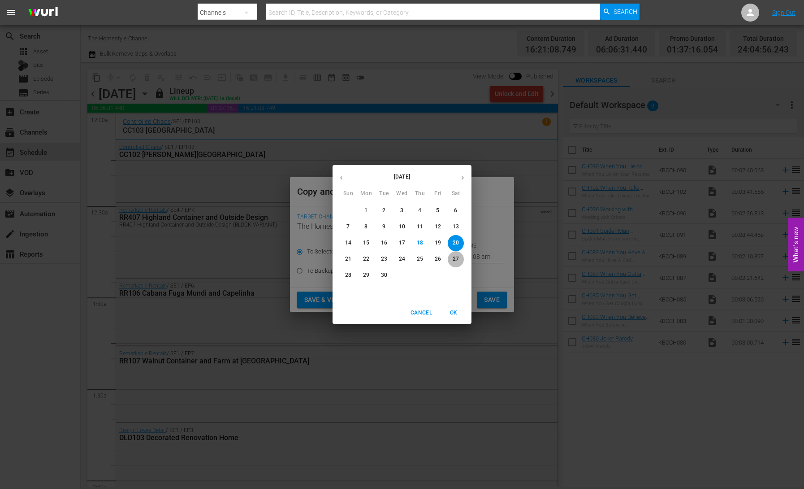
click at [457, 258] on p "27" at bounding box center [456, 259] width 6 height 8
type input "[DATE]"
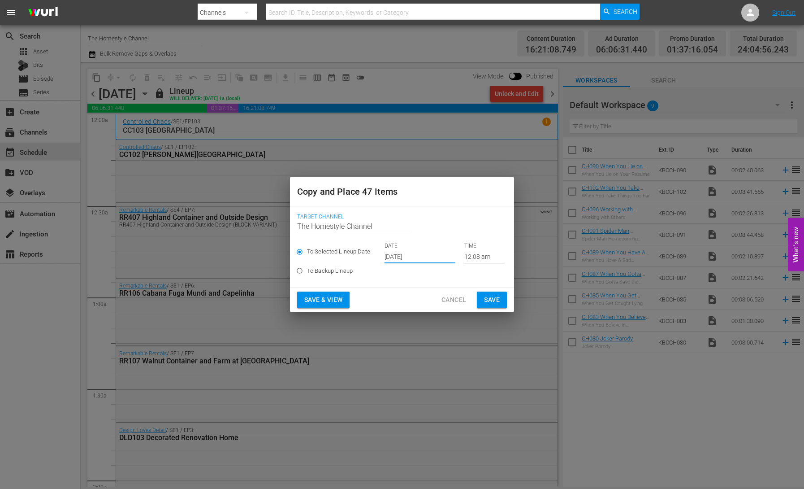
click at [334, 298] on span "Save & View" at bounding box center [323, 299] width 38 height 11
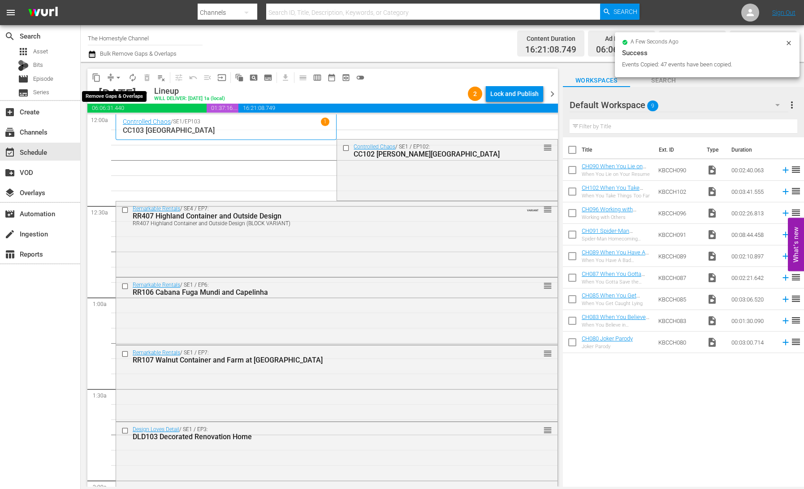
click at [117, 76] on span "arrow_drop_down" at bounding box center [118, 77] width 9 height 9
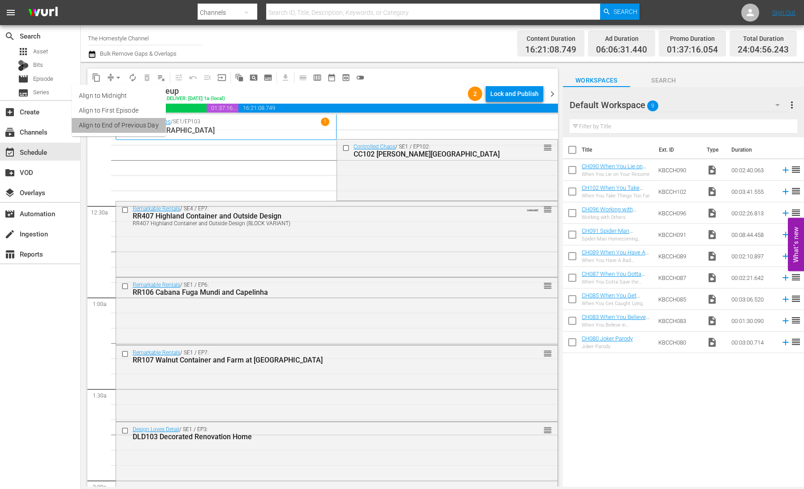
click at [141, 128] on li "Align to End of Previous Day" at bounding box center [119, 125] width 94 height 15
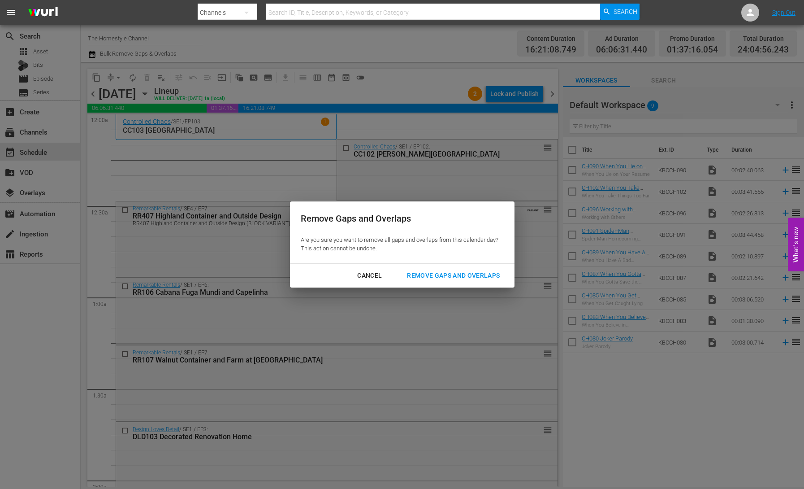
click at [463, 274] on div "Remove Gaps and Overlaps" at bounding box center [453, 275] width 107 height 11
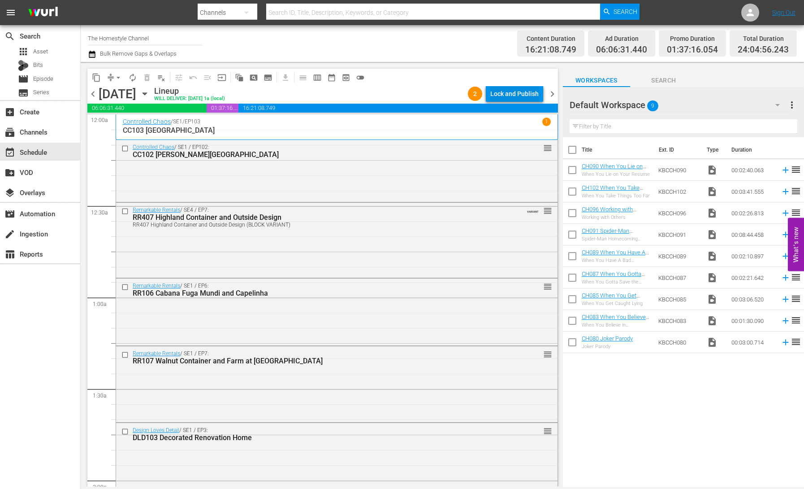
click at [514, 93] on div "Lock and Publish" at bounding box center [514, 94] width 48 height 16
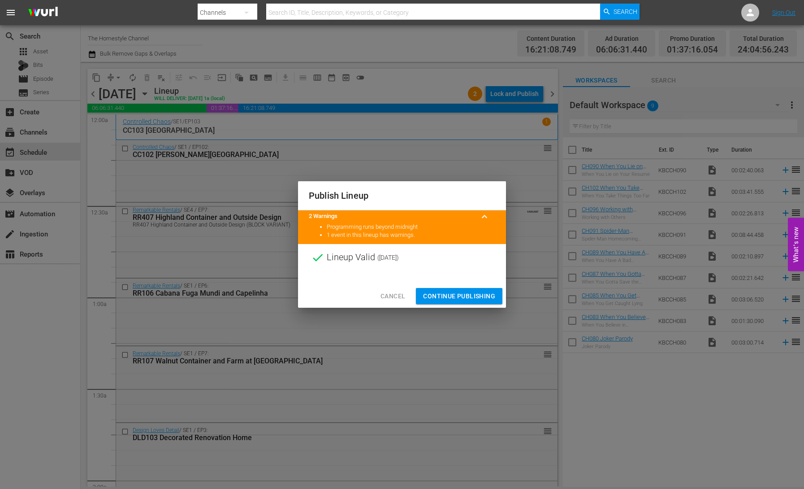
click at [468, 292] on span "Continue Publishing" at bounding box center [459, 295] width 72 height 11
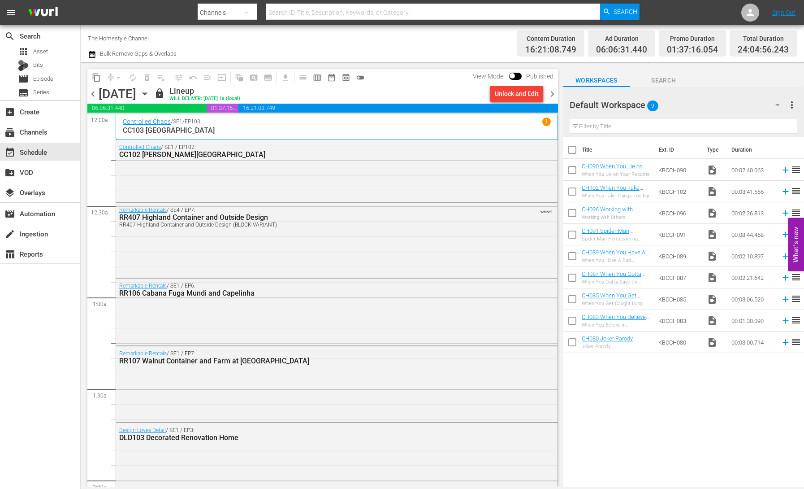
click at [150, 96] on icon "button" at bounding box center [145, 94] width 10 height 10
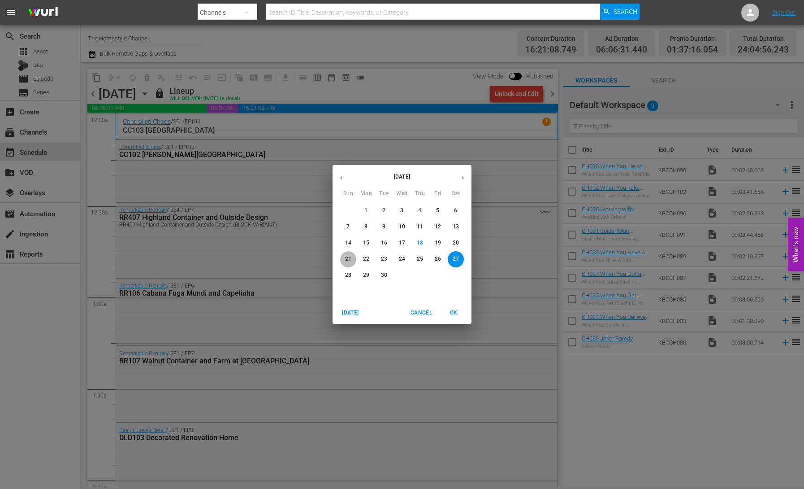
click at [350, 261] on p "21" at bounding box center [348, 259] width 6 height 8
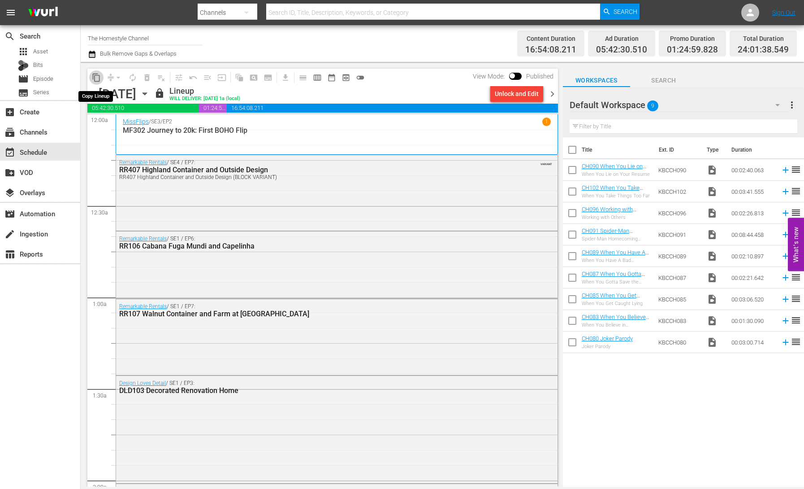
click at [96, 79] on span "content_copy" at bounding box center [96, 77] width 9 height 9
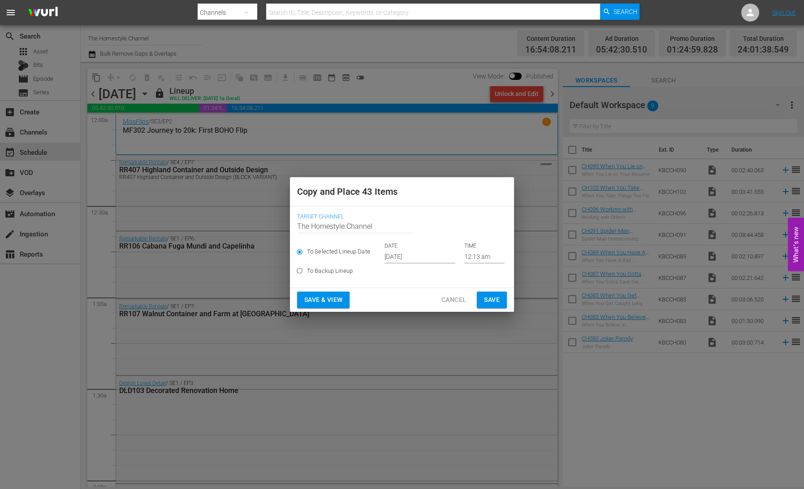
click at [386, 256] on input "[DATE]" at bounding box center [420, 256] width 71 height 13
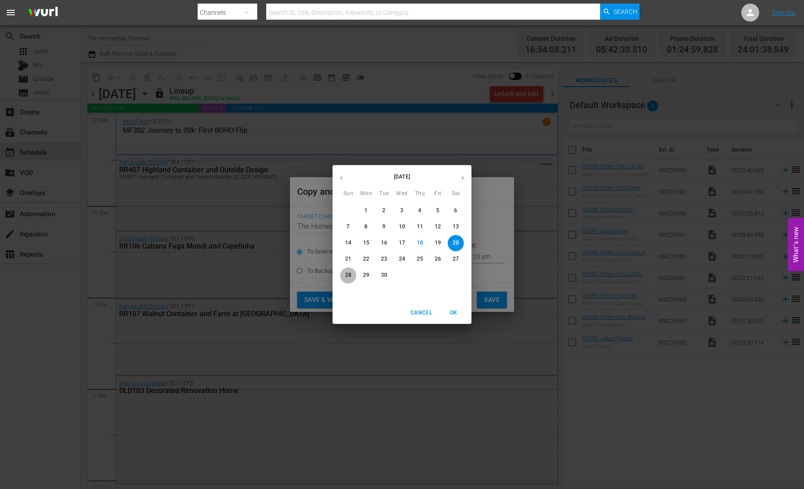
click at [346, 276] on p "28" at bounding box center [348, 275] width 6 height 8
type input "[DATE]"
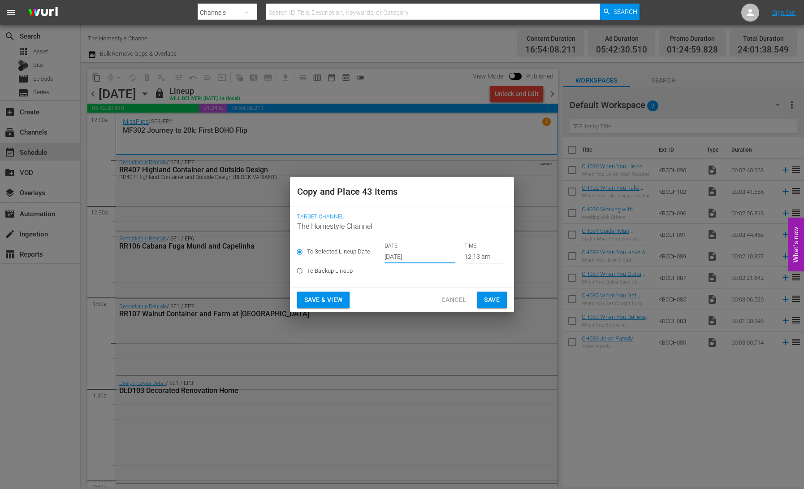
click at [319, 301] on span "Save & View" at bounding box center [323, 299] width 38 height 11
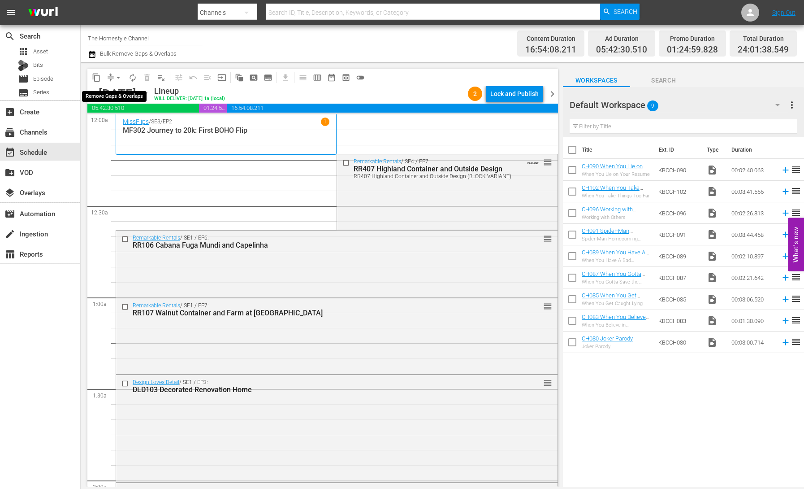
click at [114, 79] on span "arrow_drop_down" at bounding box center [118, 77] width 9 height 9
click at [137, 123] on li "Align to End of Previous Day" at bounding box center [119, 125] width 94 height 15
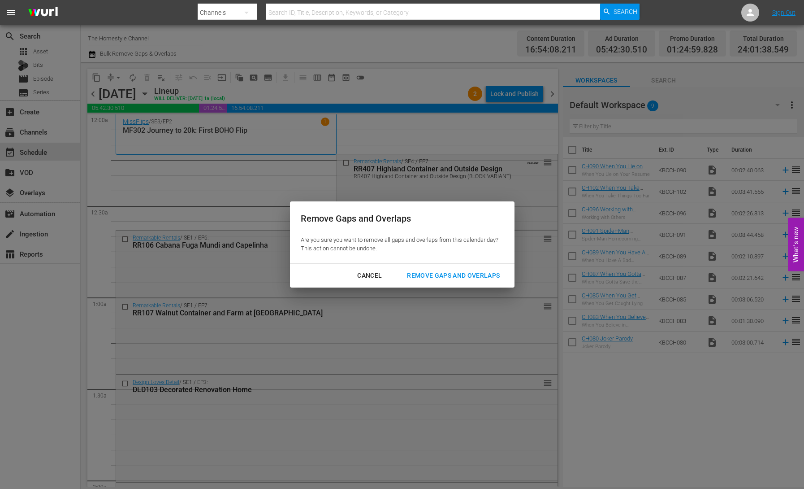
click at [455, 277] on div "Remove Gaps and Overlaps" at bounding box center [453, 275] width 107 height 11
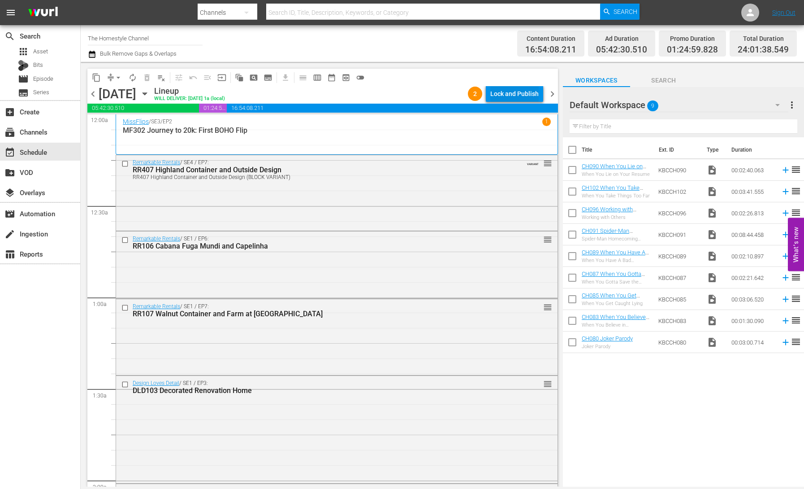
click at [515, 91] on div "Lock and Publish" at bounding box center [514, 94] width 48 height 16
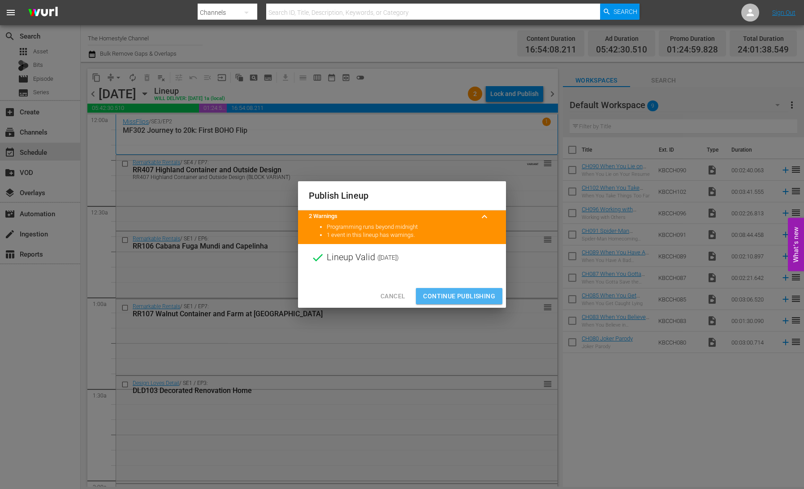
click at [457, 299] on span "Continue Publishing" at bounding box center [459, 295] width 72 height 11
